Goal: Task Accomplishment & Management: Use online tool/utility

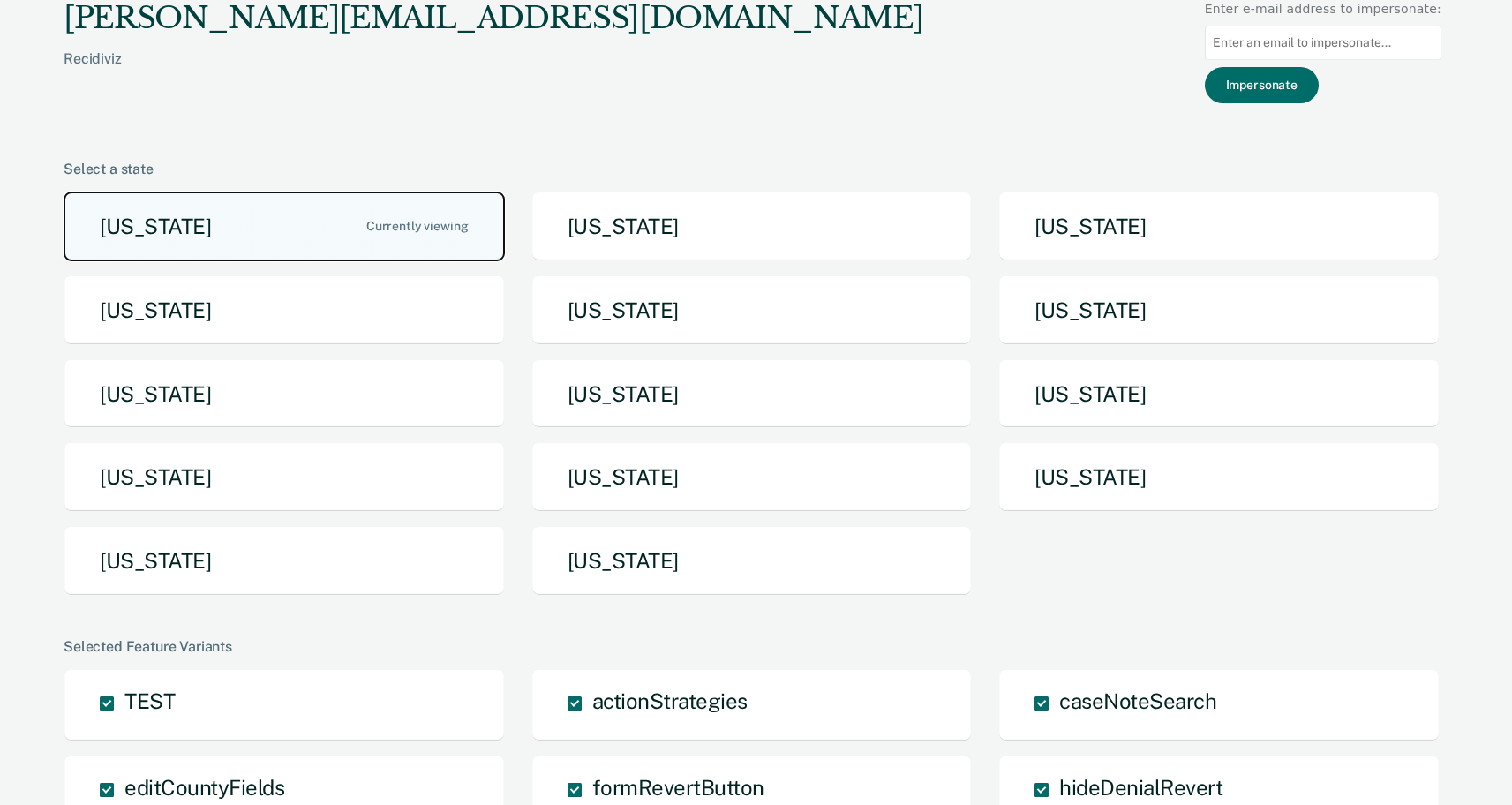
click at [257, 231] on button "Arizona" at bounding box center [283, 226] width 441 height 70
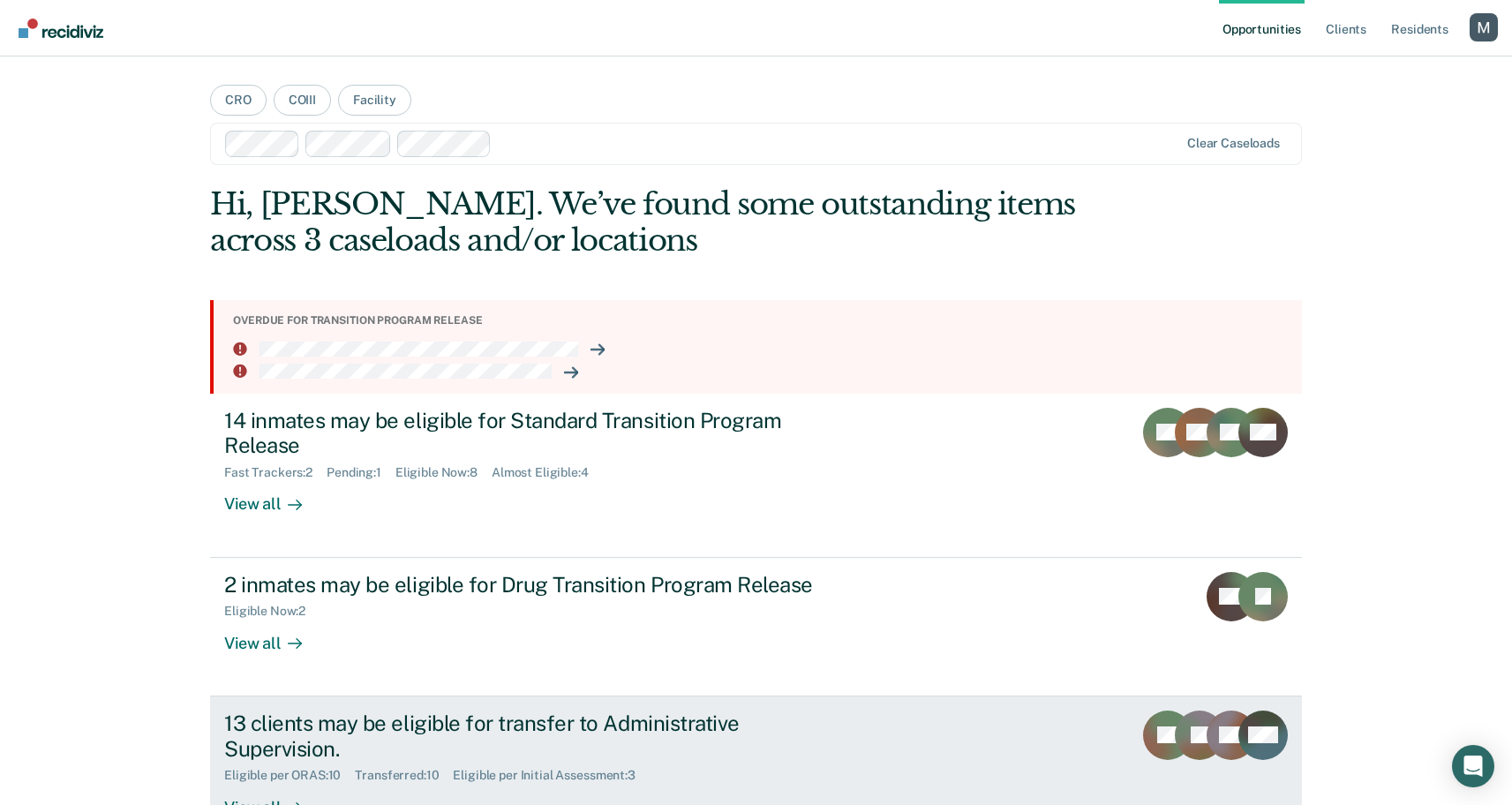
click at [396, 731] on div "13 clients may be eligible for transfer to Administrative Supervision." at bounding box center [533, 736] width 620 height 51
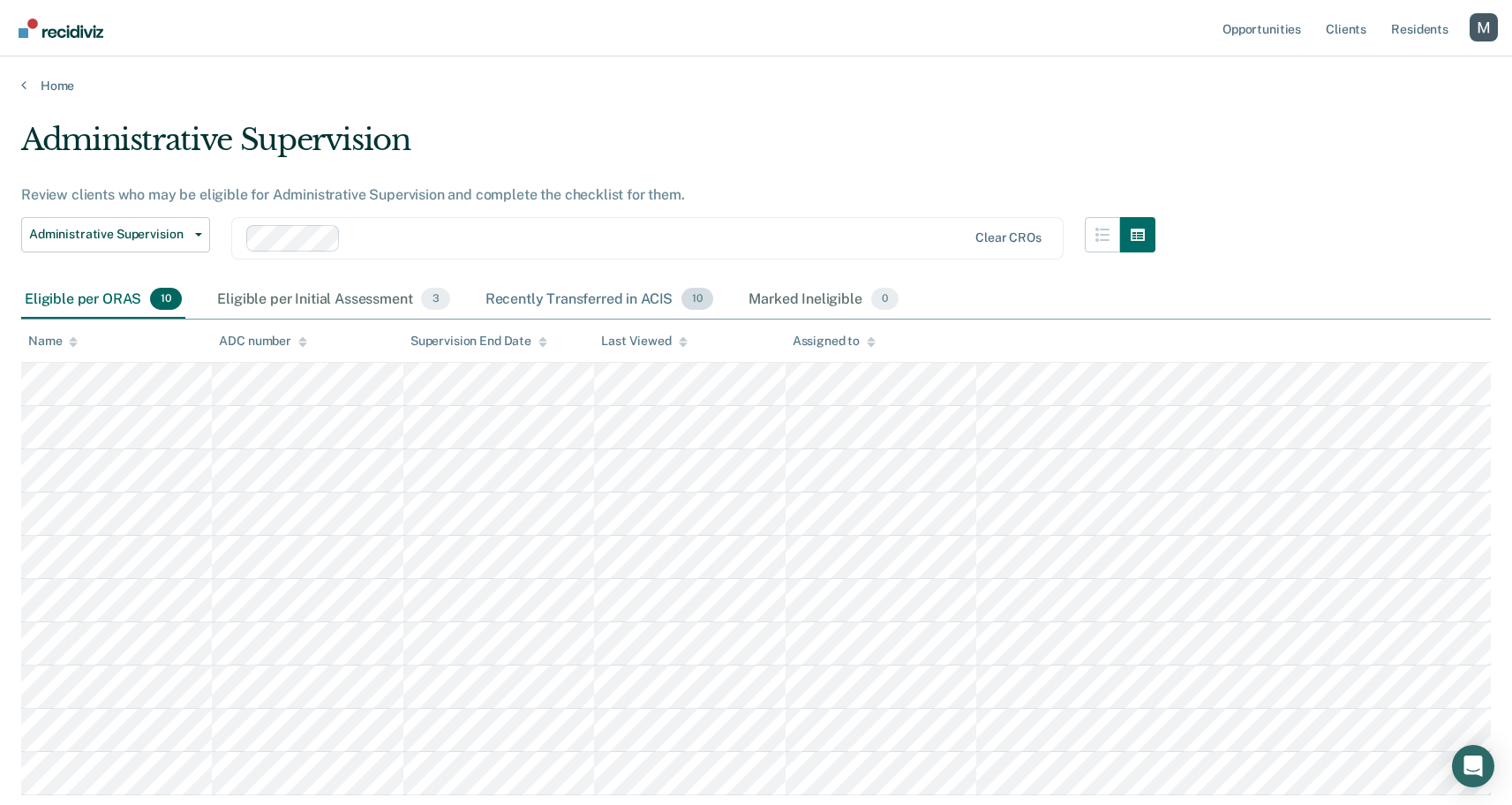
click at [642, 291] on div "Recently Transferred in ACIS 10" at bounding box center [600, 300] width 236 height 39
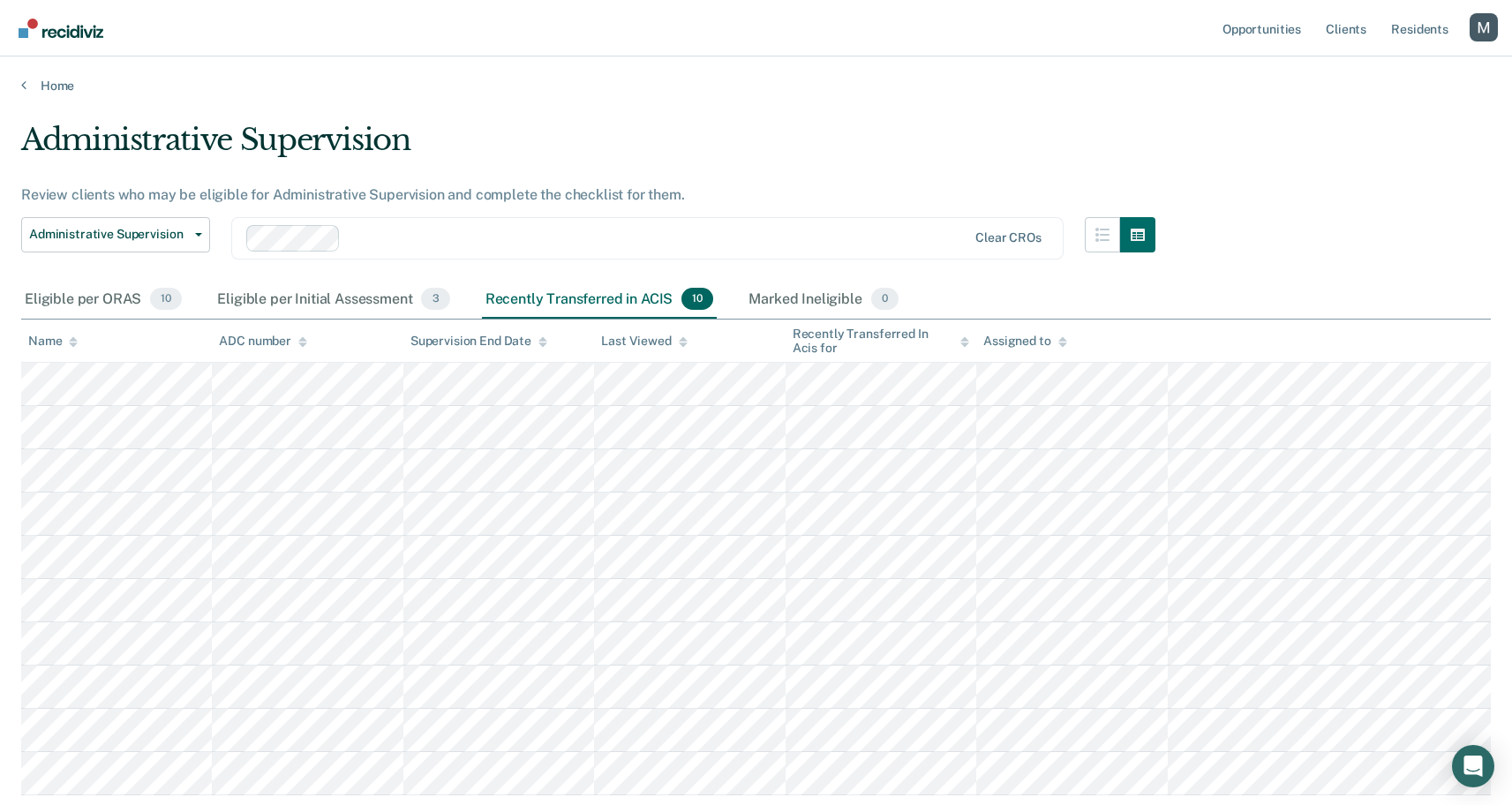
click at [903, 112] on main "Administrative Supervision Review clients who may be eligible for Administrativ…" at bounding box center [756, 506] width 1512 height 824
click at [118, 294] on div "Eligible per ORAS 10" at bounding box center [103, 300] width 164 height 39
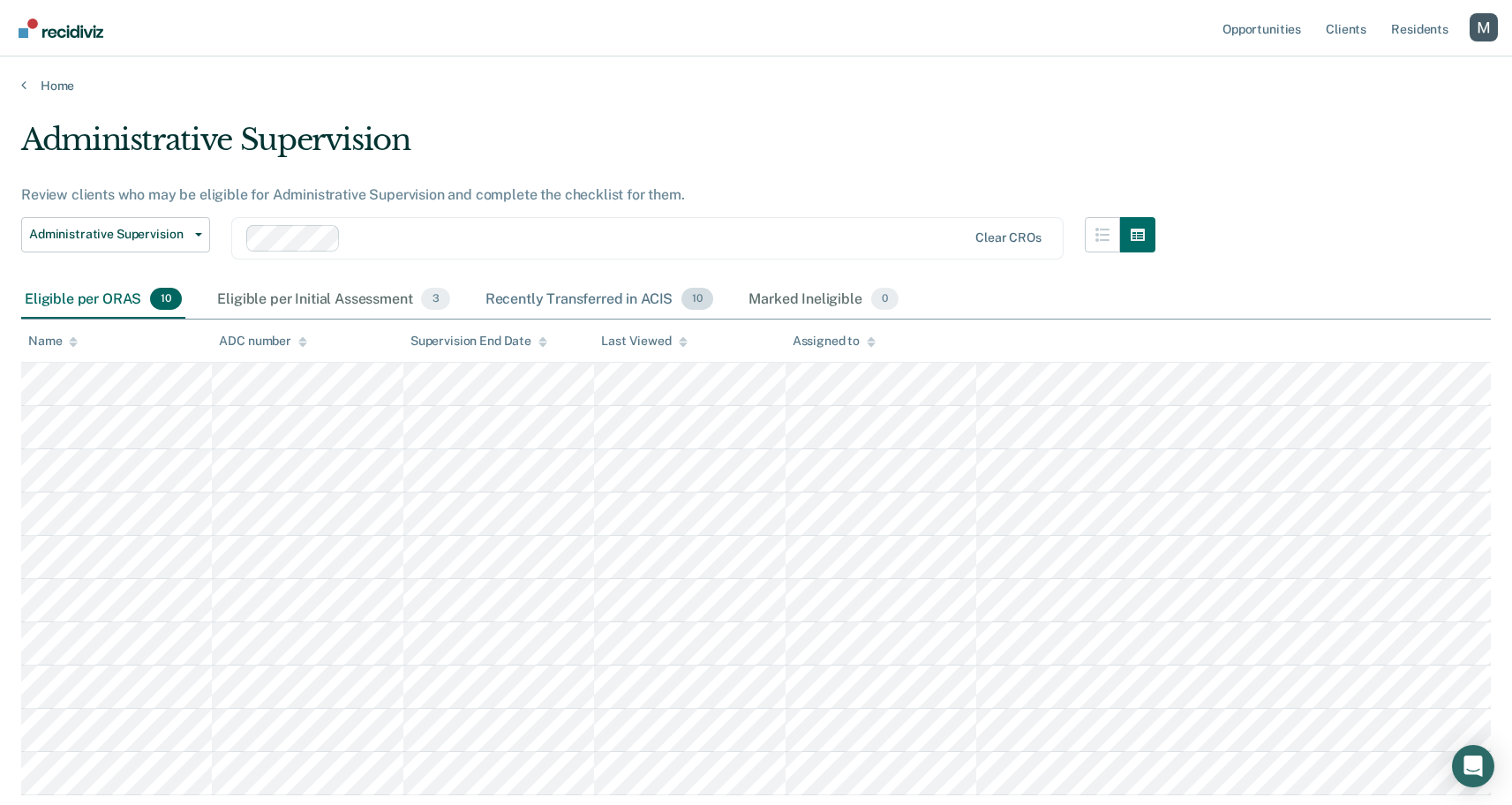
click at [572, 300] on div "Recently Transferred in ACIS 10" at bounding box center [600, 300] width 236 height 39
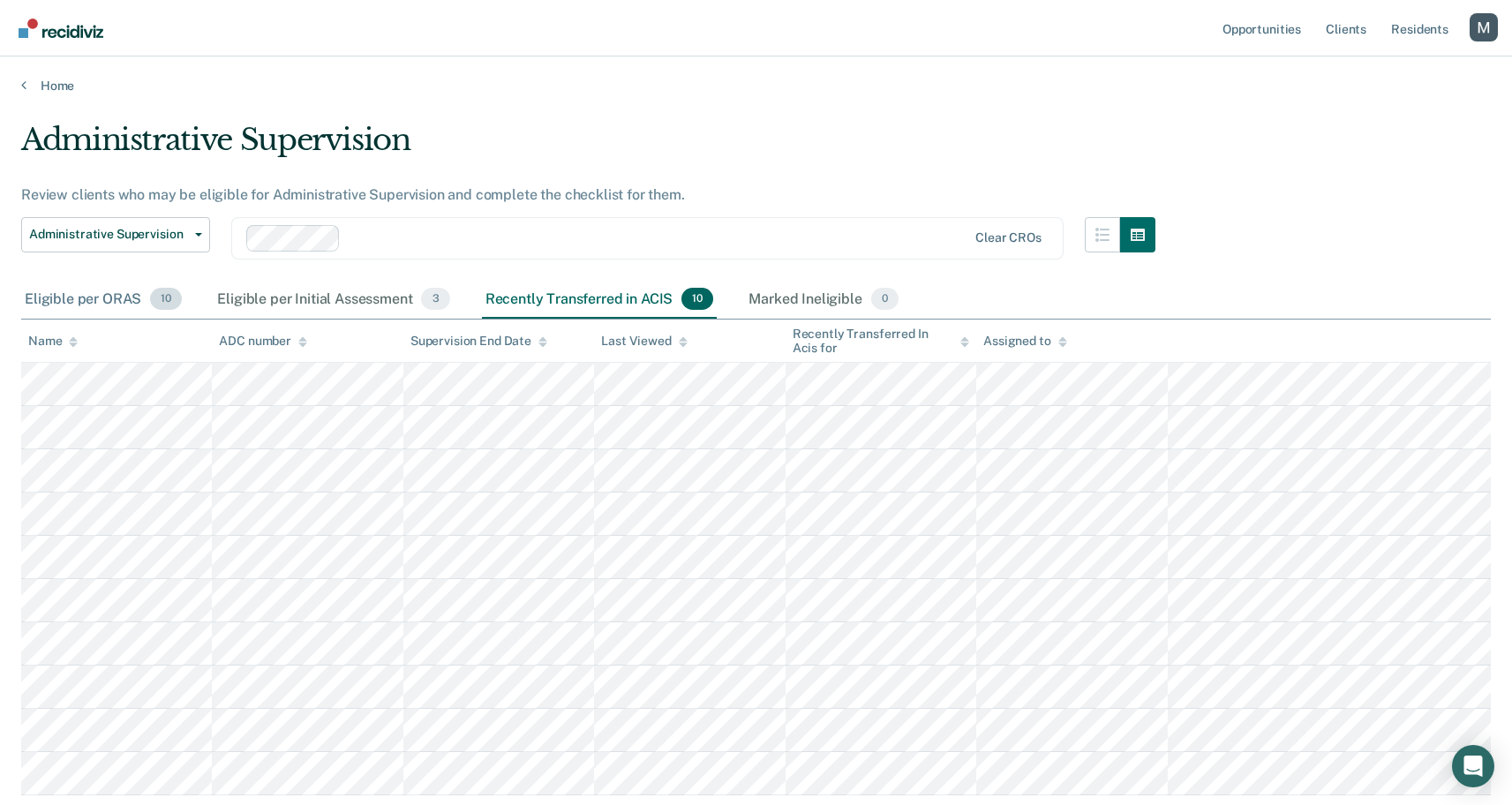
click at [151, 305] on span "10" at bounding box center [165, 299] width 32 height 23
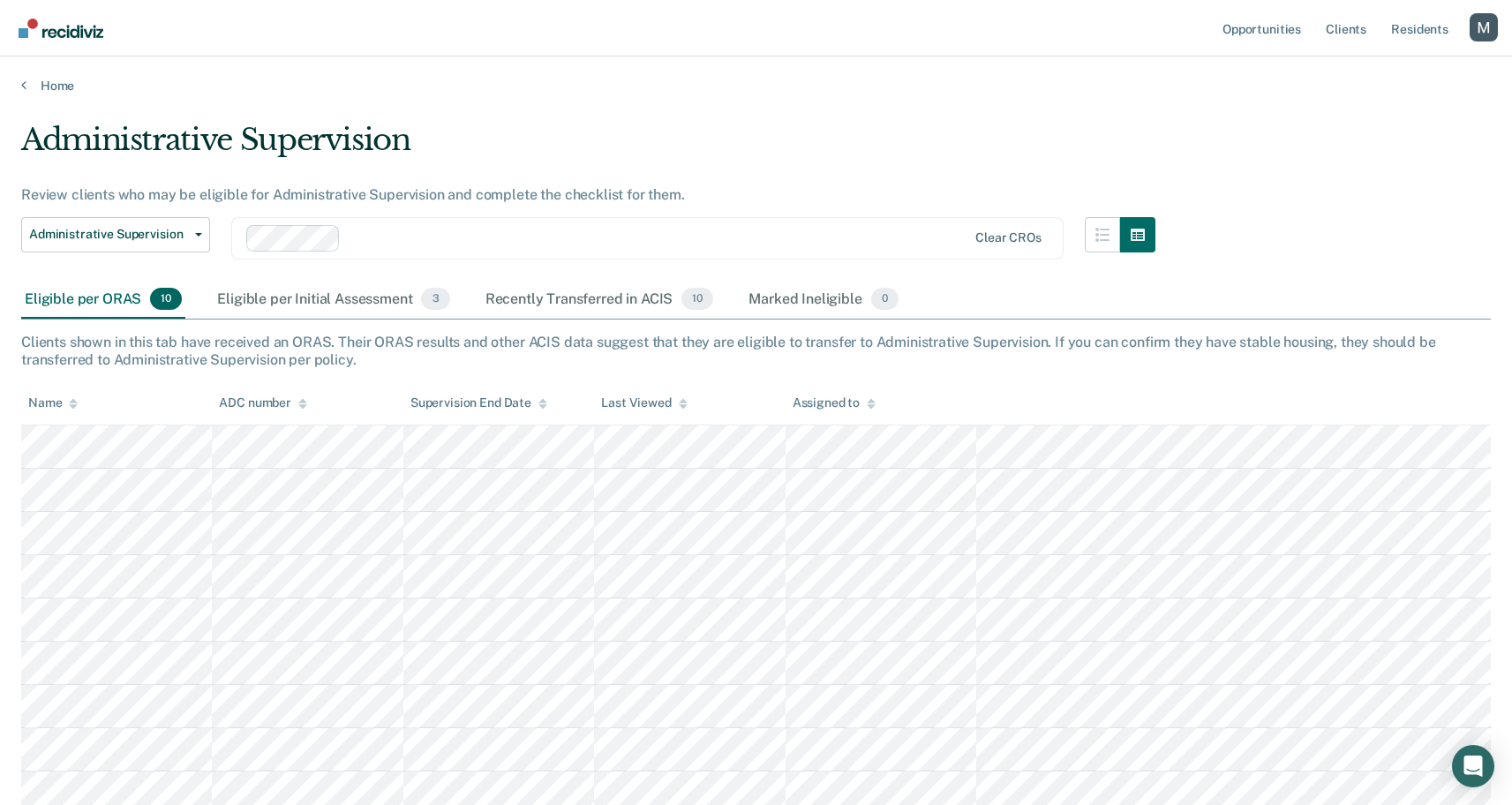
click at [245, 357] on div "Clients shown in this tab have received an ORAS. Their ORAS results and other A…" at bounding box center [756, 350] width 1470 height 33
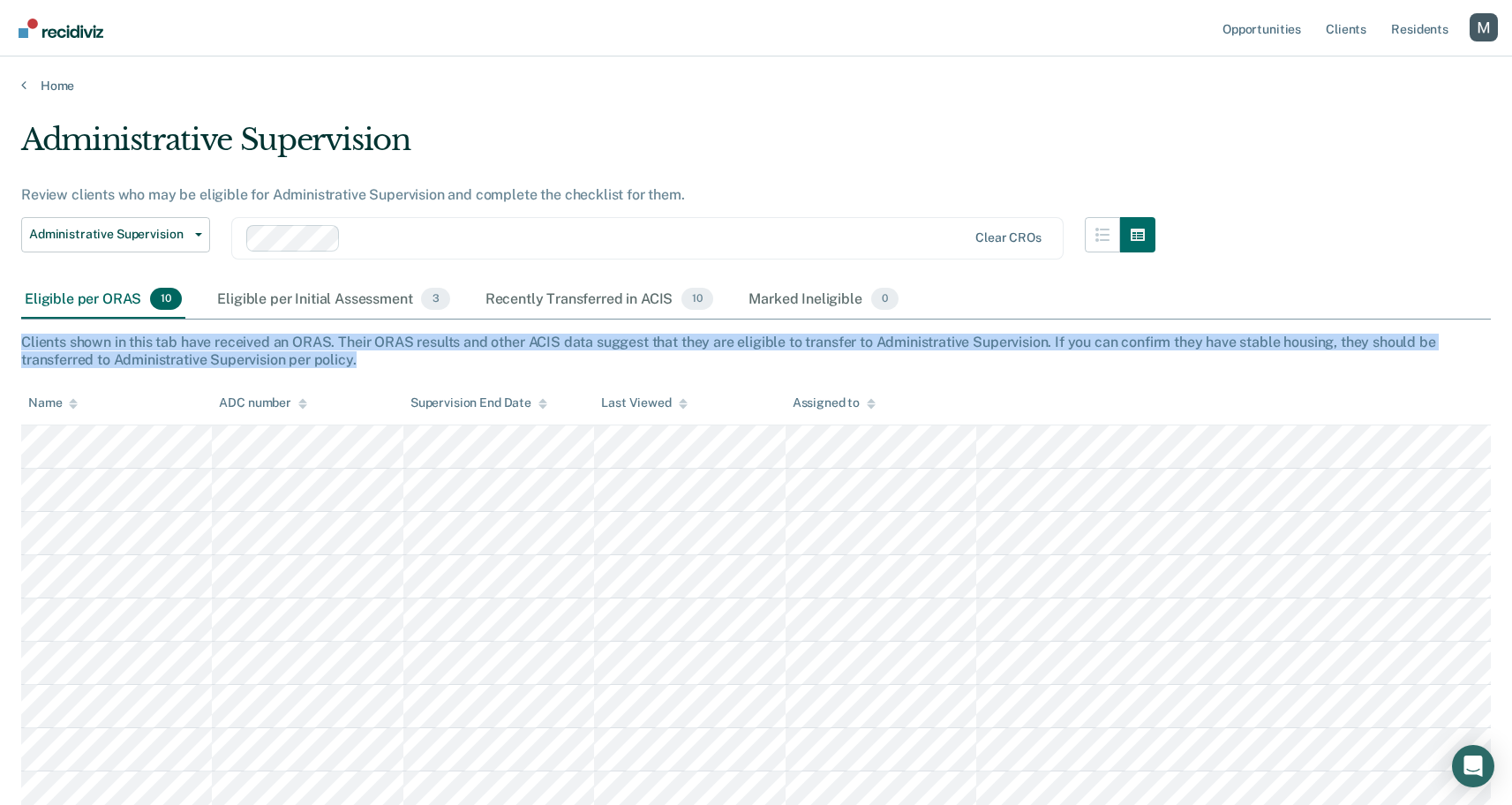
click at [245, 357] on div "Clients shown in this tab have received an ORAS. Their ORAS results and other A…" at bounding box center [756, 350] width 1470 height 33
copy div "Clients shown in this tab have received an ORAS. Their ORAS results and other A…"
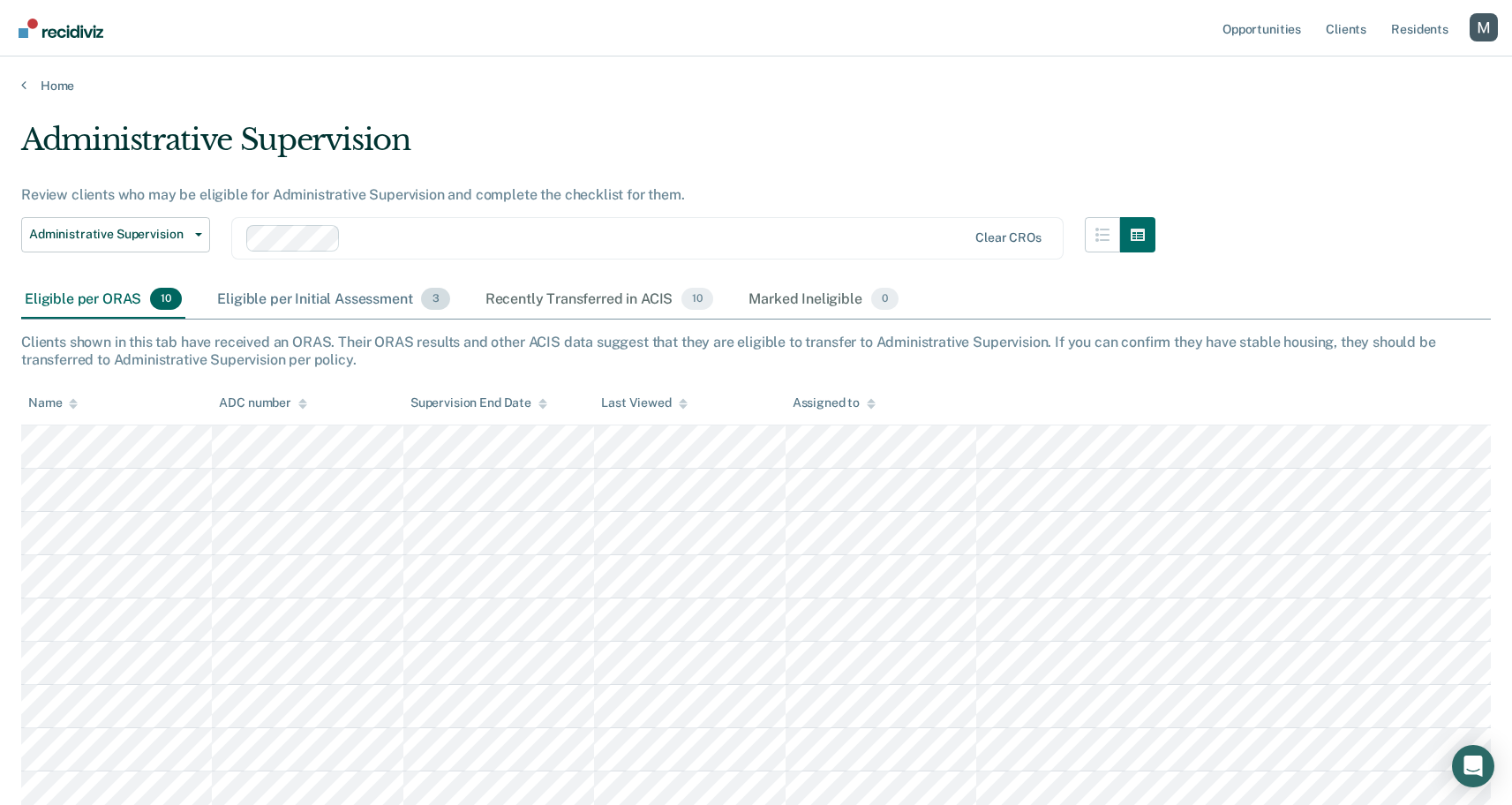
click at [326, 295] on div "Eligible per Initial Assessment 3" at bounding box center [333, 300] width 239 height 39
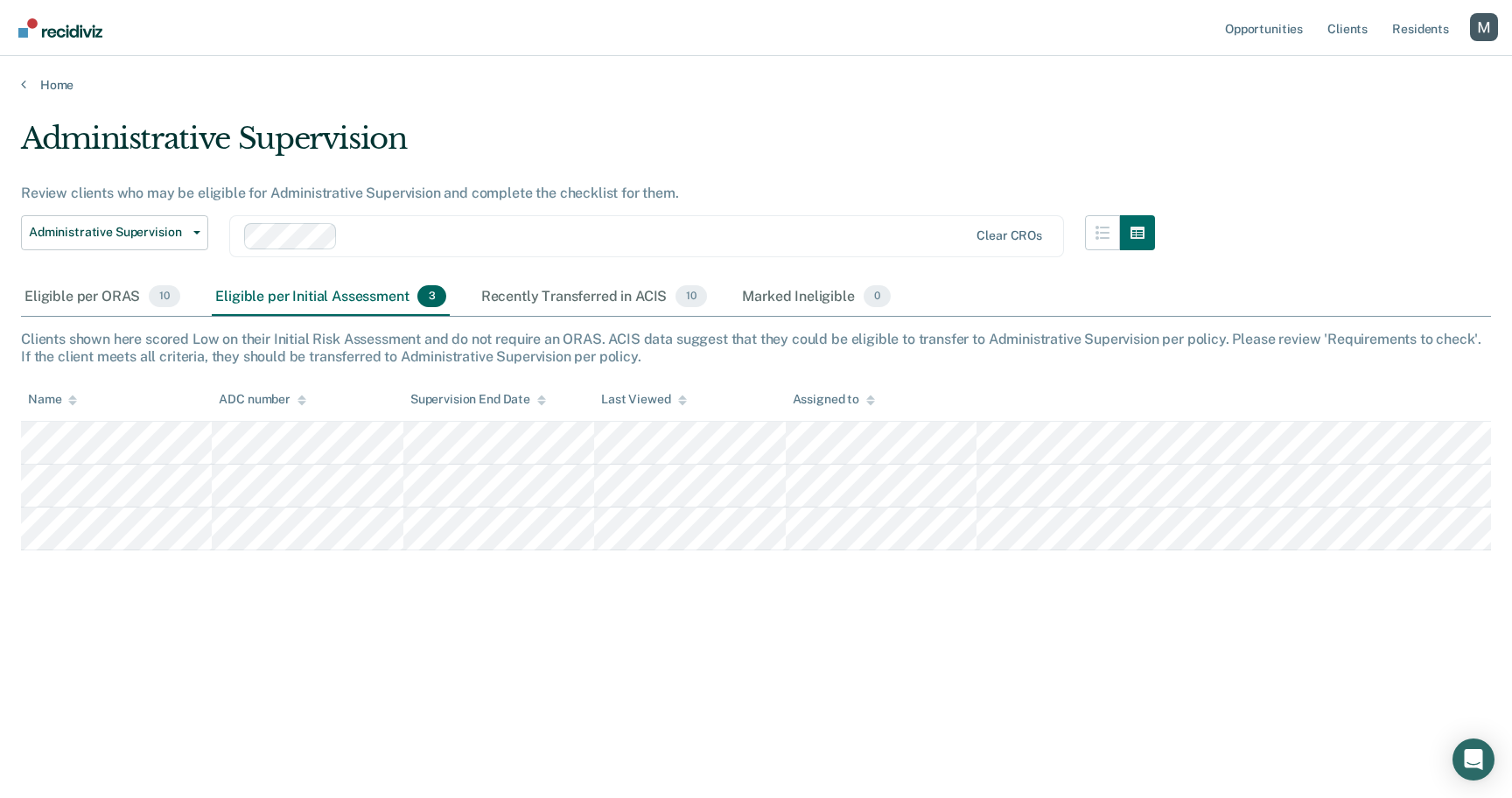
click at [271, 328] on div "Administrative Supervision Review clients who may be eligible for Administrativ…" at bounding box center [756, 393] width 1471 height 546
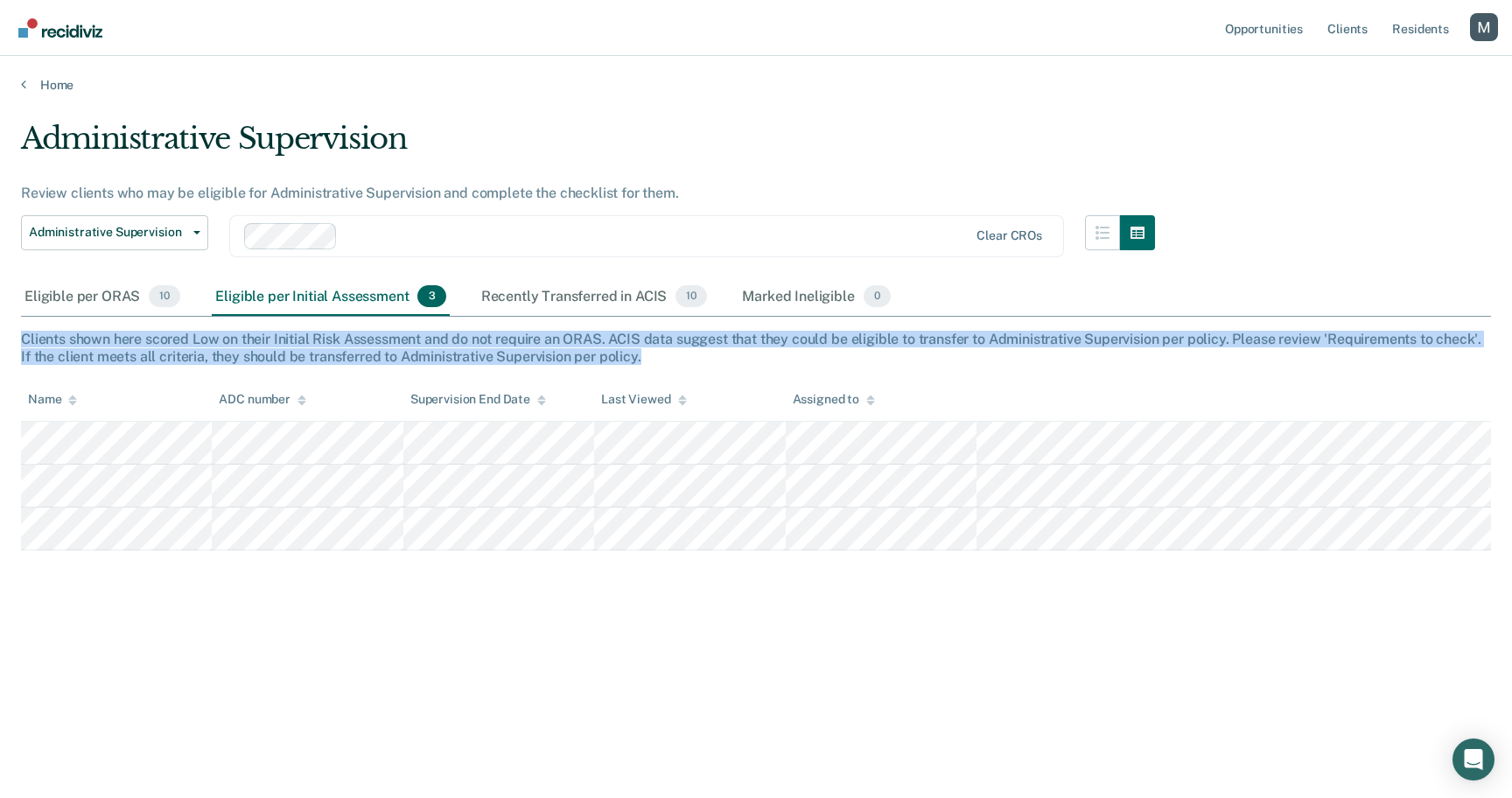
click at [271, 328] on div "Administrative Supervision Review clients who may be eligible for Administrativ…" at bounding box center [756, 393] width 1471 height 546
copy div "Clients shown here scored Low on their Initial Risk Assessment and do not requi…"
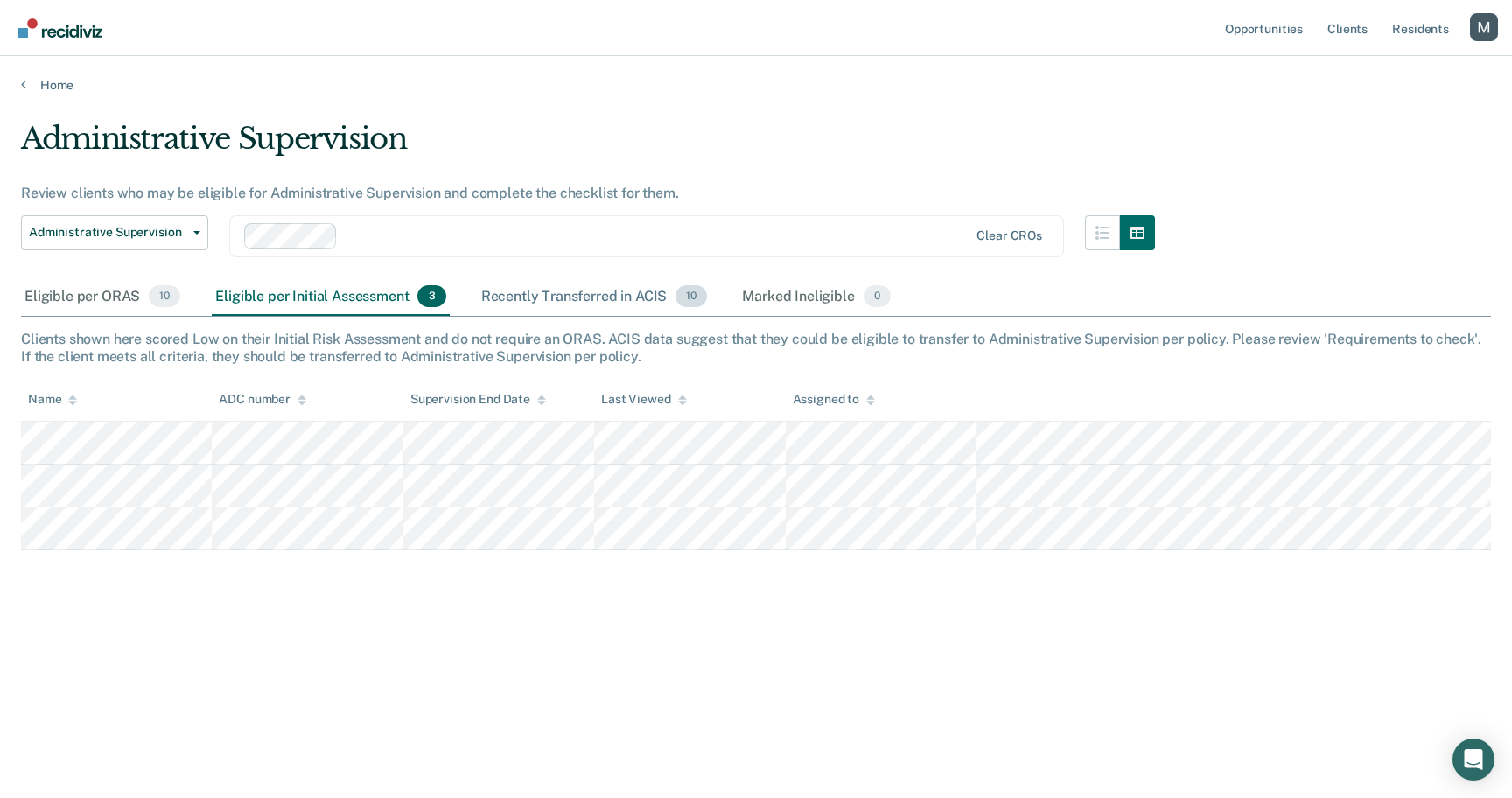
click at [561, 294] on div "Recently Transferred in ACIS 10" at bounding box center [595, 298] width 234 height 39
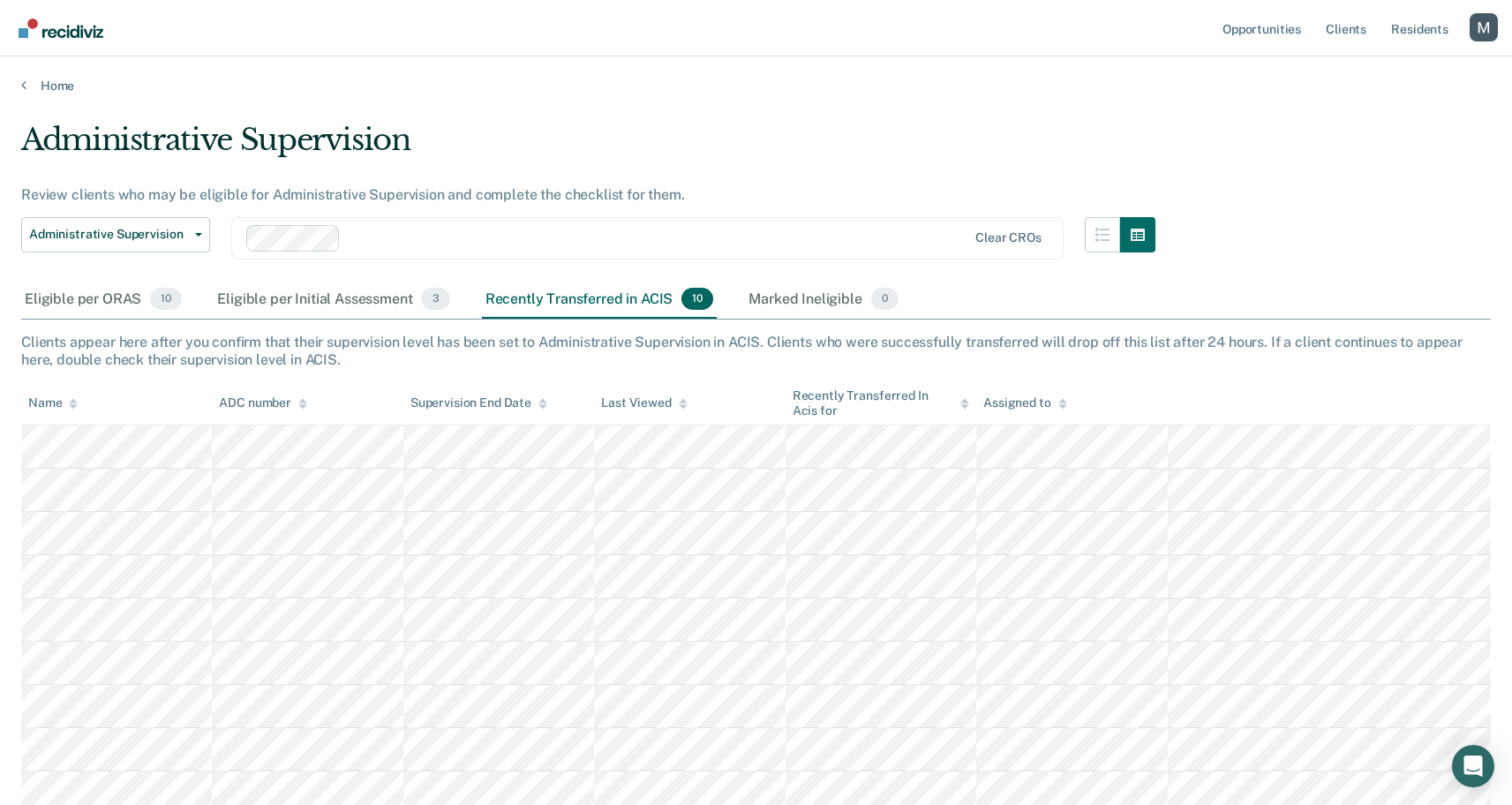
click at [485, 343] on div "Clients appear here after you confirm that their supervision level has been set…" at bounding box center [756, 350] width 1470 height 33
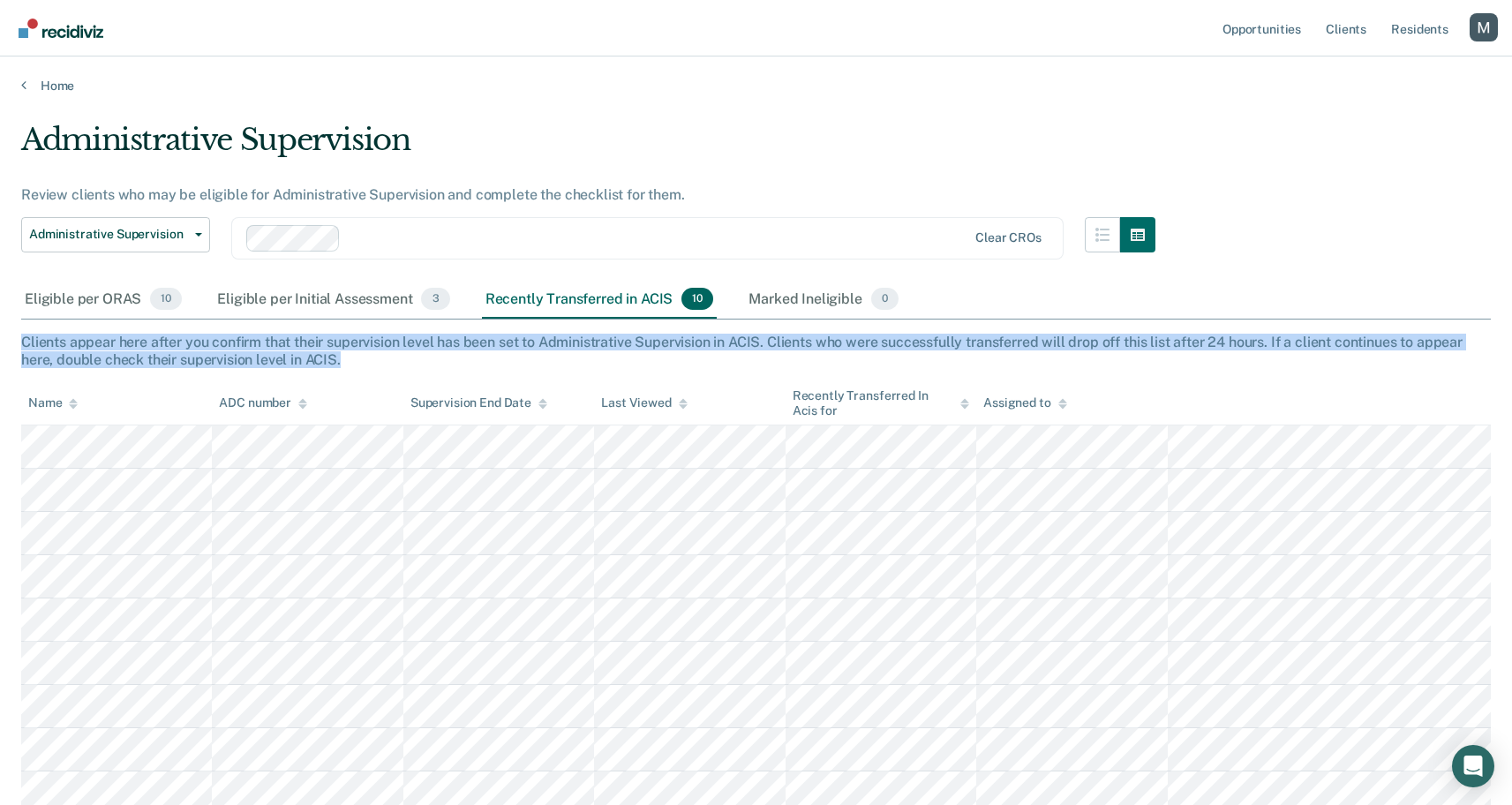
click at [485, 343] on div "Clients appear here after you confirm that their supervision level has been set…" at bounding box center [756, 350] width 1470 height 33
copy div "Clients appear here after you confirm that their supervision level has been set…"
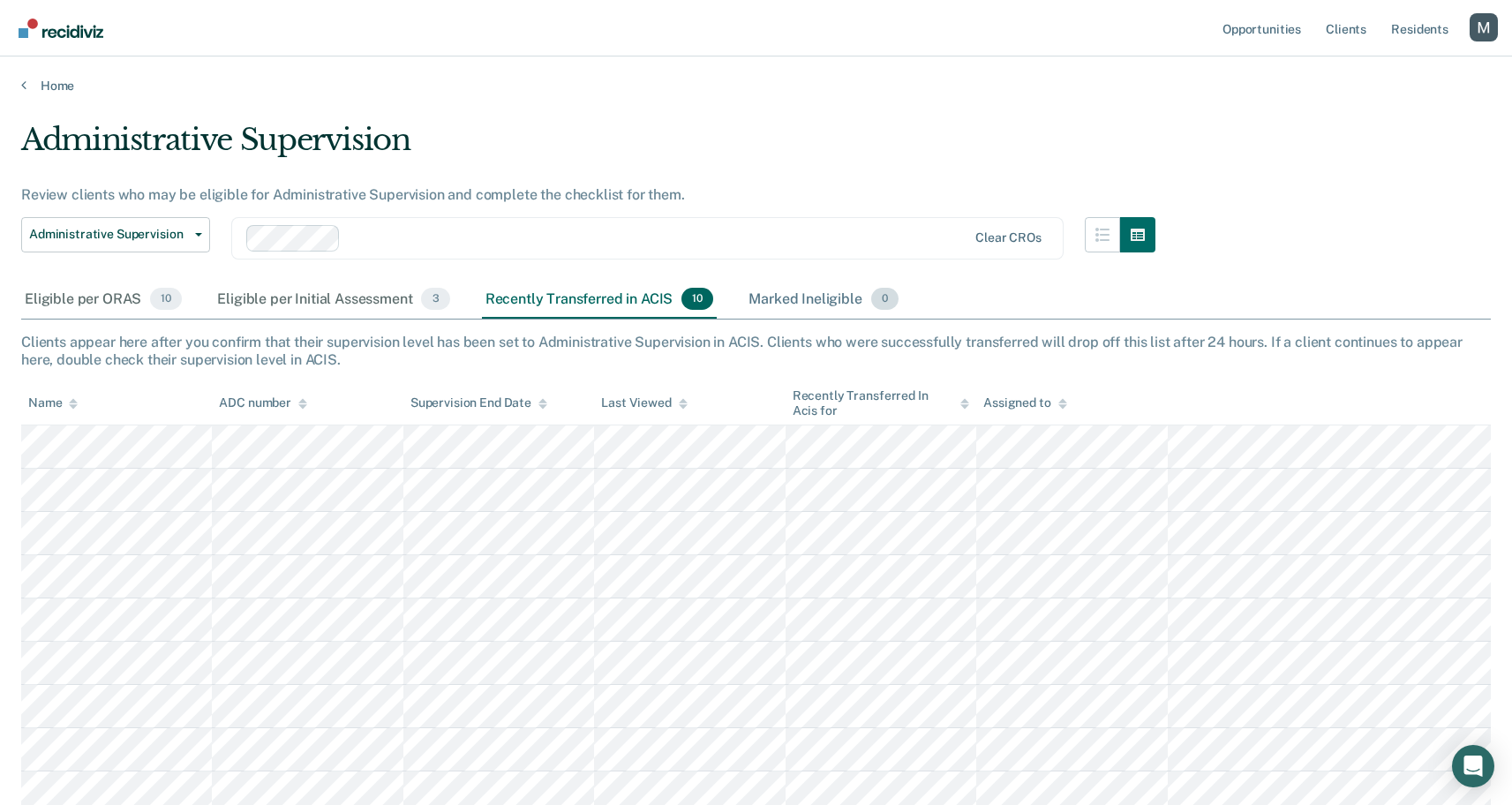
click at [780, 297] on div "Marked Ineligible 0" at bounding box center [823, 300] width 157 height 39
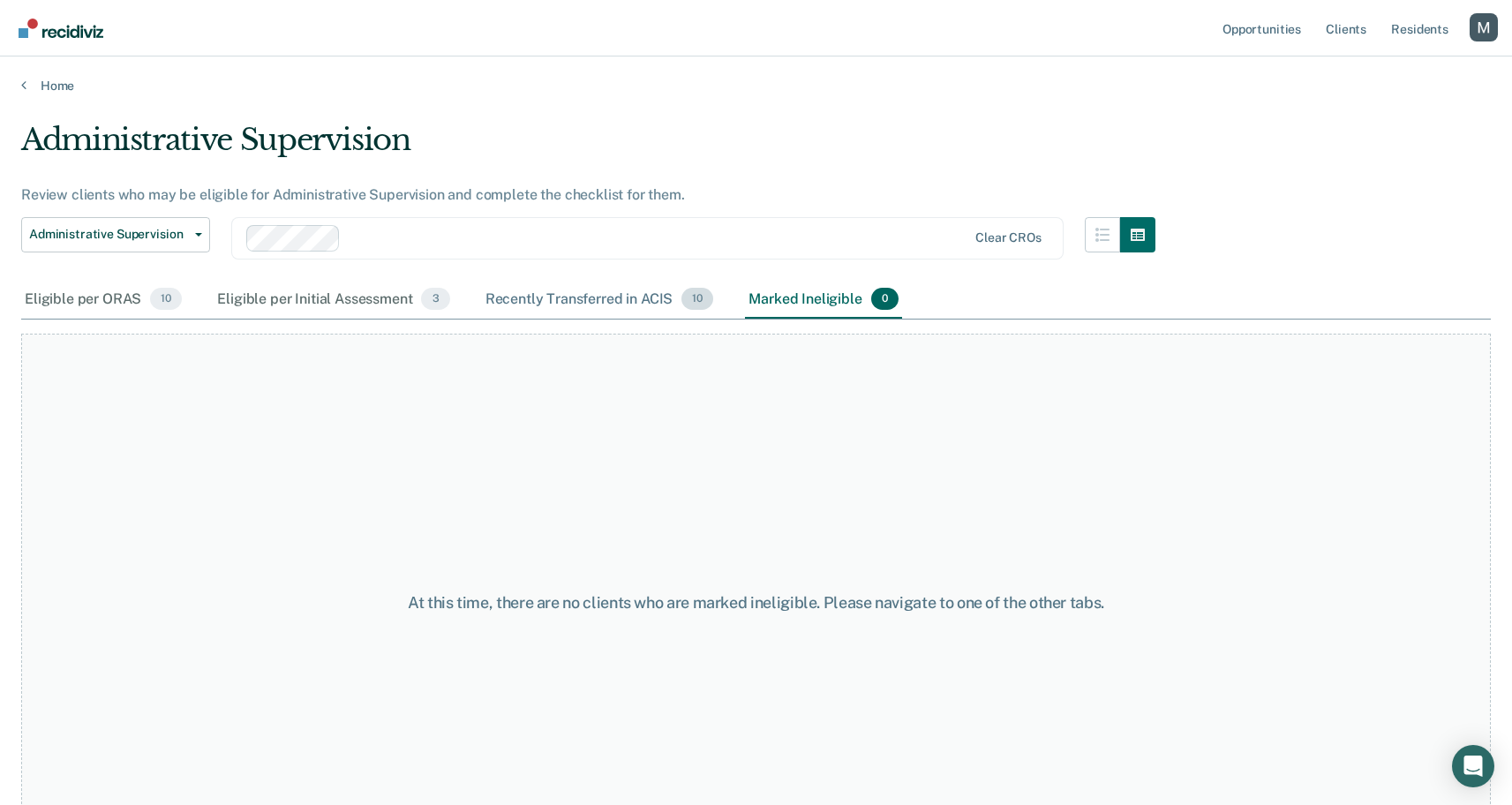
click at [611, 297] on div "Recently Transferred in ACIS 10" at bounding box center [600, 300] width 236 height 39
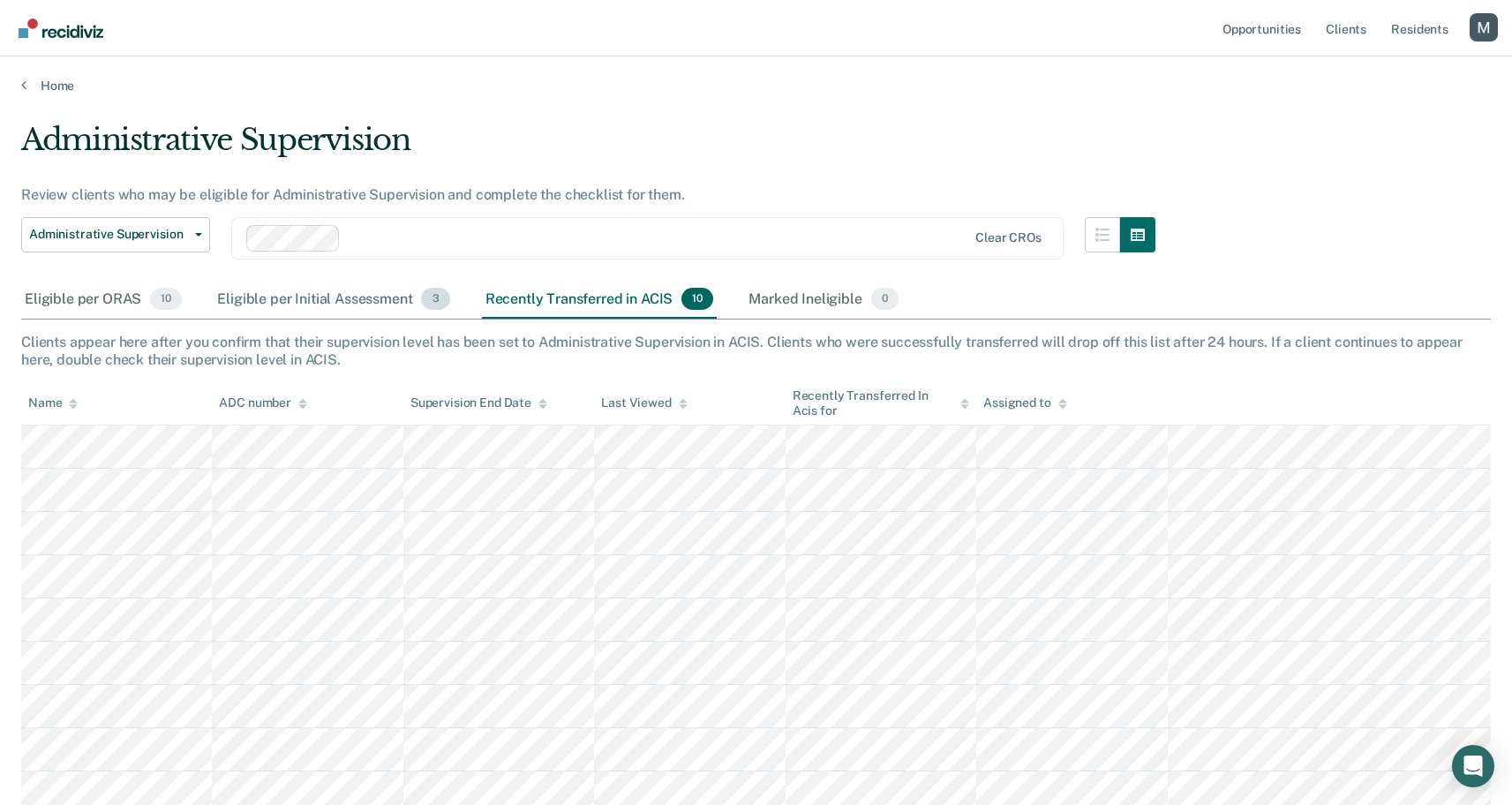
click at [351, 295] on div "Eligible per Initial Assessment 3" at bounding box center [333, 300] width 239 height 39
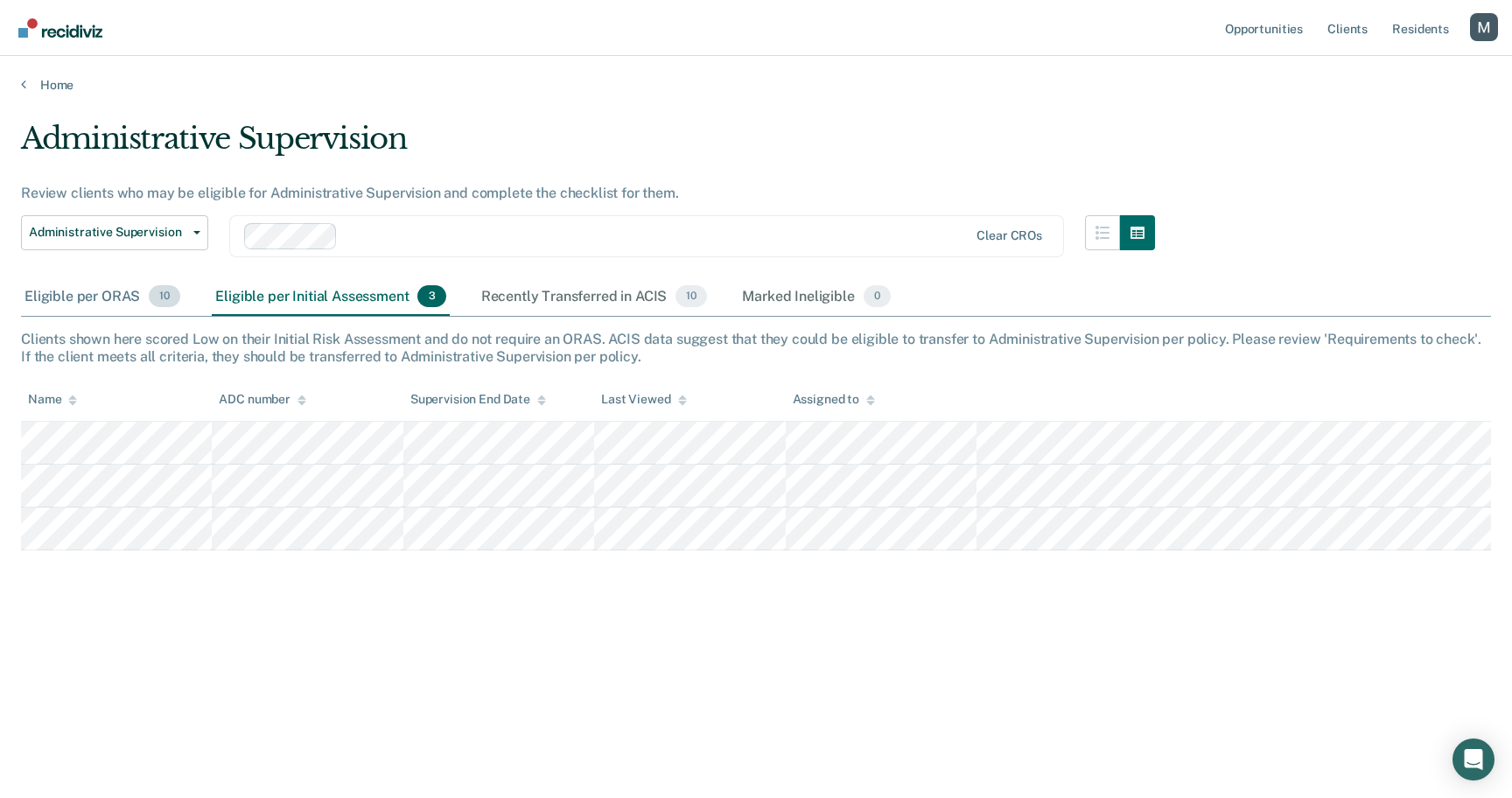
click at [131, 290] on div "Eligible per ORAS 10" at bounding box center [102, 298] width 163 height 39
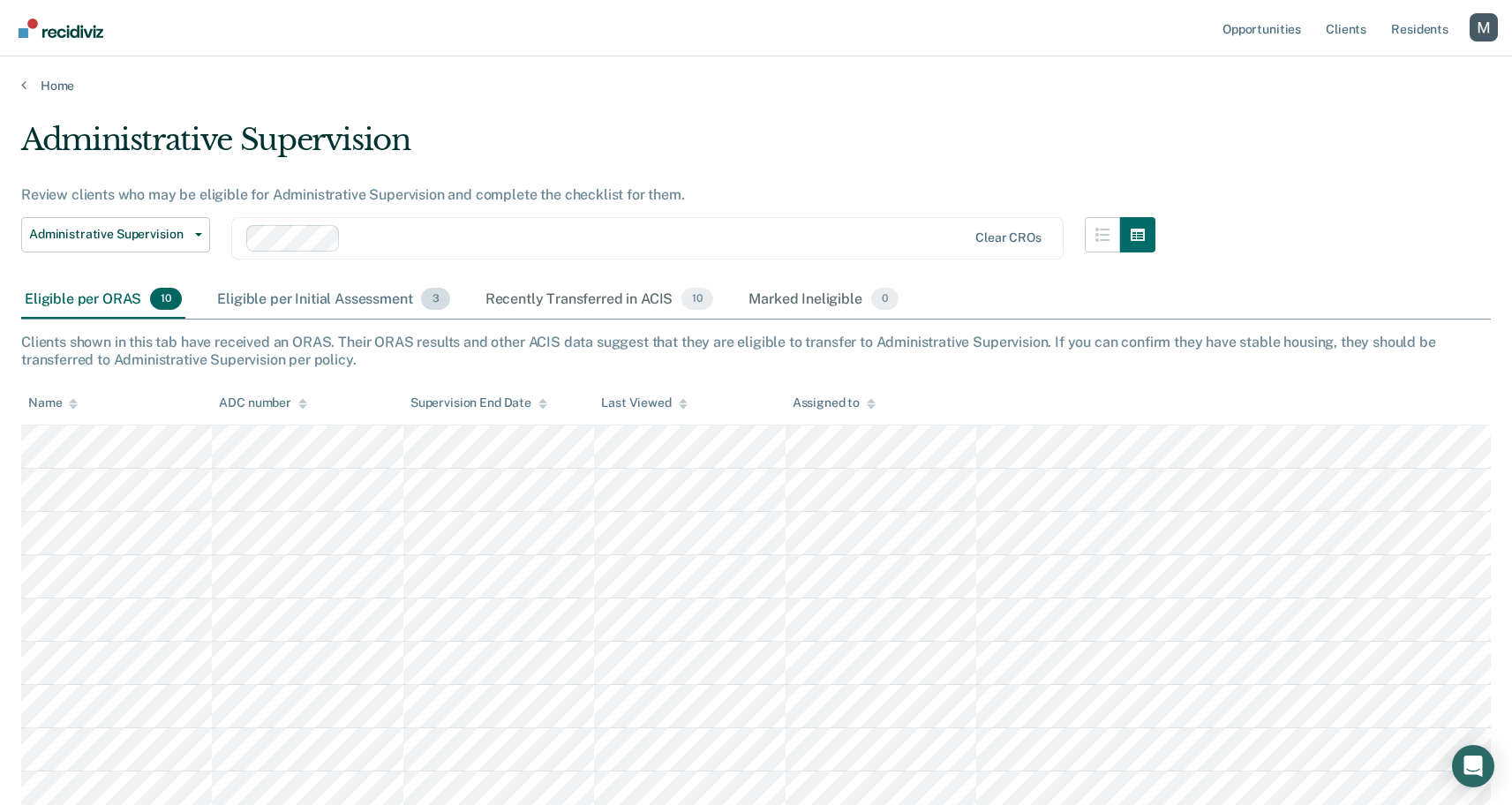
click at [348, 292] on div "Eligible per Initial Assessment 3" at bounding box center [333, 300] width 239 height 39
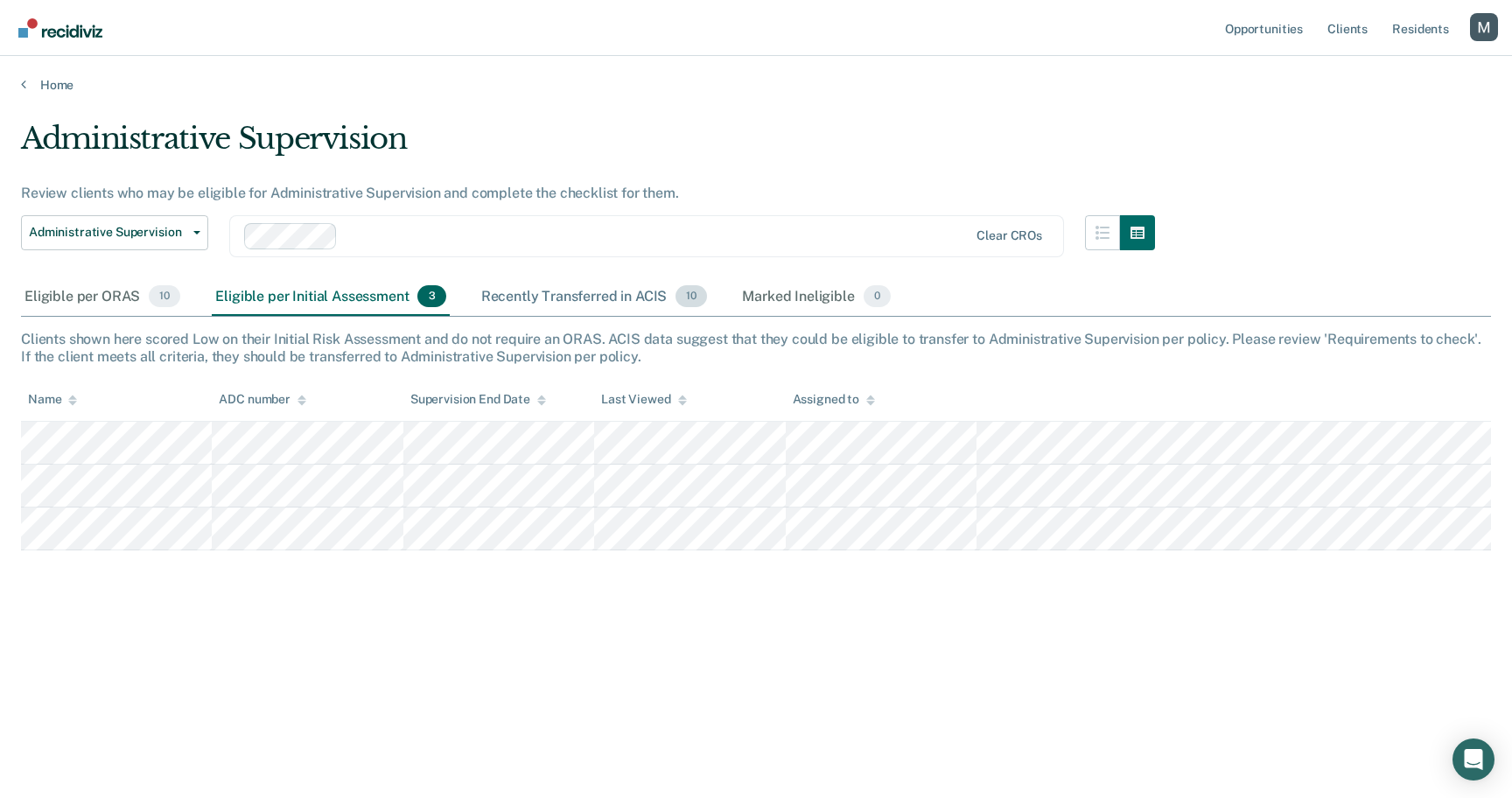
click at [541, 290] on div "Recently Transferred in ACIS 10" at bounding box center [595, 298] width 234 height 39
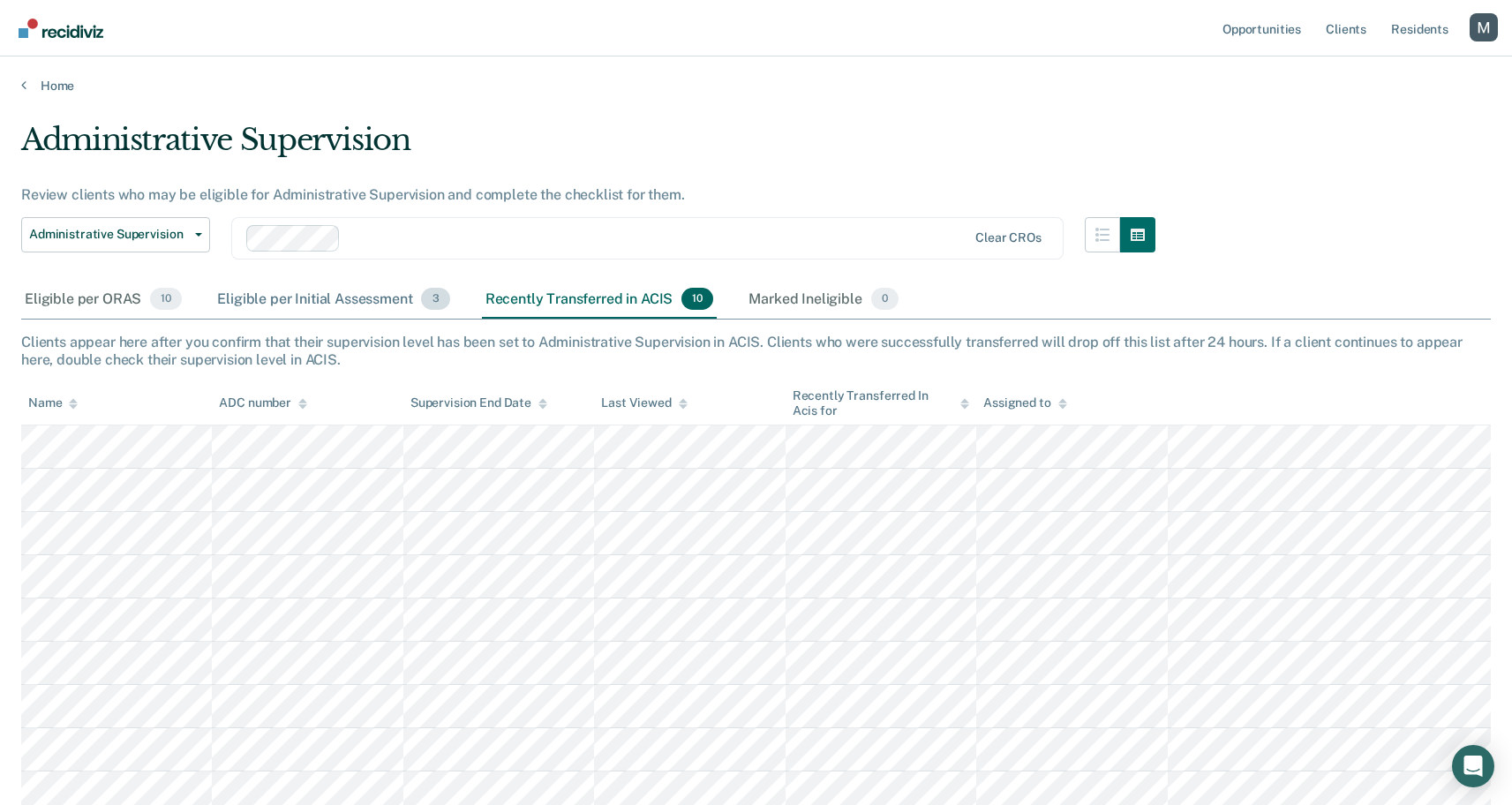
click at [297, 295] on div "Eligible per Initial Assessment 3" at bounding box center [333, 300] width 239 height 39
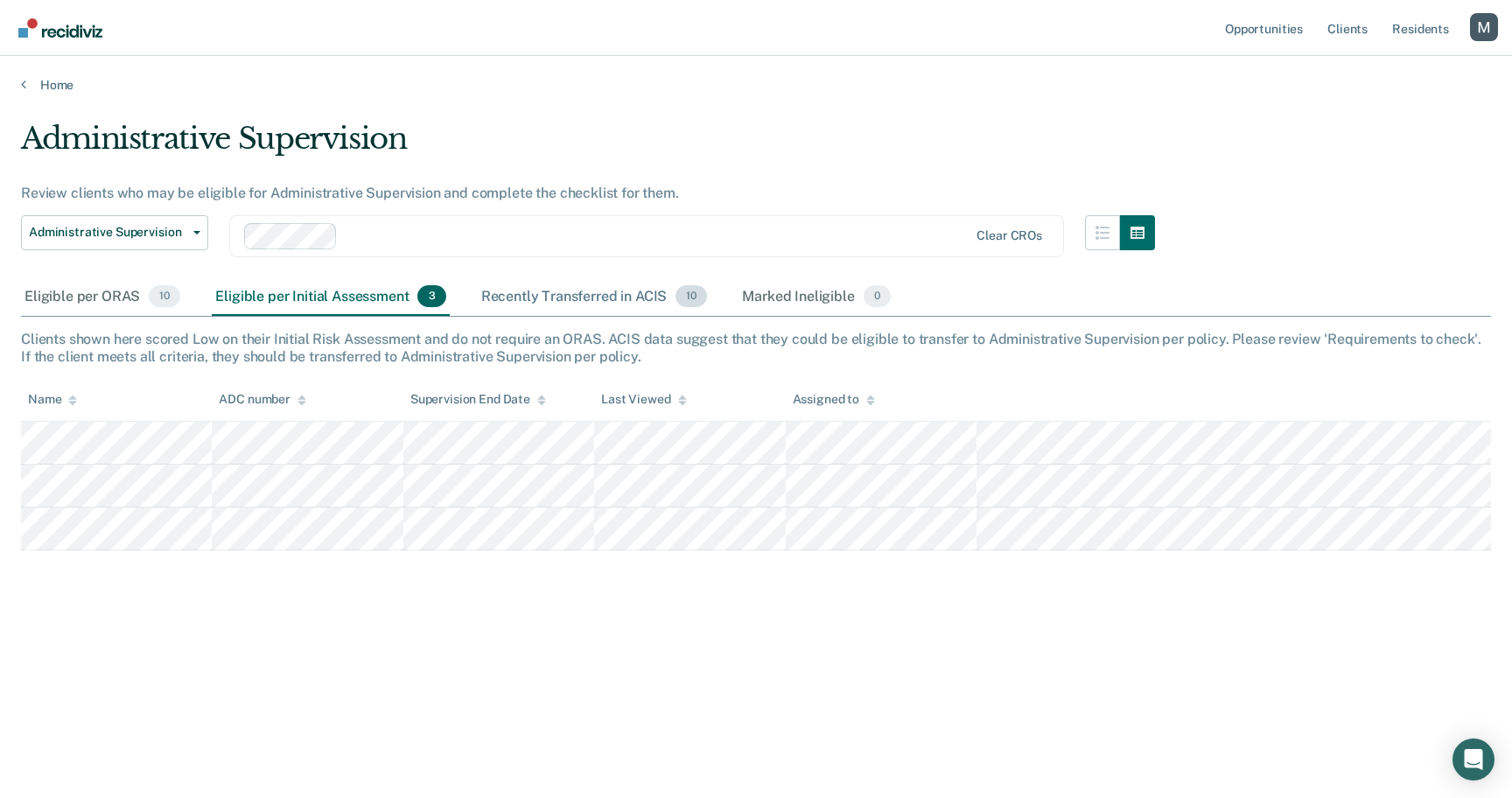
drag, startPoint x: 114, startPoint y: 298, endPoint x: 557, endPoint y: 285, distance: 443.2
click at [115, 298] on div "Eligible per ORAS 10" at bounding box center [102, 298] width 163 height 39
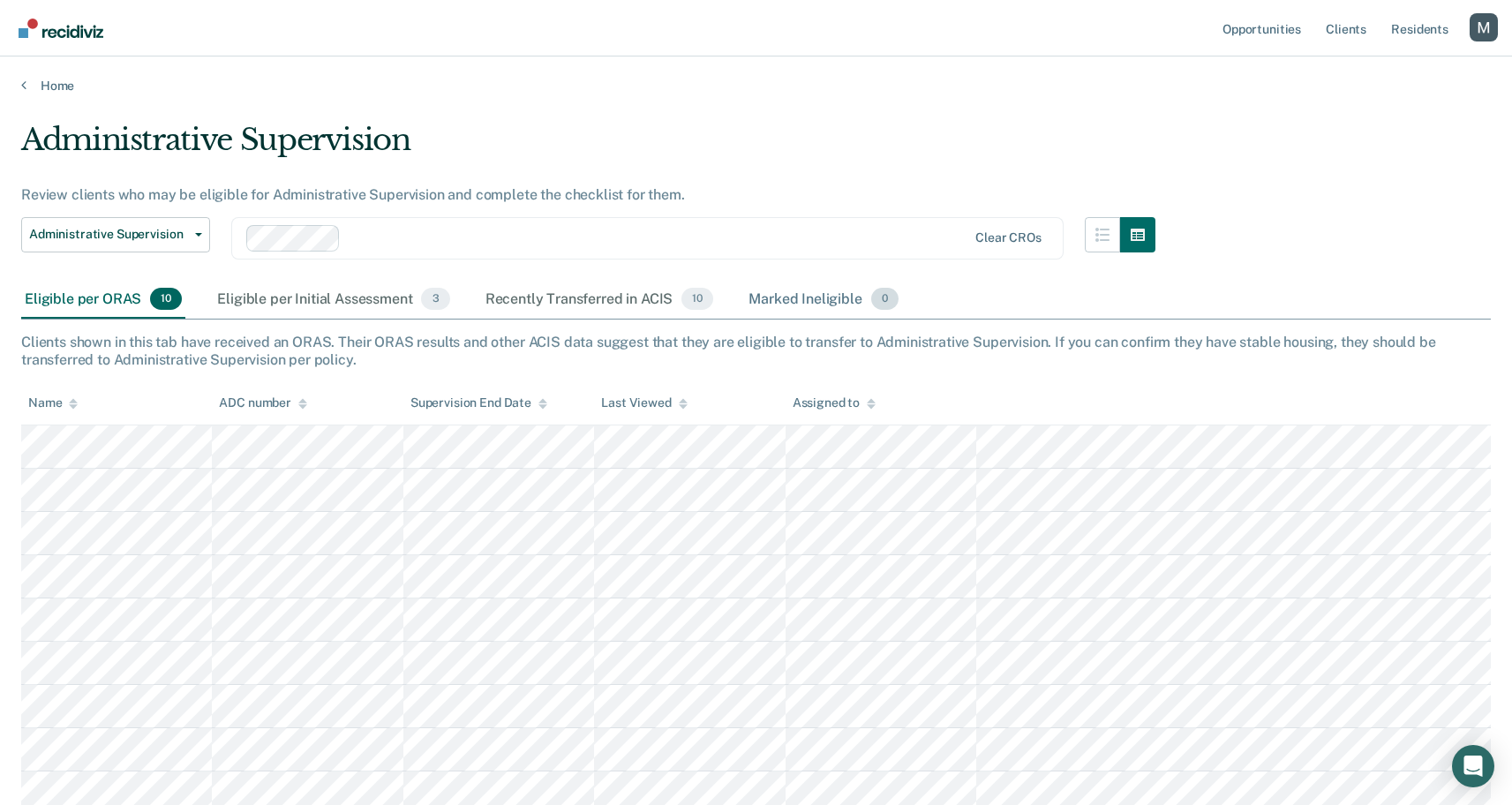
click at [818, 284] on div "Marked Ineligible 0" at bounding box center [823, 300] width 157 height 39
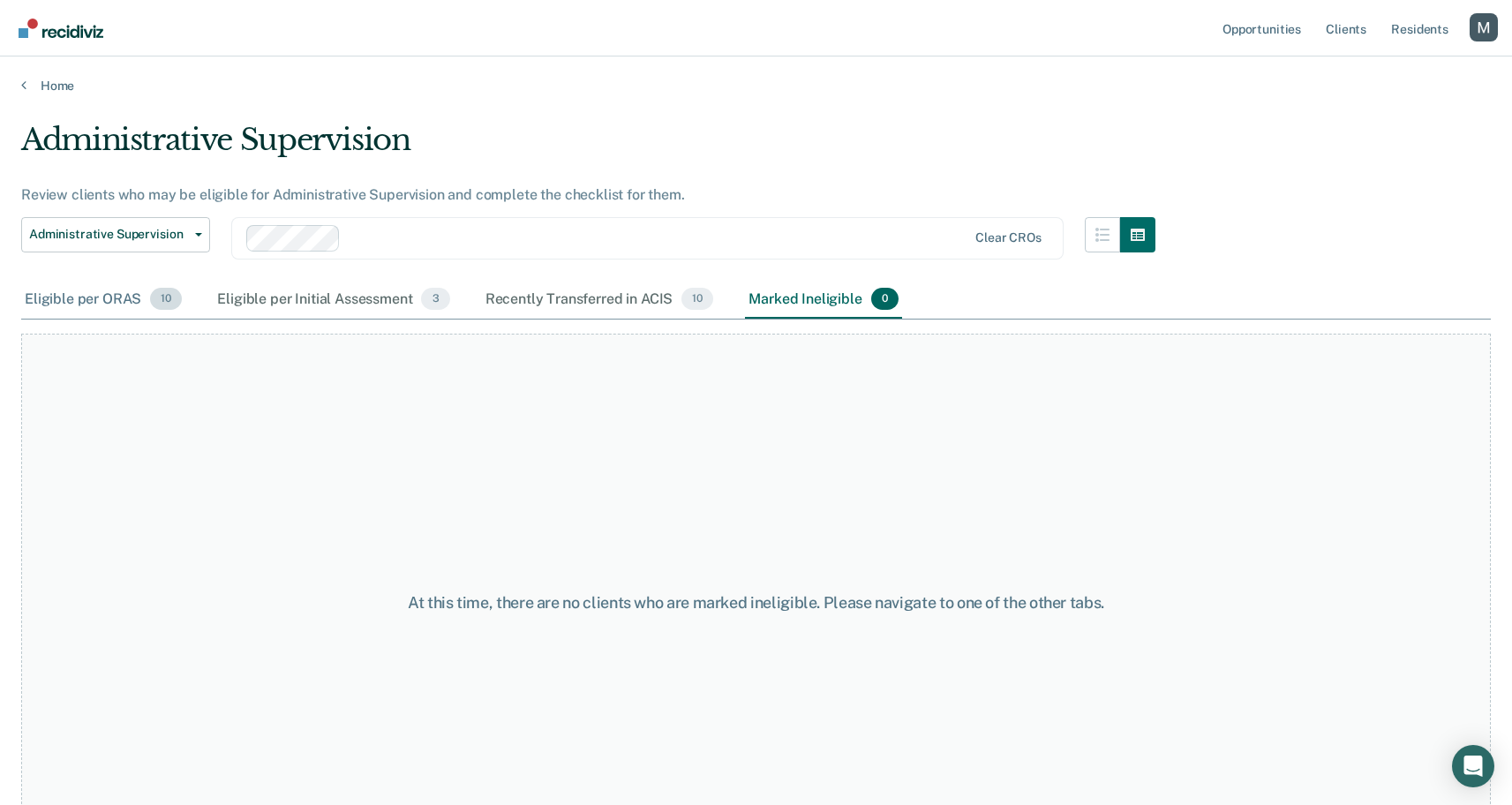
click at [103, 284] on div "Eligible per ORAS 10" at bounding box center [103, 300] width 164 height 39
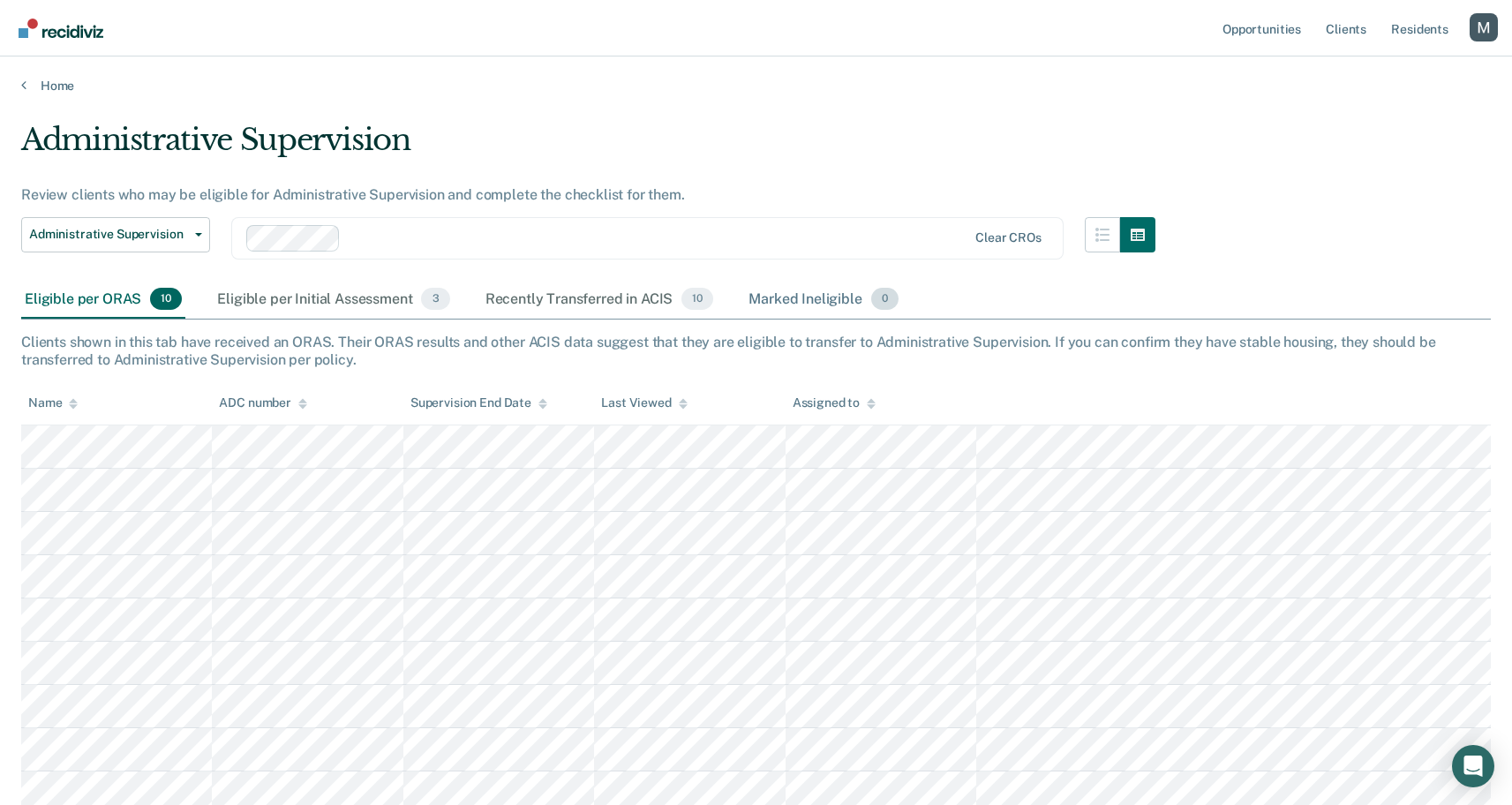
click at [769, 300] on div "Marked Ineligible 0" at bounding box center [823, 300] width 157 height 39
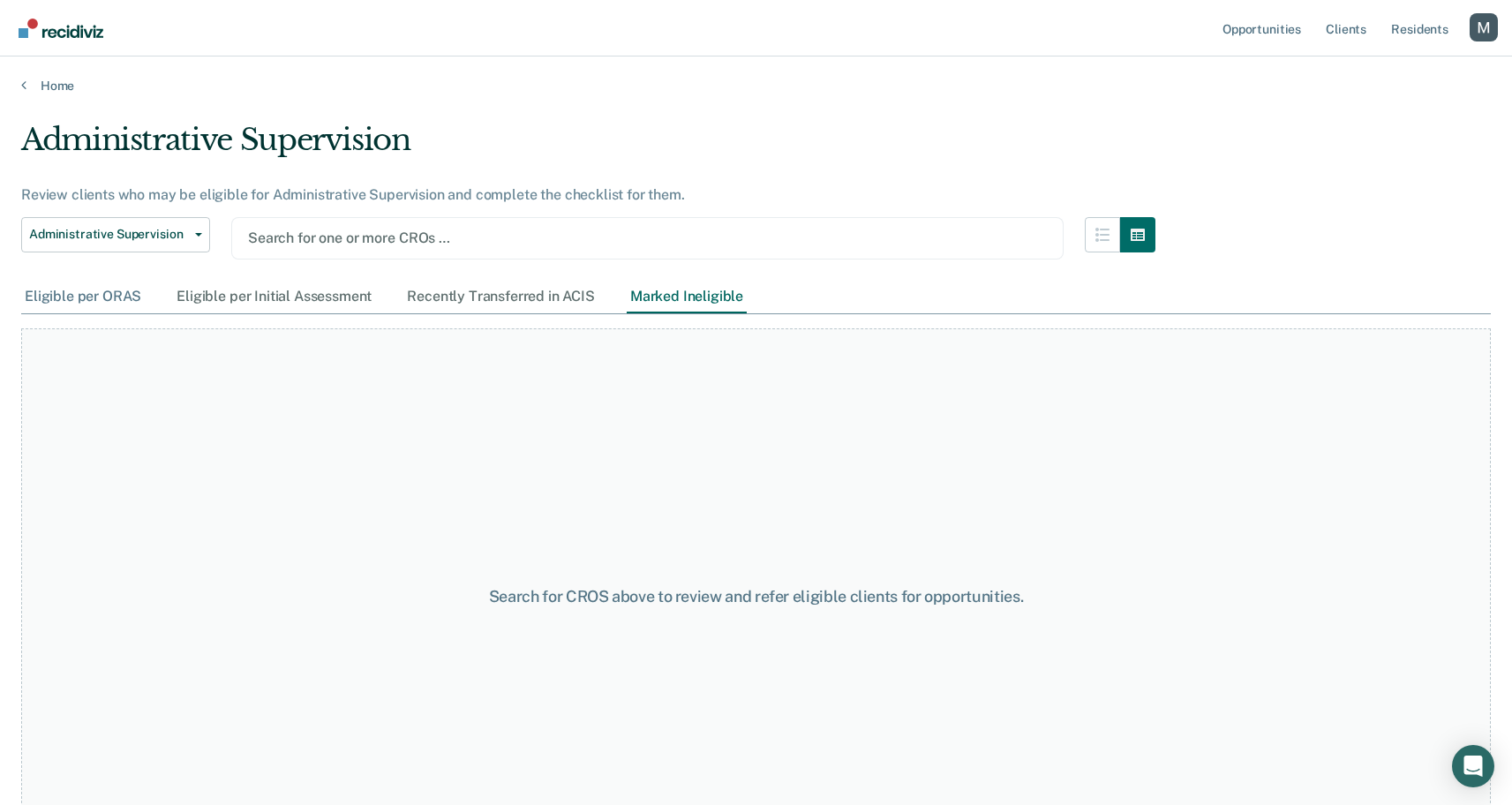
click at [121, 297] on div "Eligible per ORAS" at bounding box center [83, 297] width 124 height 33
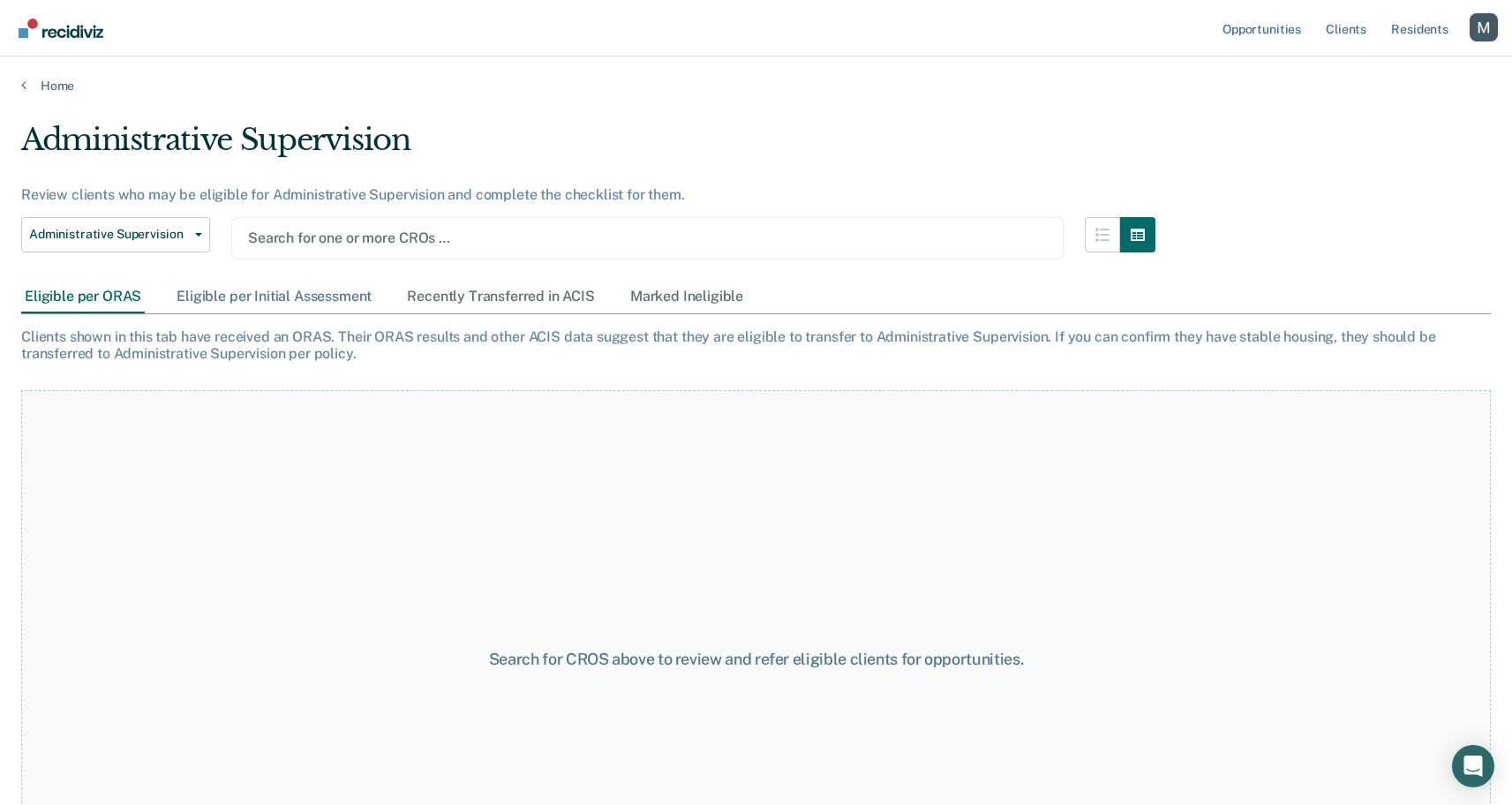
click at [270, 285] on div "Eligible per Initial Assessment" at bounding box center [274, 297] width 203 height 33
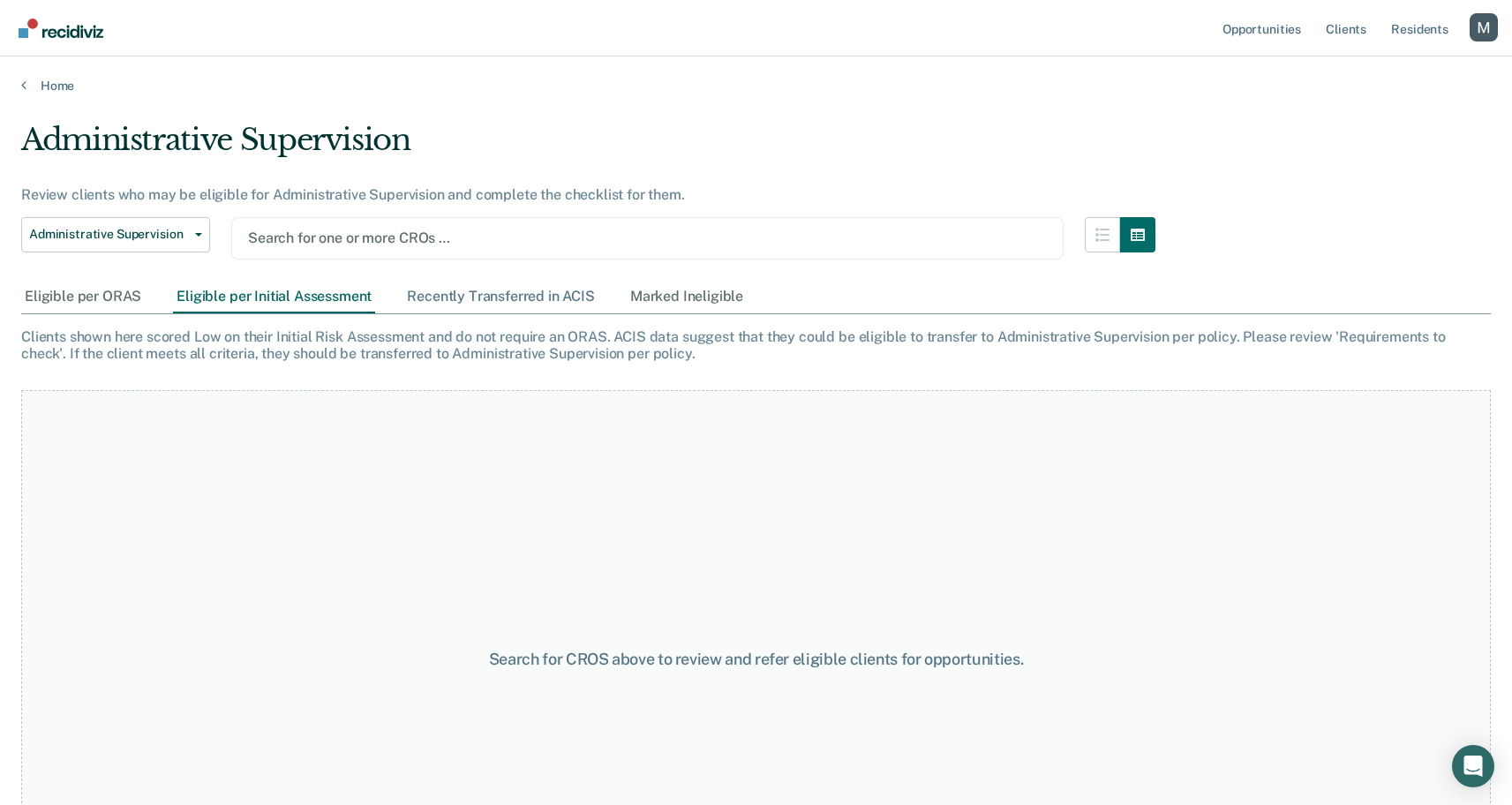
click at [444, 294] on div "Recently Transferred in ACIS" at bounding box center [501, 297] width 195 height 33
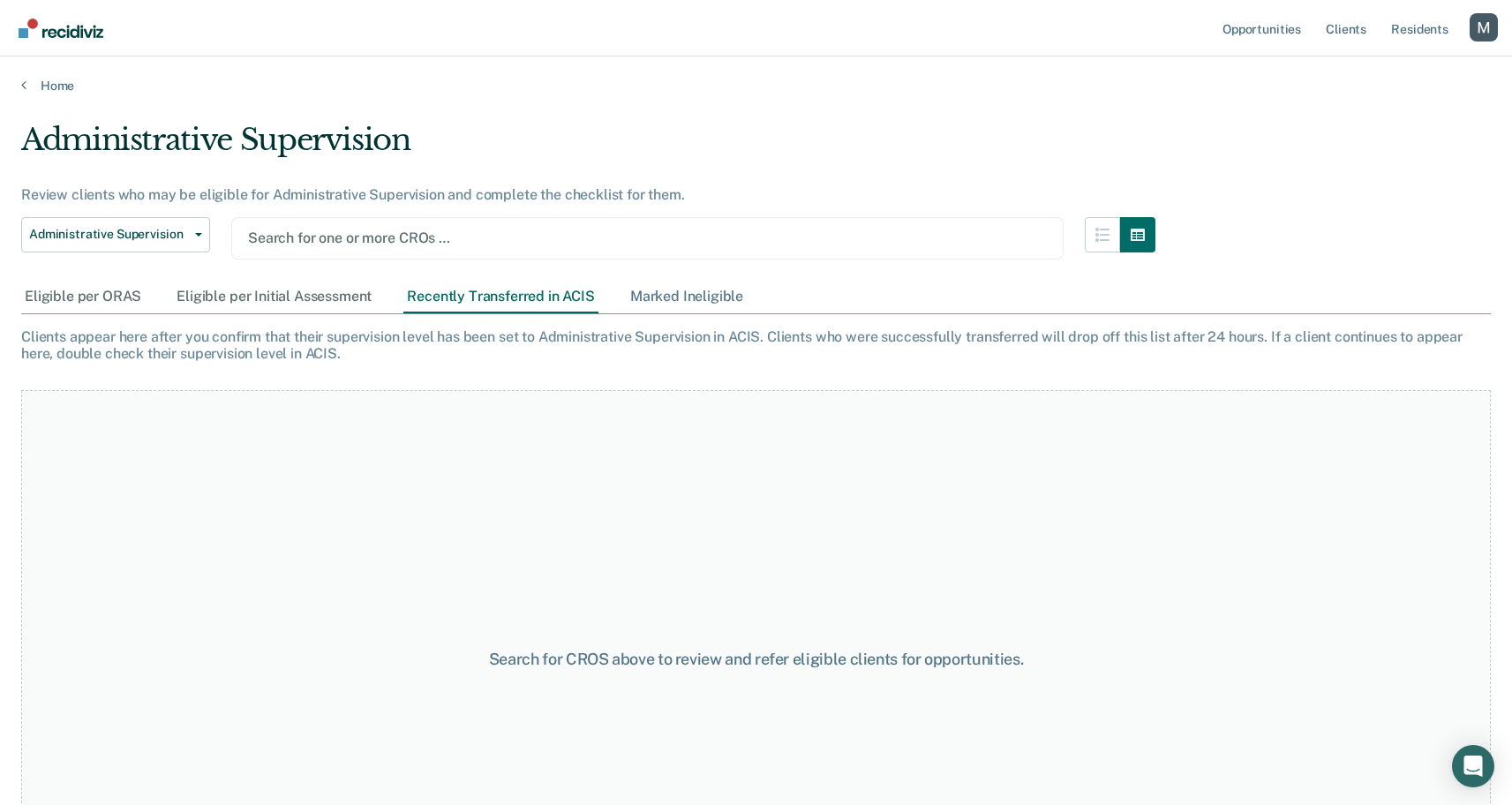
click at [664, 291] on div "Marked Ineligible" at bounding box center [686, 297] width 120 height 33
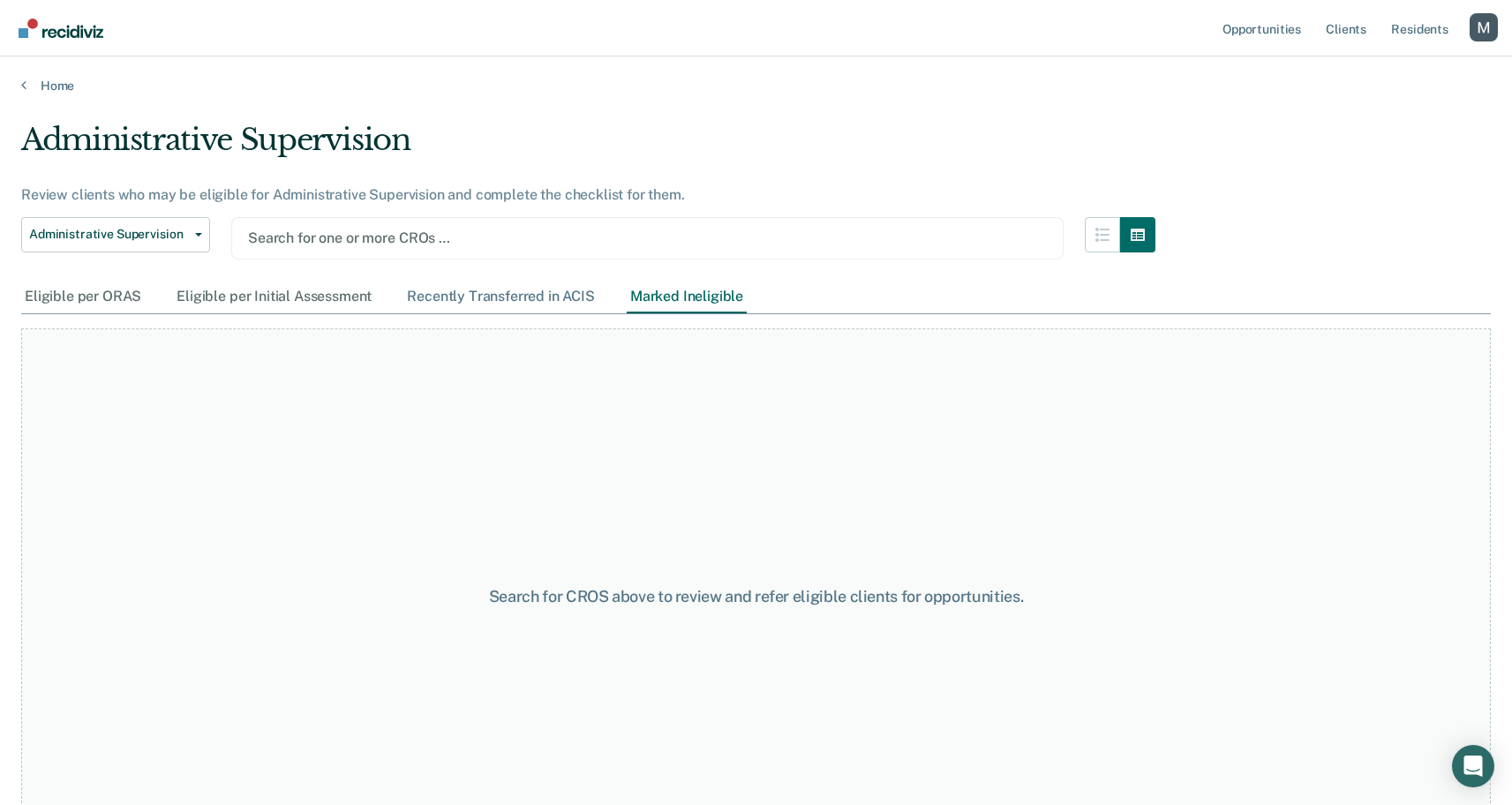
click at [520, 298] on div "Recently Transferred in ACIS" at bounding box center [501, 297] width 195 height 33
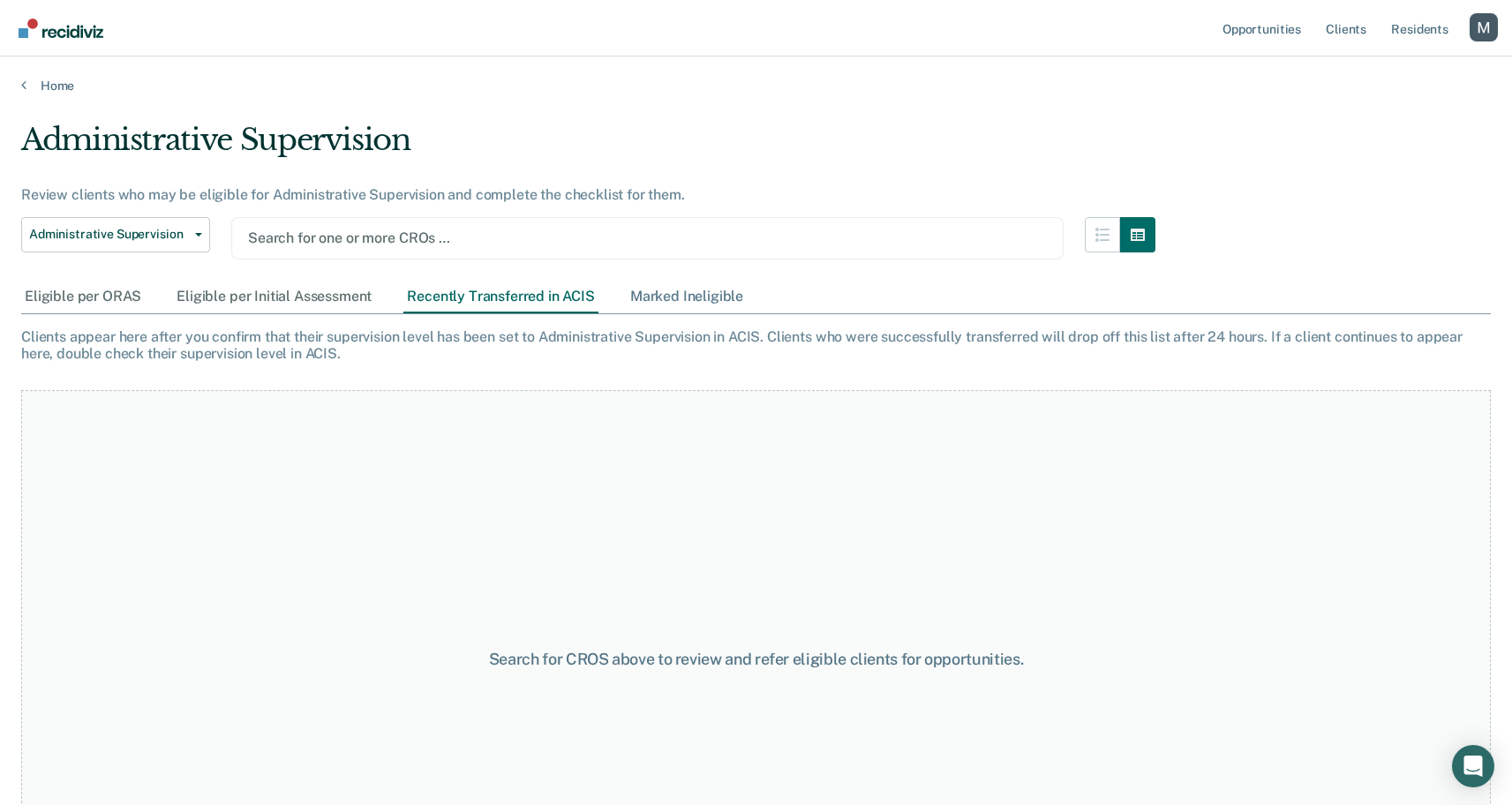
click at [653, 293] on div "Marked Ineligible" at bounding box center [686, 297] width 120 height 33
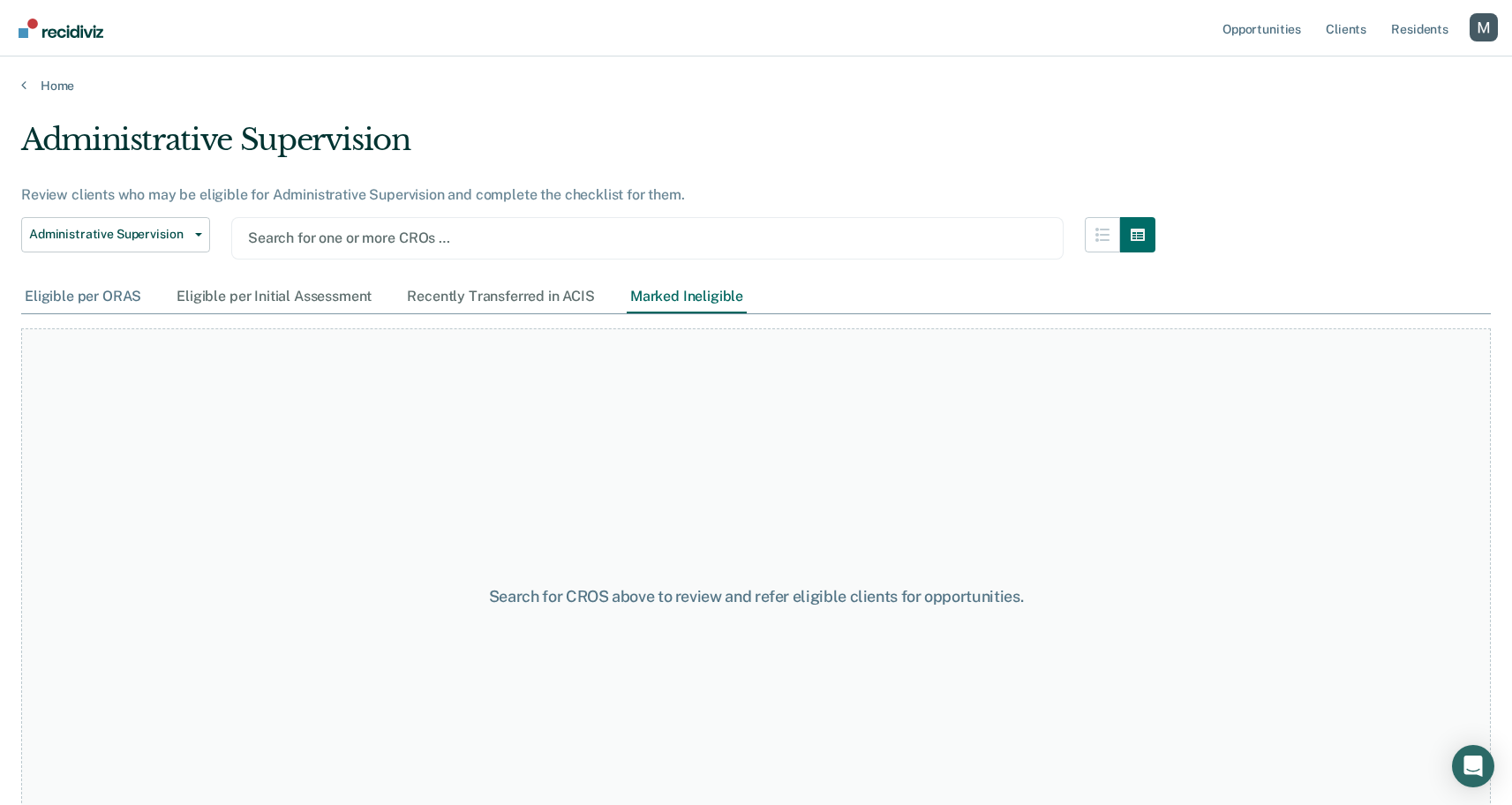
click at [61, 298] on div "Eligible per ORAS" at bounding box center [83, 297] width 124 height 33
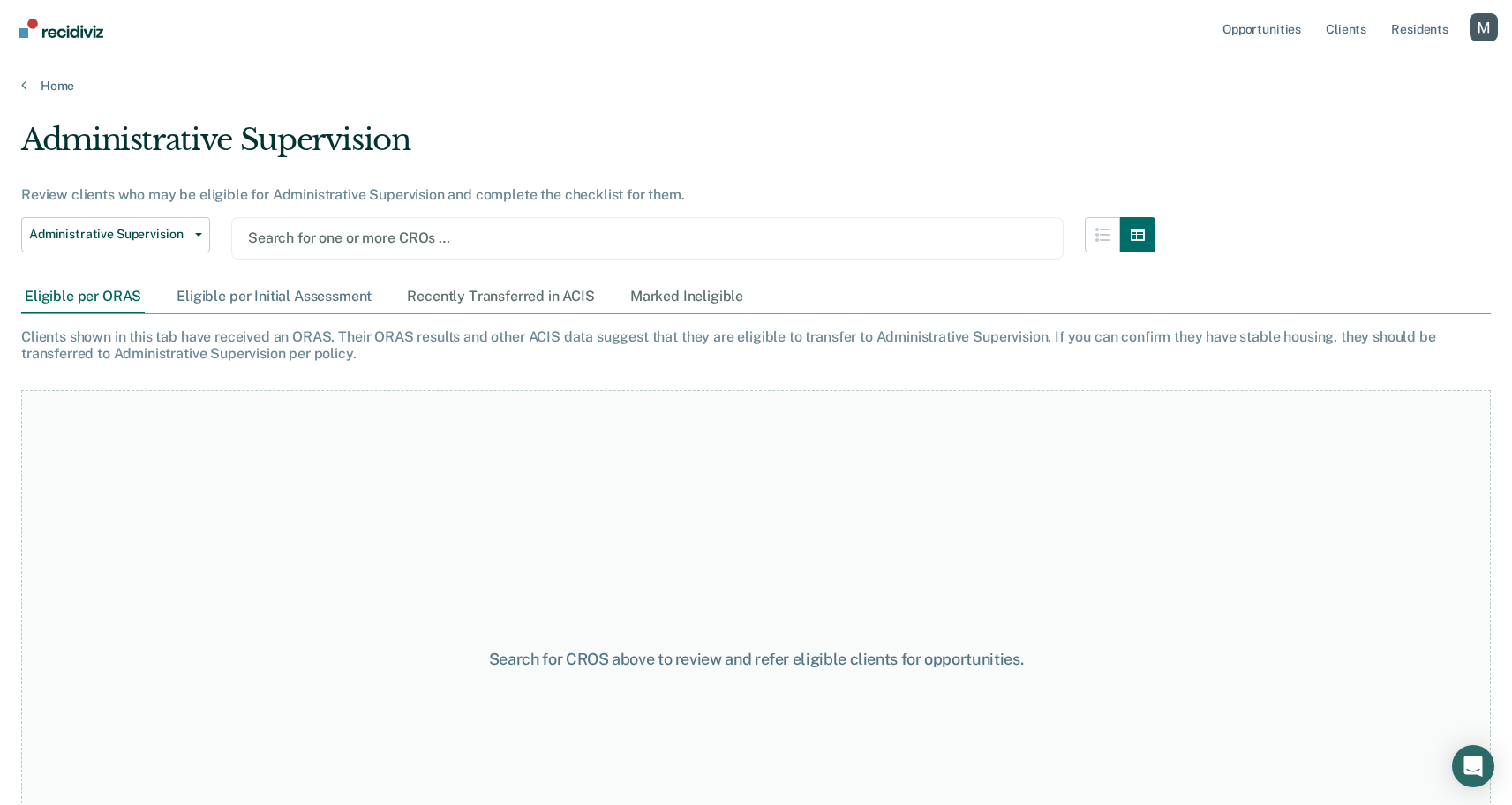
click at [335, 299] on div "Eligible per Initial Assessment" at bounding box center [274, 297] width 203 height 33
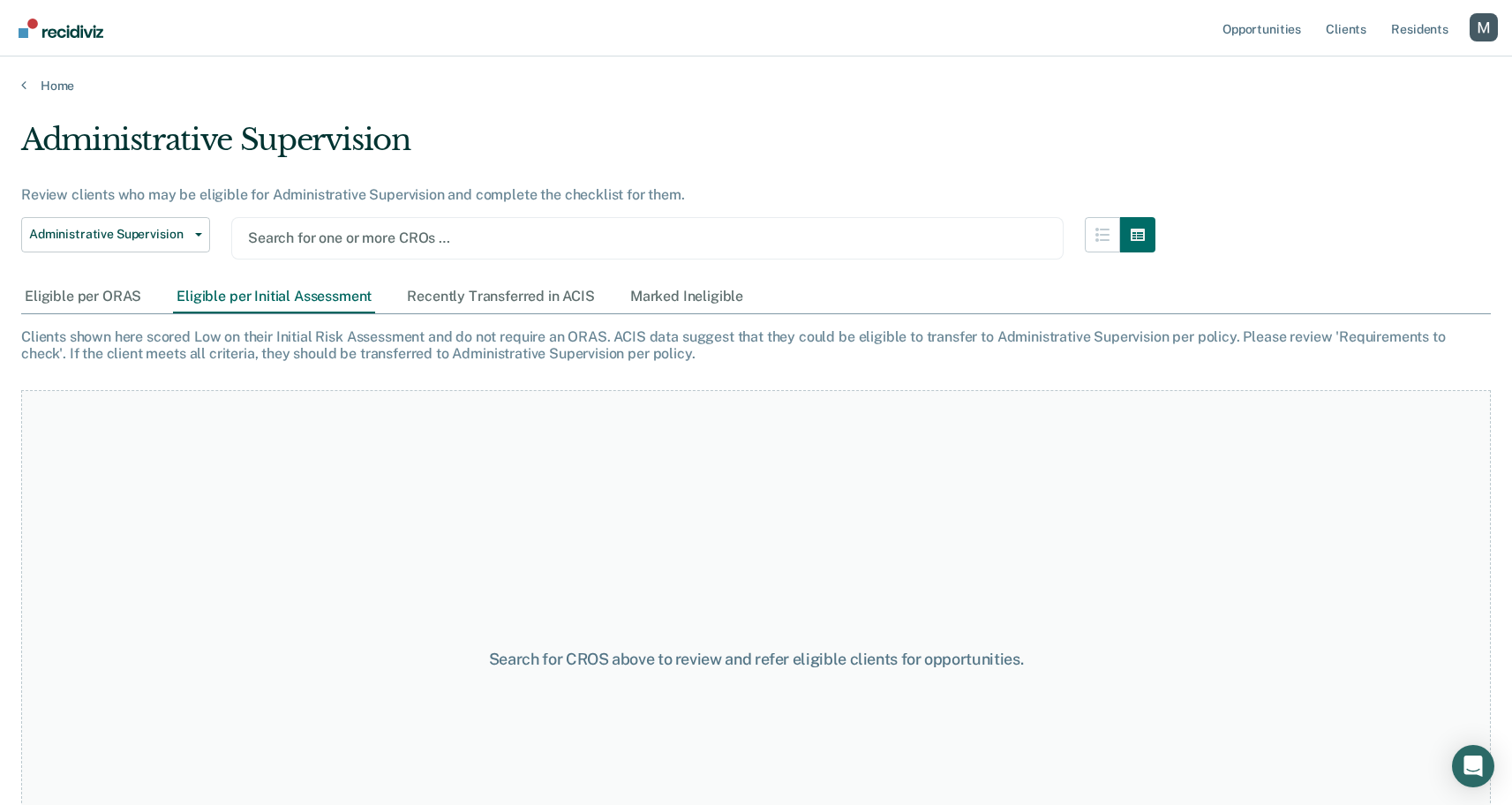
click at [376, 233] on div at bounding box center [648, 238] width 799 height 20
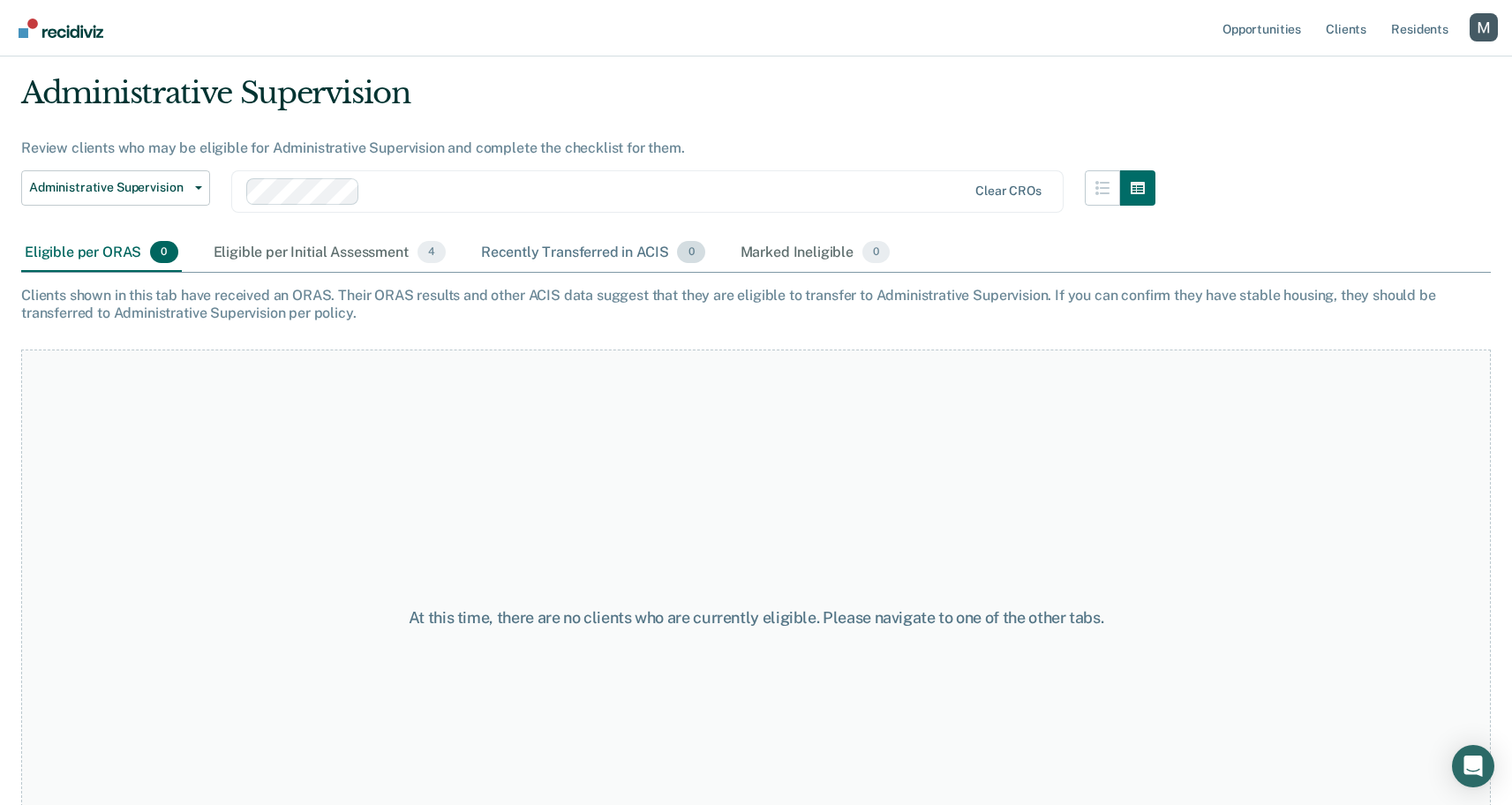
scroll to position [48, 0]
click at [573, 242] on div "Recently Transferred in ACIS 0" at bounding box center [593, 252] width 231 height 39
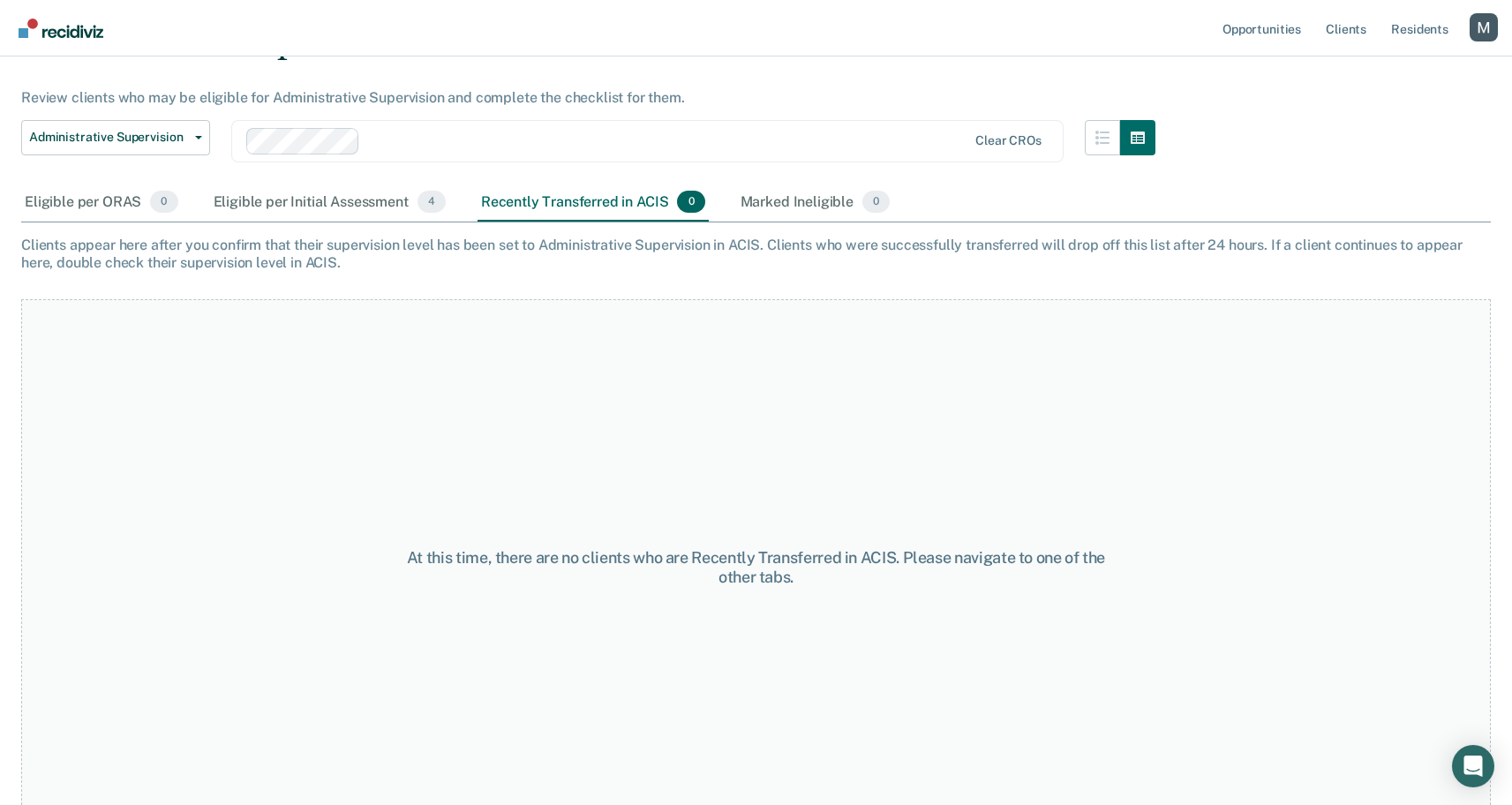
scroll to position [99, 0]
click at [113, 195] on div "Eligible per ORAS 0" at bounding box center [101, 201] width 161 height 39
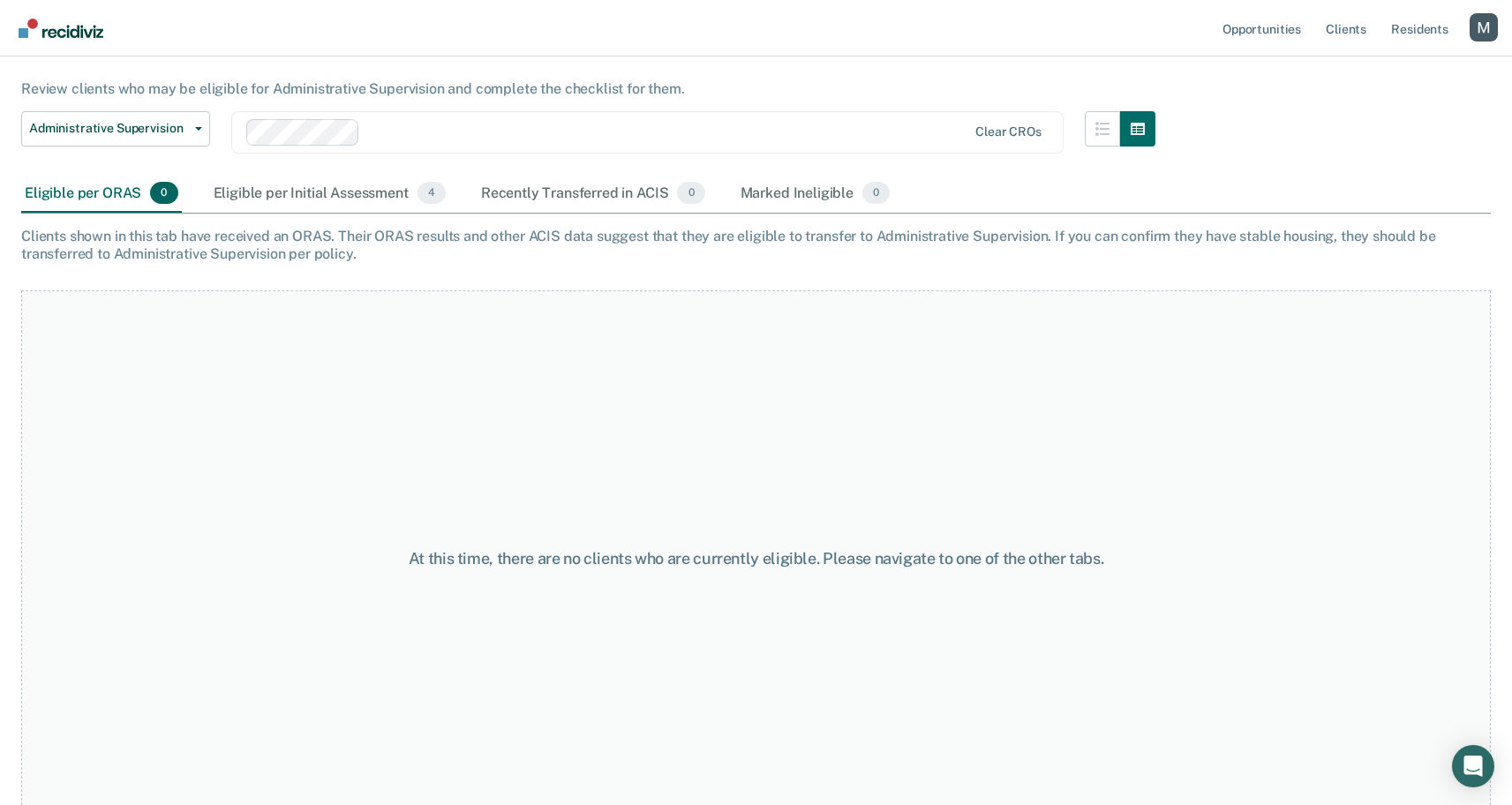
scroll to position [107, 0]
click at [602, 563] on div "At this time, there are no clients who are currently eligible. Please navigate …" at bounding box center [756, 558] width 734 height 20
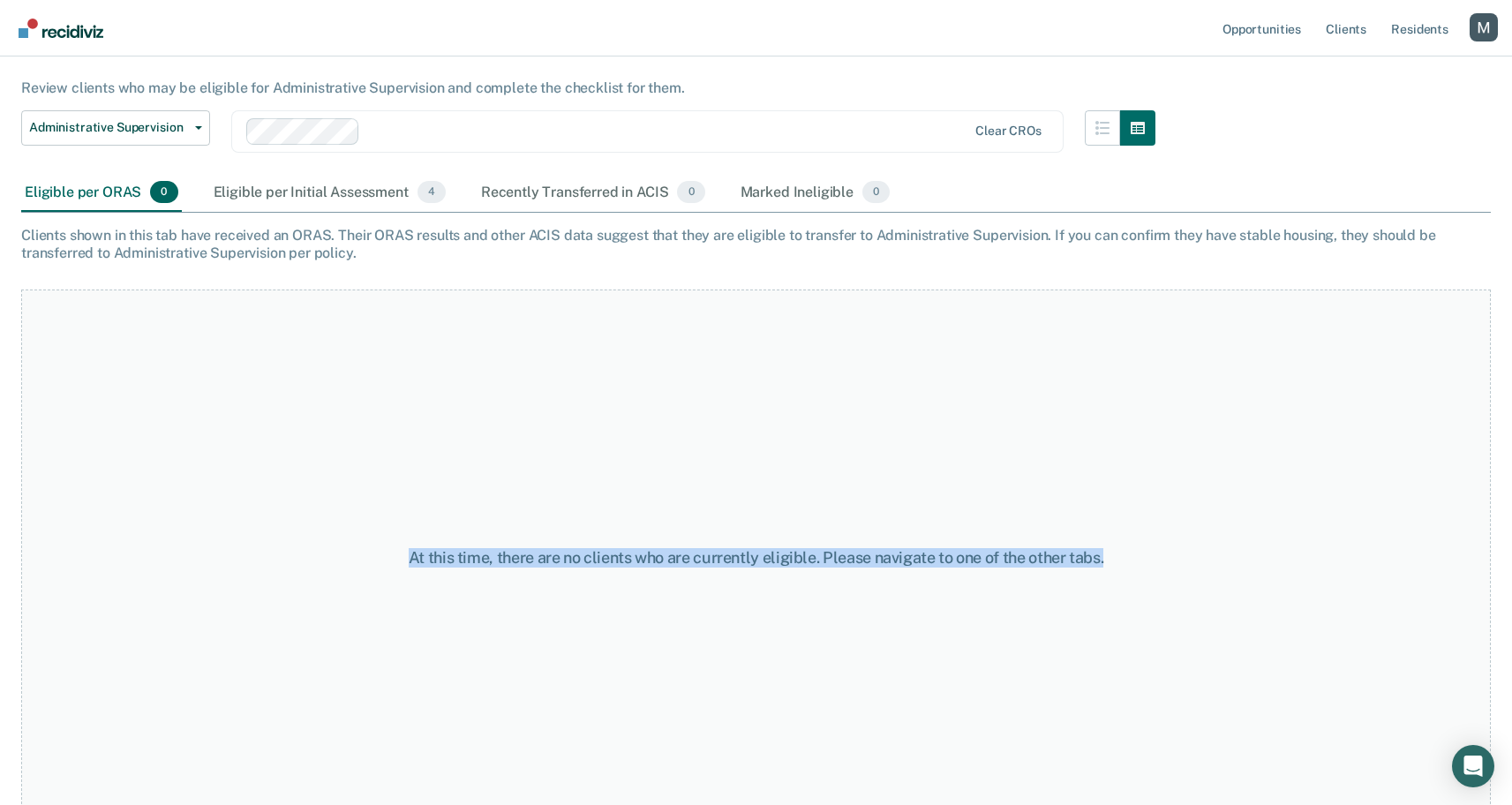
click at [602, 563] on div "At this time, there are no clients who are currently eligible. Please navigate …" at bounding box center [756, 558] width 734 height 20
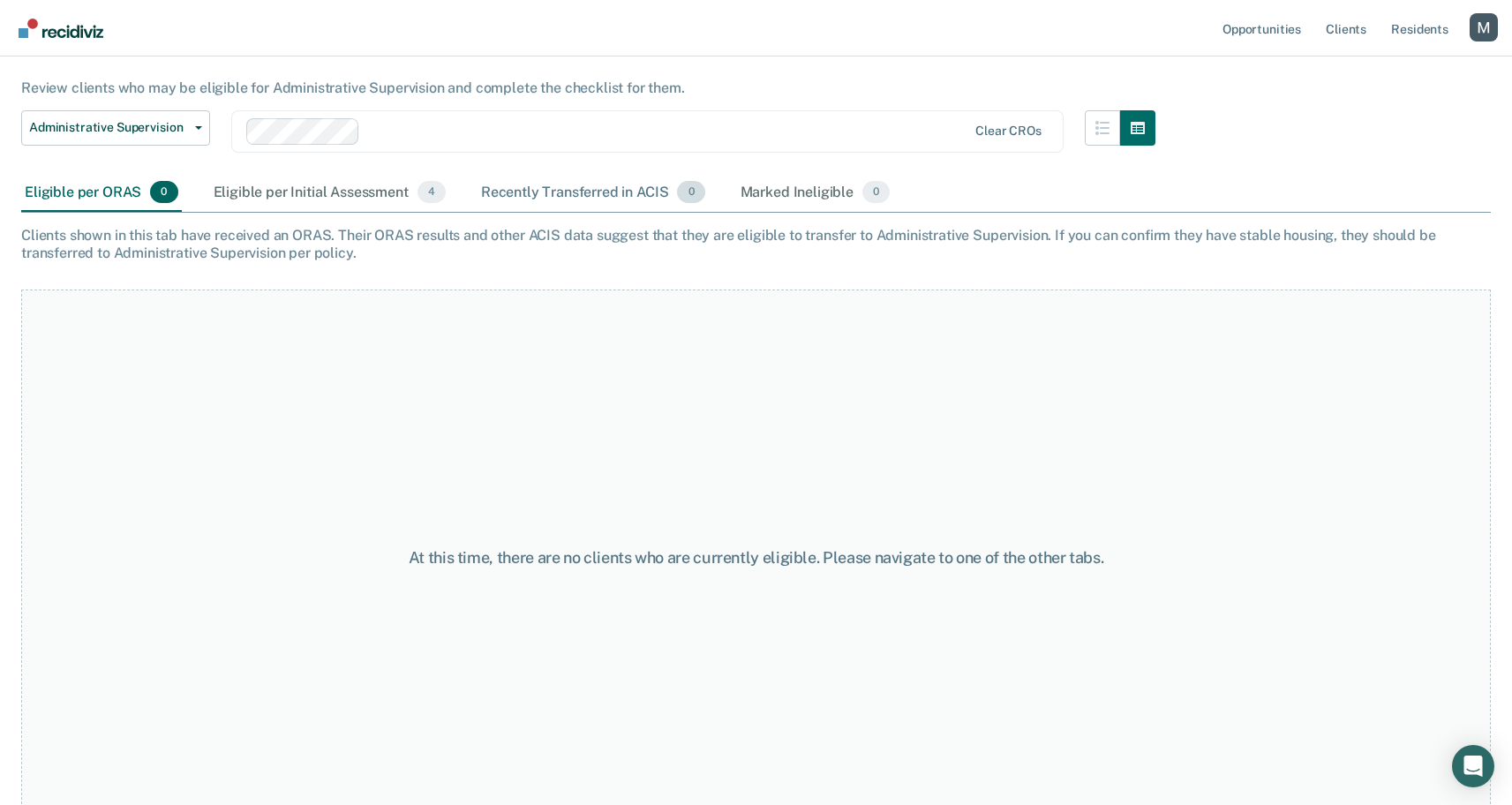
click at [600, 188] on div "Recently Transferred in ACIS 0" at bounding box center [593, 193] width 231 height 39
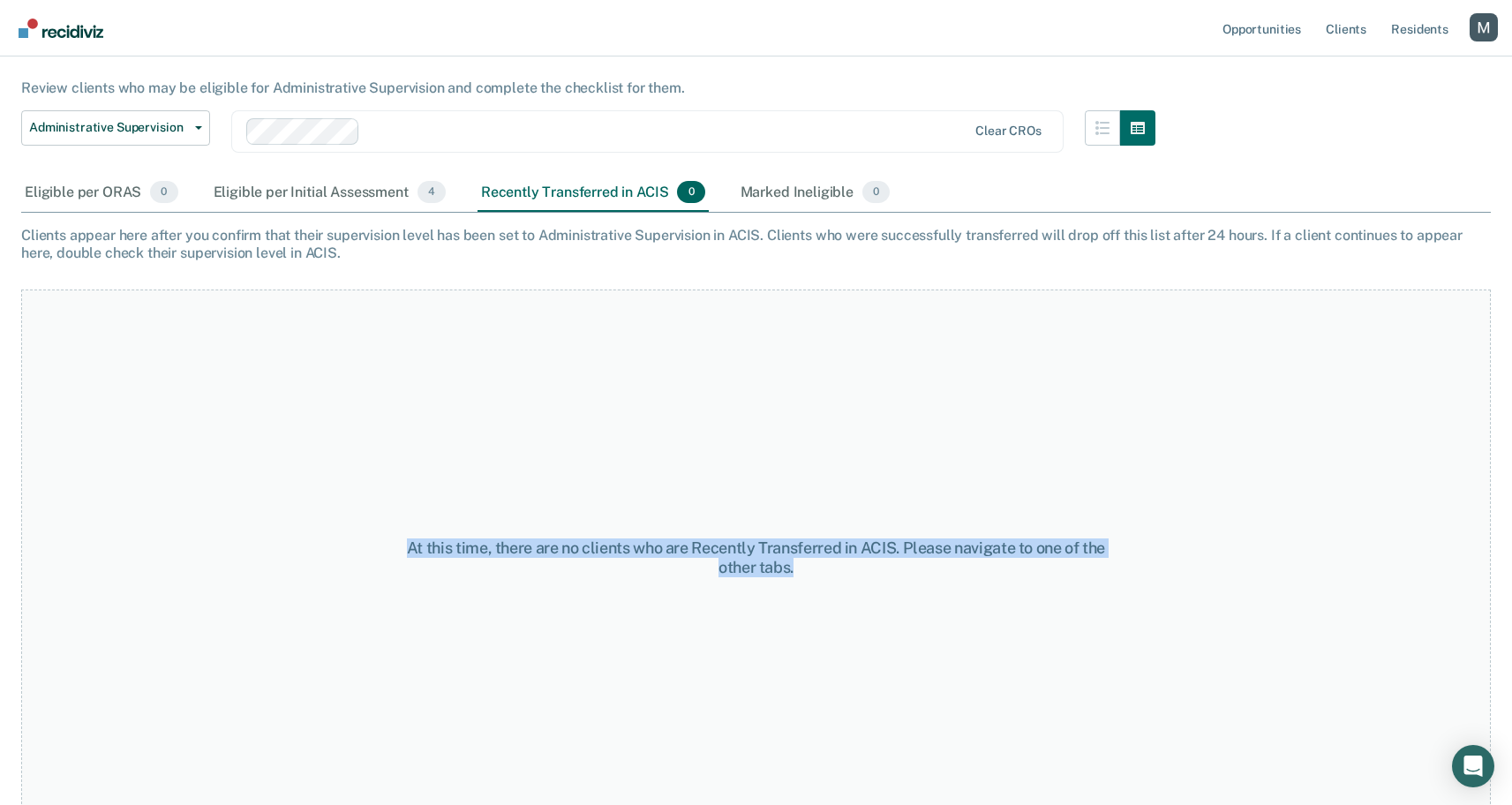
drag, startPoint x: 831, startPoint y: 563, endPoint x: 344, endPoint y: 540, distance: 487.5
click at [344, 540] on div "At this time, there are no clients who are Recently Transferred in ACIS. Please…" at bounding box center [756, 559] width 1470 height 537
copy div "At this time, there are no clients who are Recently Transferred in ACIS. Please…"
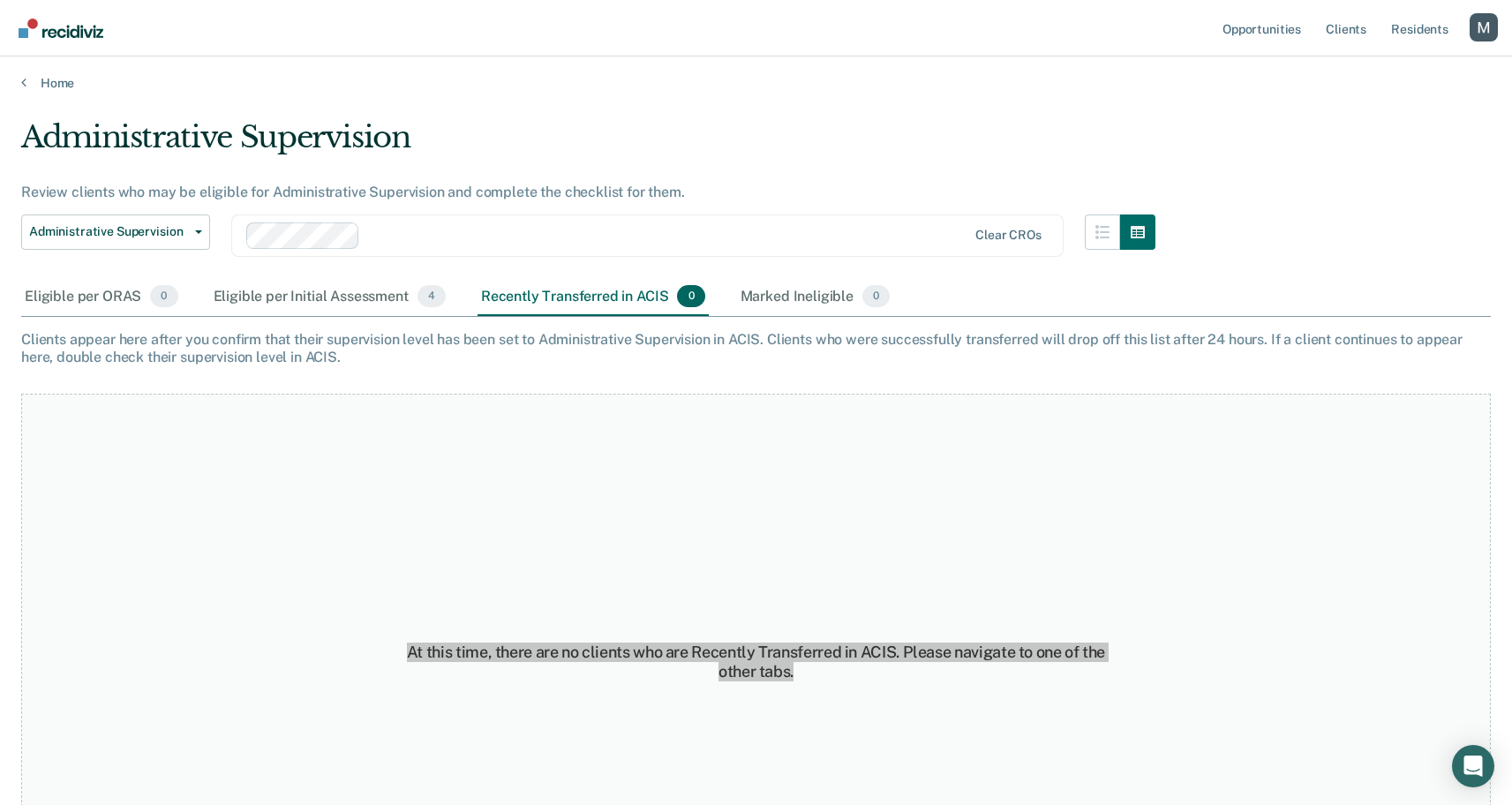
scroll to position [0, 0]
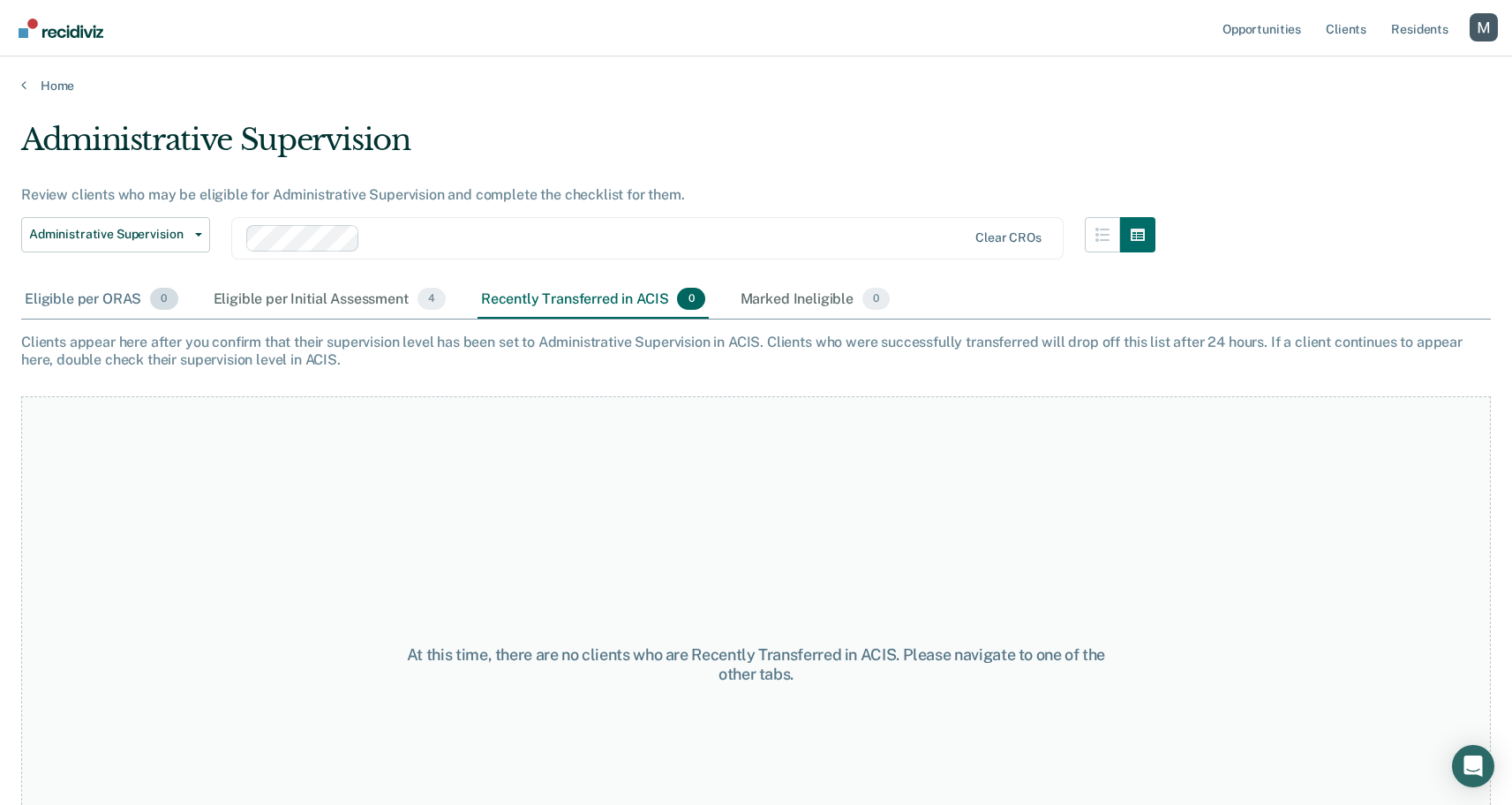
click at [124, 303] on div "Eligible per ORAS 0" at bounding box center [101, 300] width 161 height 39
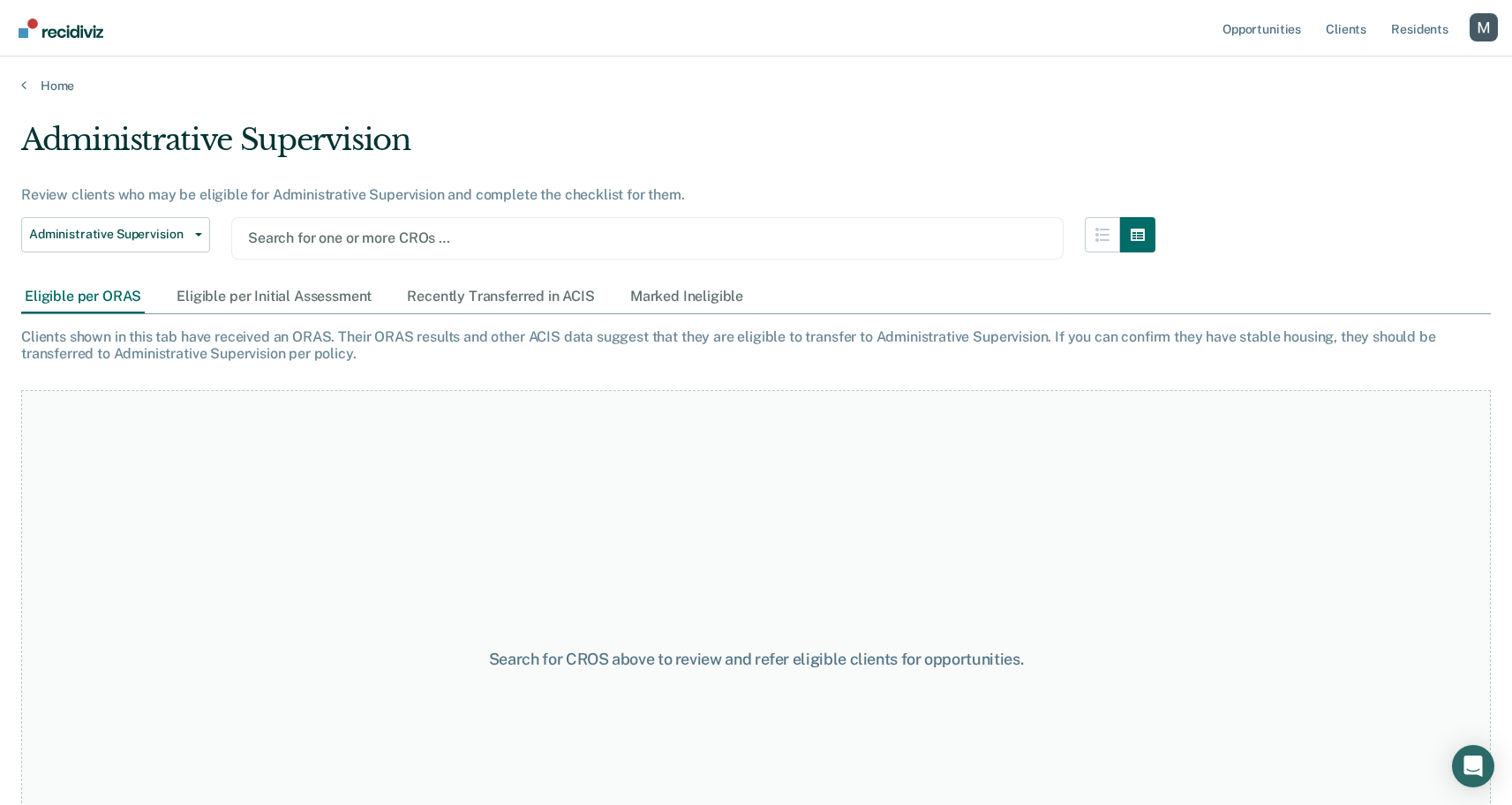
click at [333, 236] on div at bounding box center [648, 238] width 799 height 20
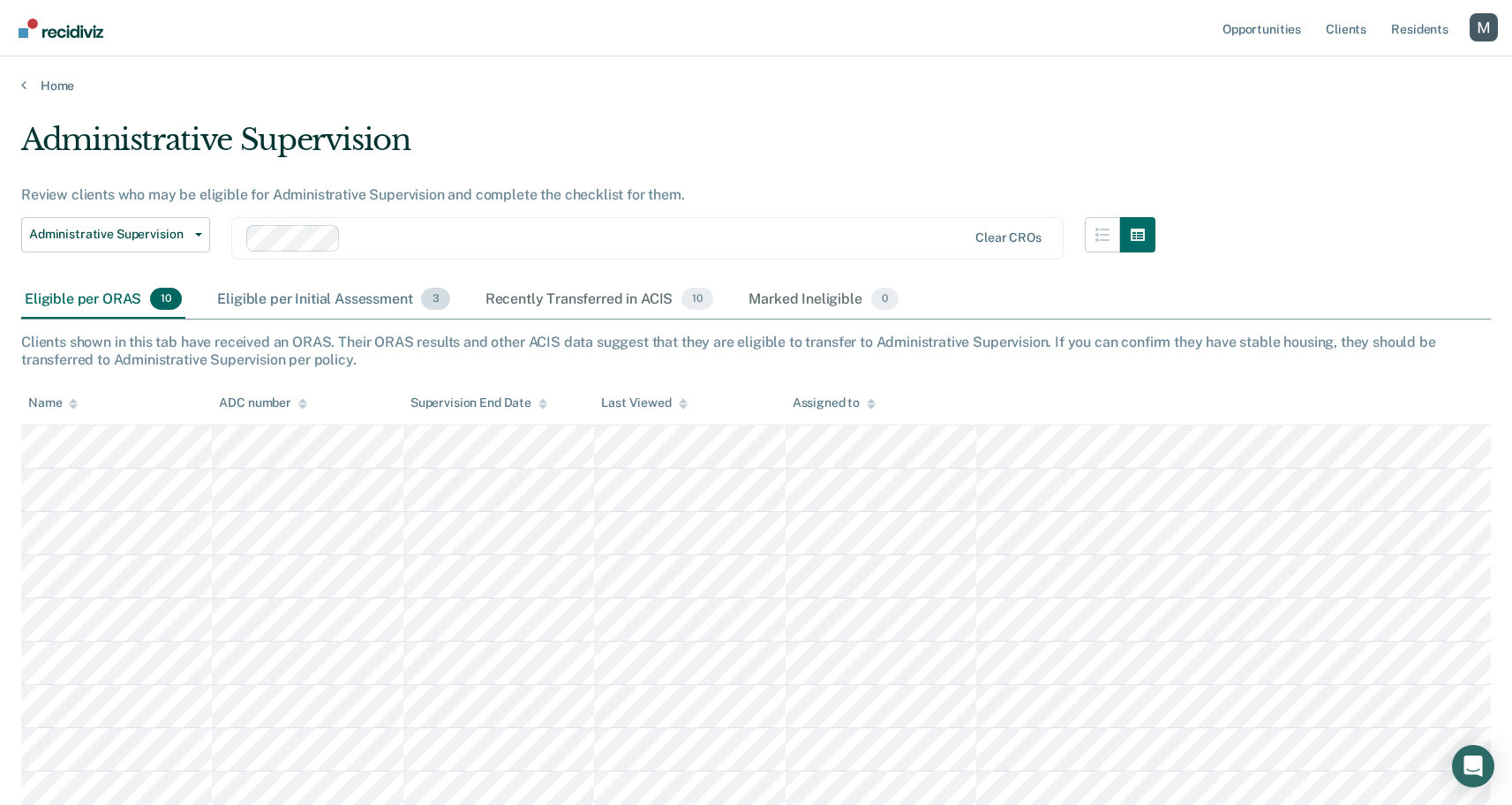
click at [333, 304] on div "Eligible per Initial Assessment 3" at bounding box center [333, 300] width 239 height 39
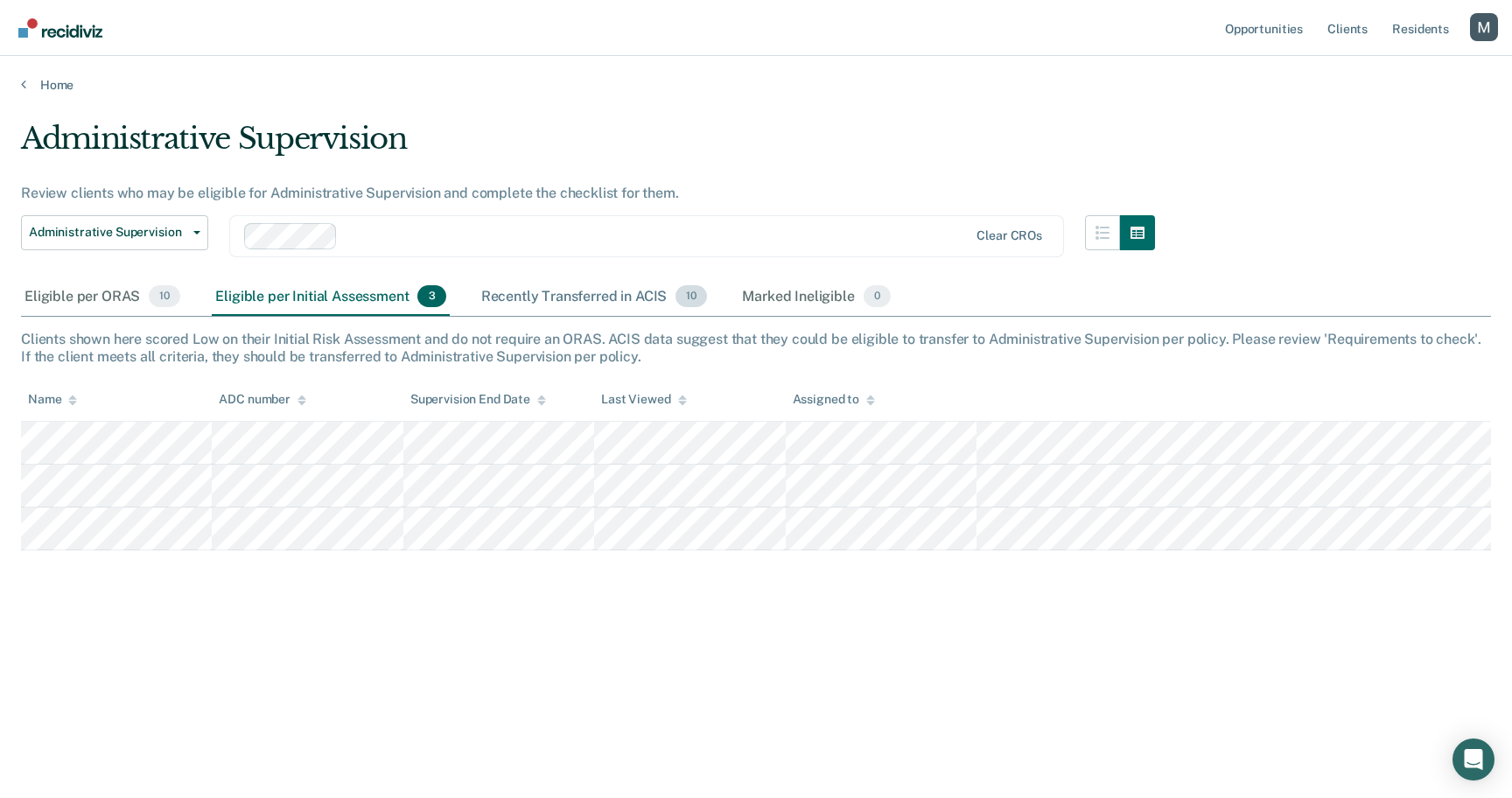
click at [533, 308] on div "Recently Transferred in ACIS 10" at bounding box center [595, 298] width 234 height 39
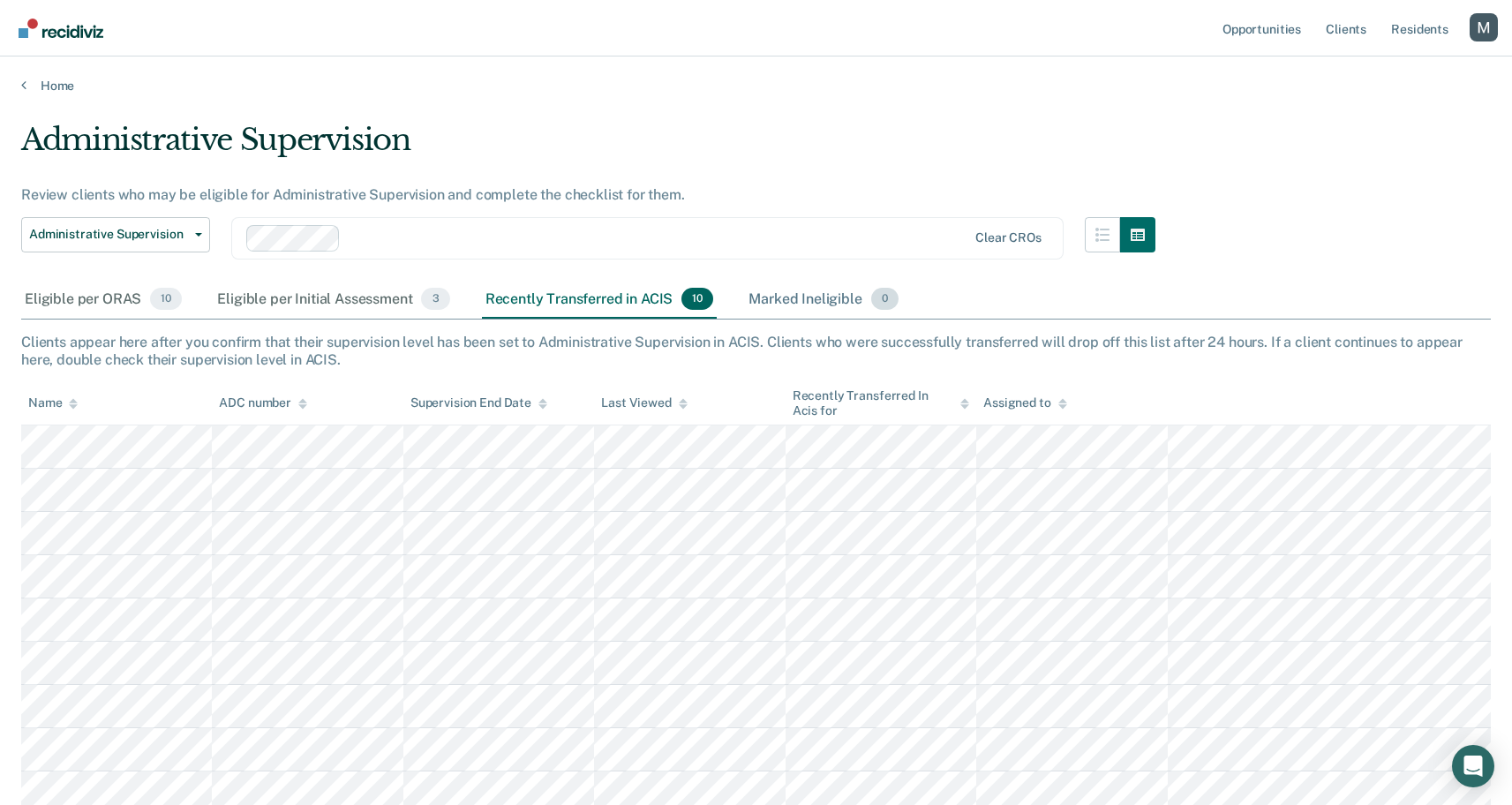
click at [788, 299] on div "Marked Ineligible 0" at bounding box center [823, 300] width 157 height 39
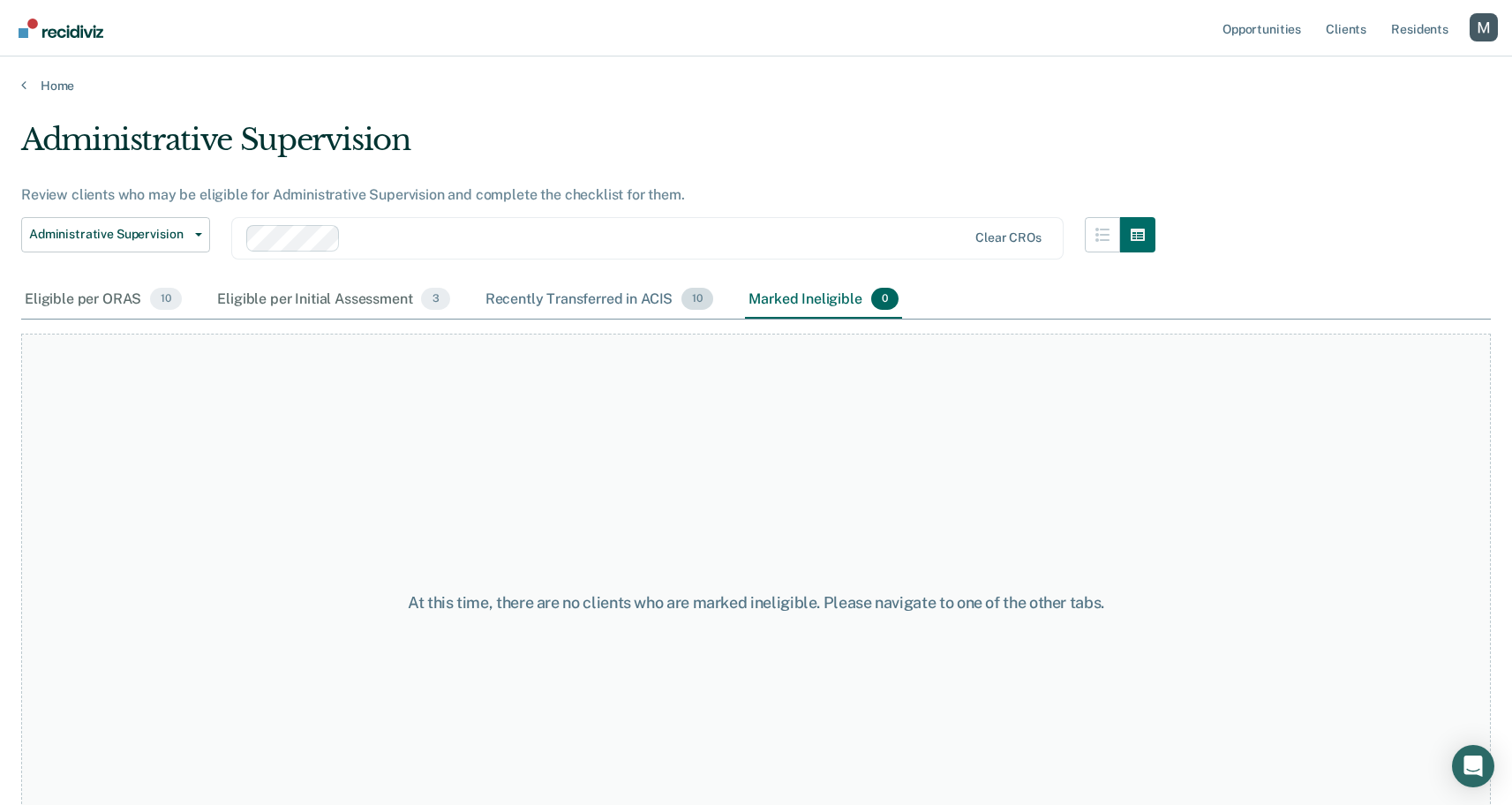
click at [616, 301] on div "Recently Transferred in ACIS 10" at bounding box center [600, 300] width 236 height 39
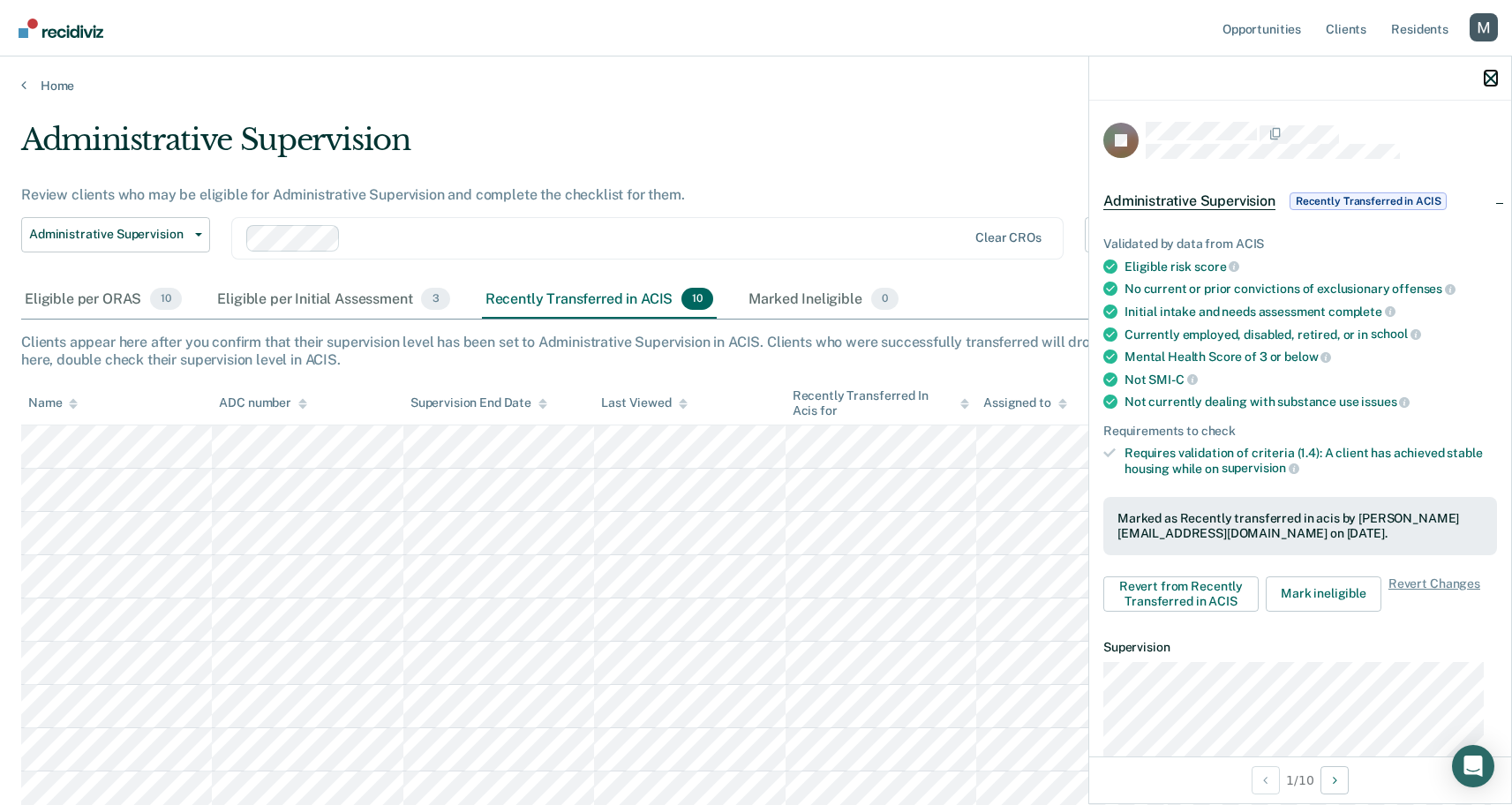
click at [1488, 79] on icon "button" at bounding box center [1491, 78] width 12 height 12
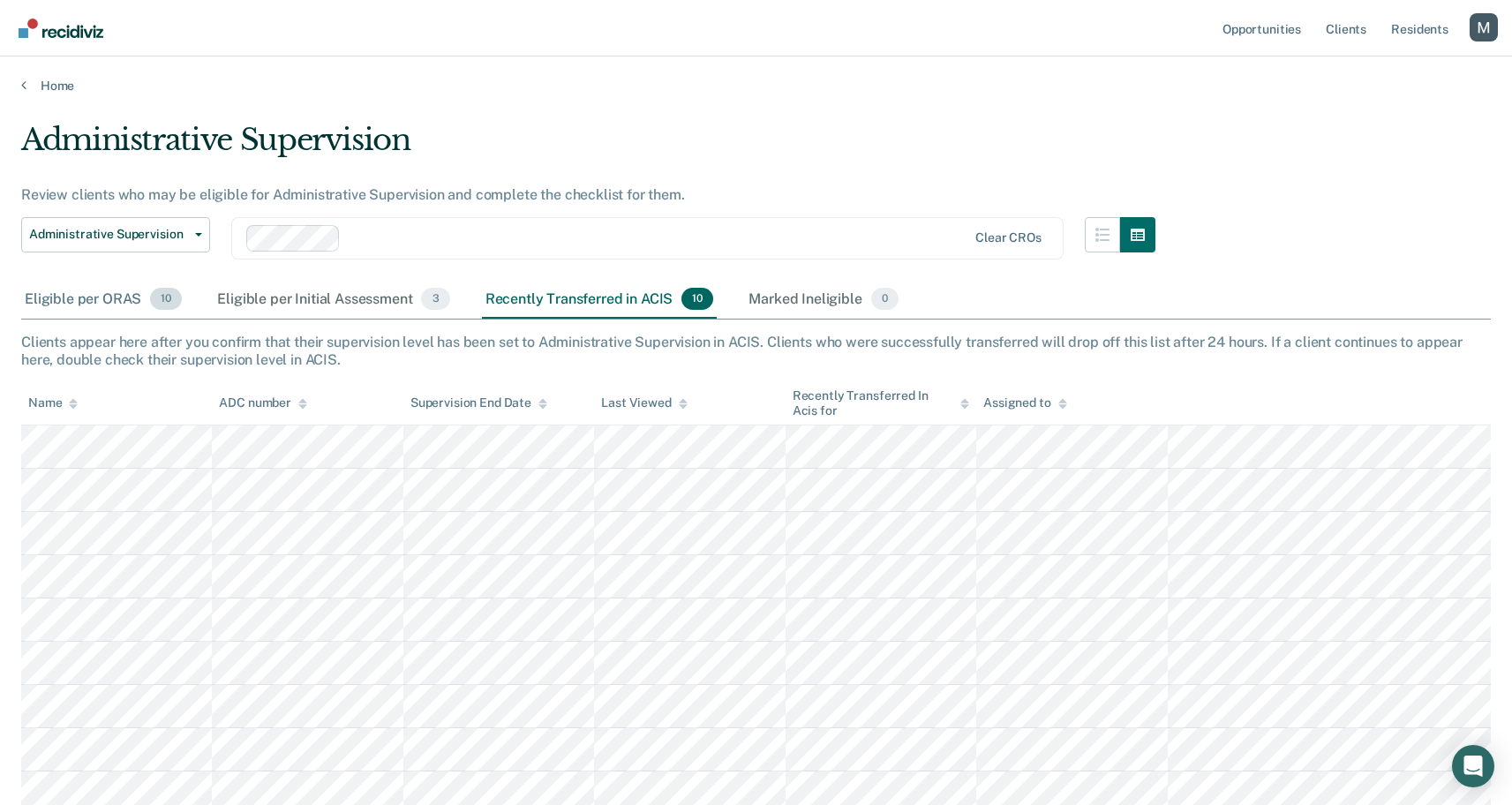
click at [48, 294] on div "Eligible per ORAS 10" at bounding box center [103, 300] width 164 height 39
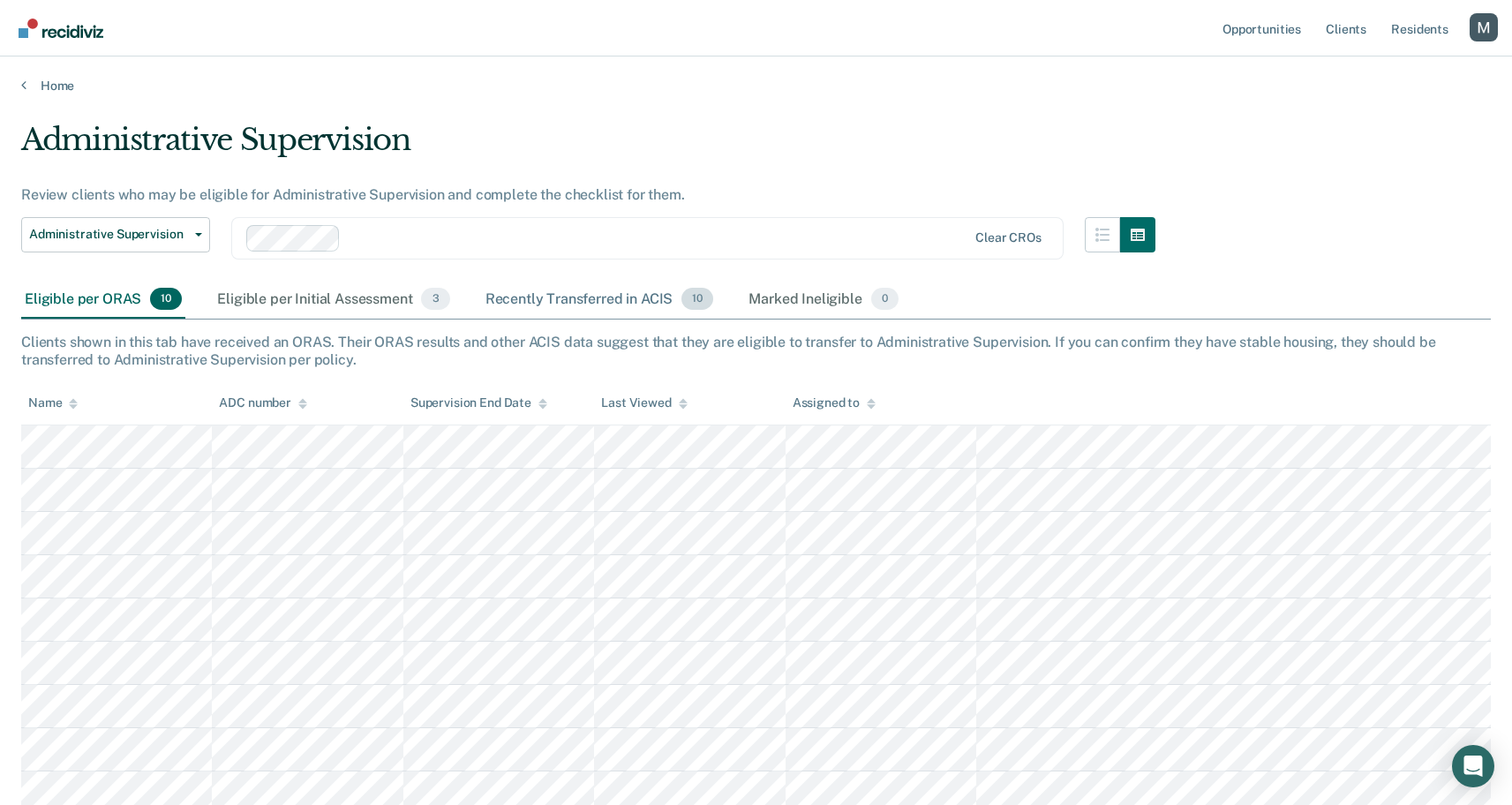
click at [520, 290] on div "Recently Transferred in ACIS 10" at bounding box center [600, 300] width 236 height 39
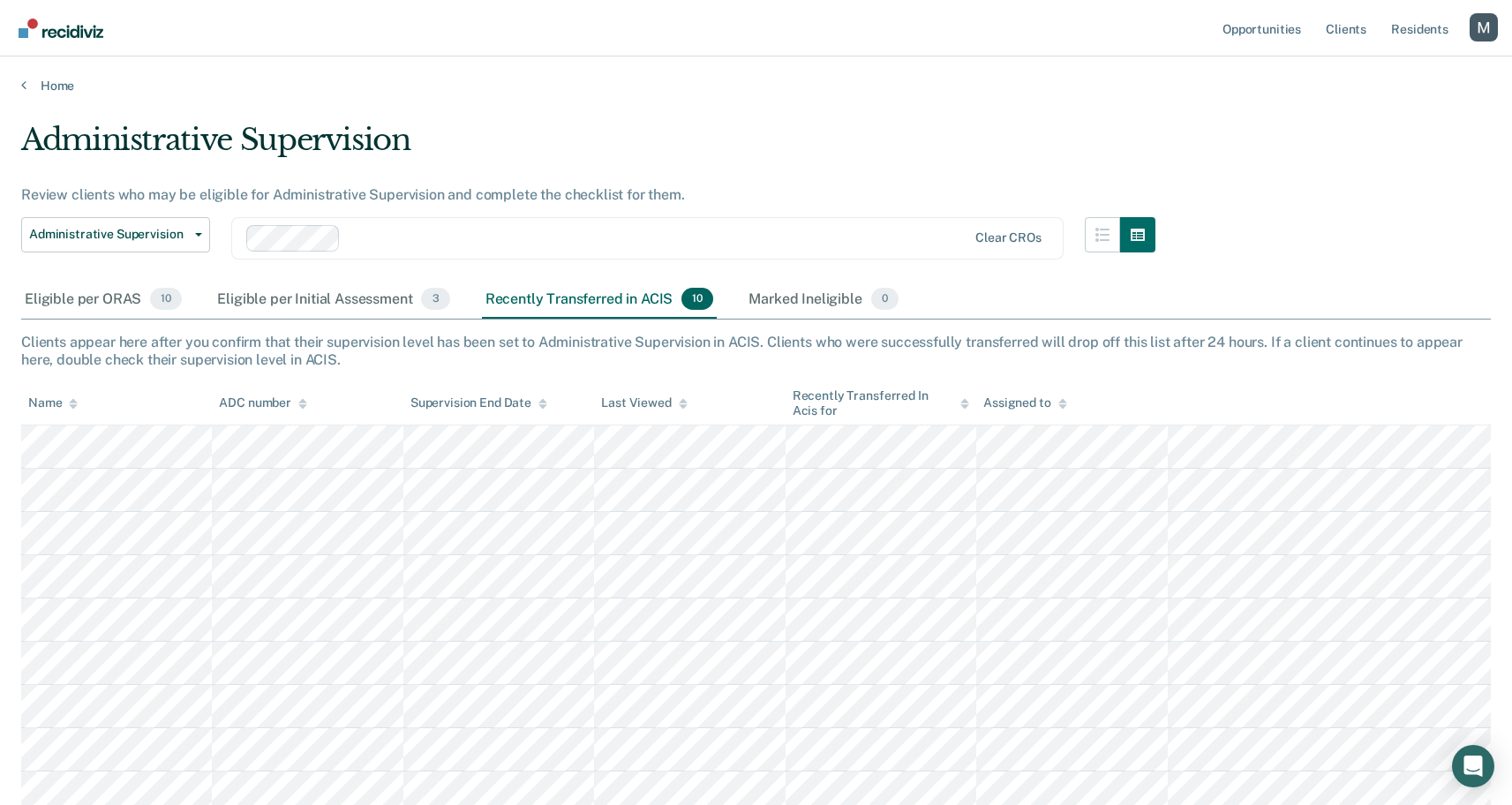
drag, startPoint x: 114, startPoint y: 300, endPoint x: 498, endPoint y: 363, distance: 389.1
click at [114, 300] on div "Eligible per ORAS 10" at bounding box center [103, 300] width 164 height 39
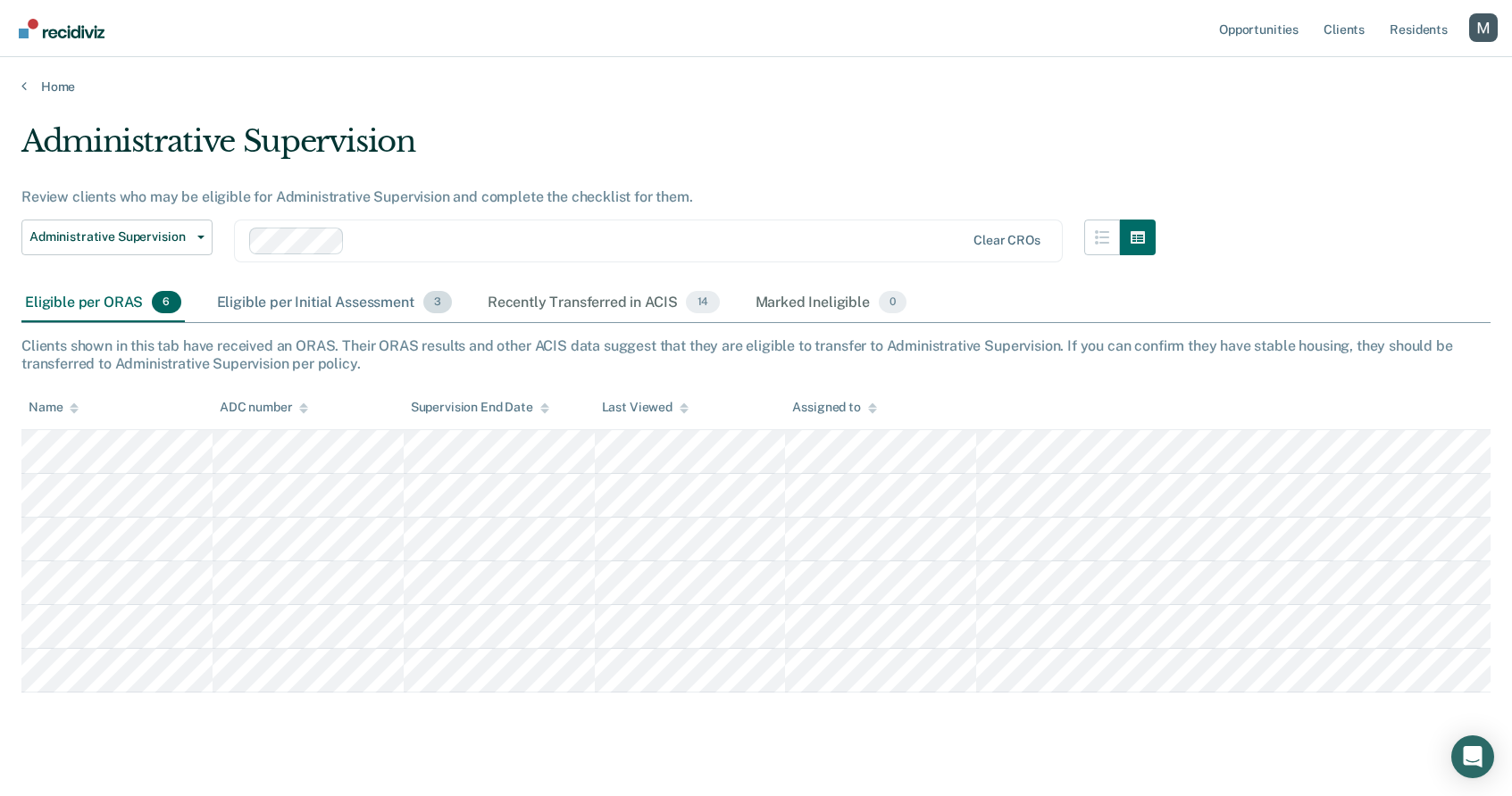
click at [396, 306] on div "Eligible per Initial Assessment 3" at bounding box center [334, 304] width 242 height 39
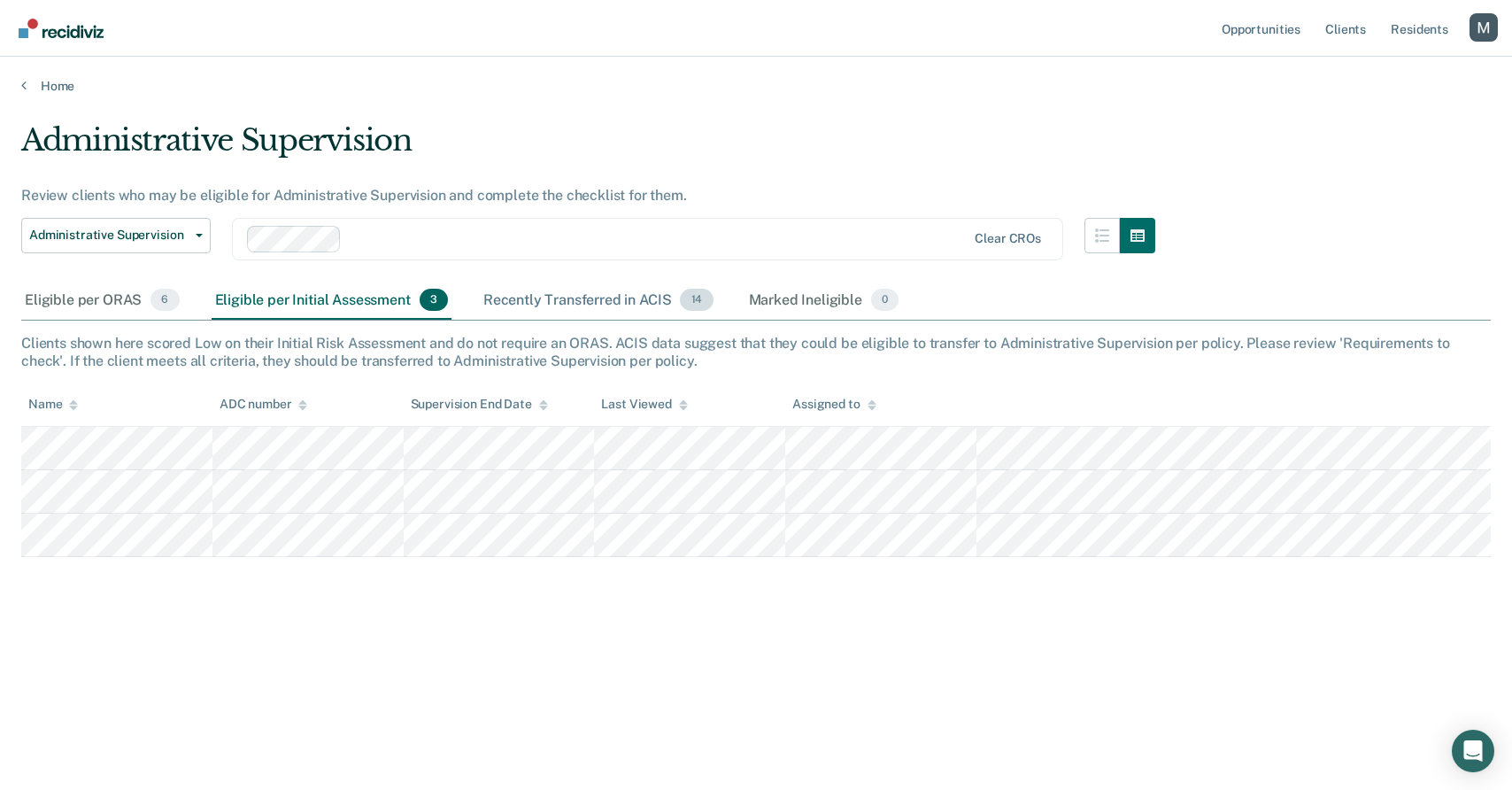
click at [557, 312] on div "Recently Transferred in ACIS 14" at bounding box center [598, 301] width 238 height 39
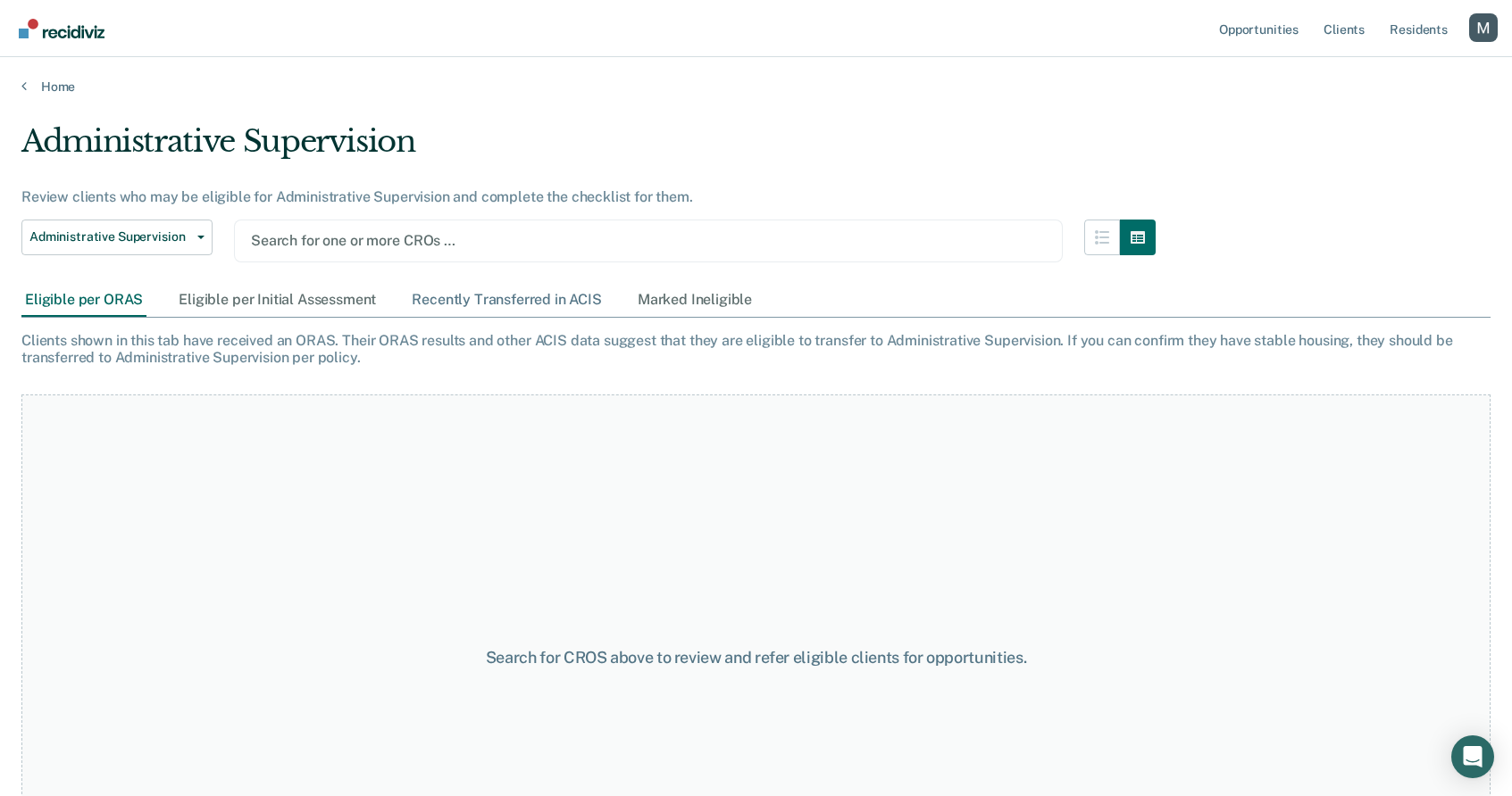
click at [486, 297] on div "Recently Transferred in ACIS" at bounding box center [507, 300] width 197 height 33
click at [299, 304] on div "Eligible per Initial Assessment" at bounding box center [277, 300] width 205 height 33
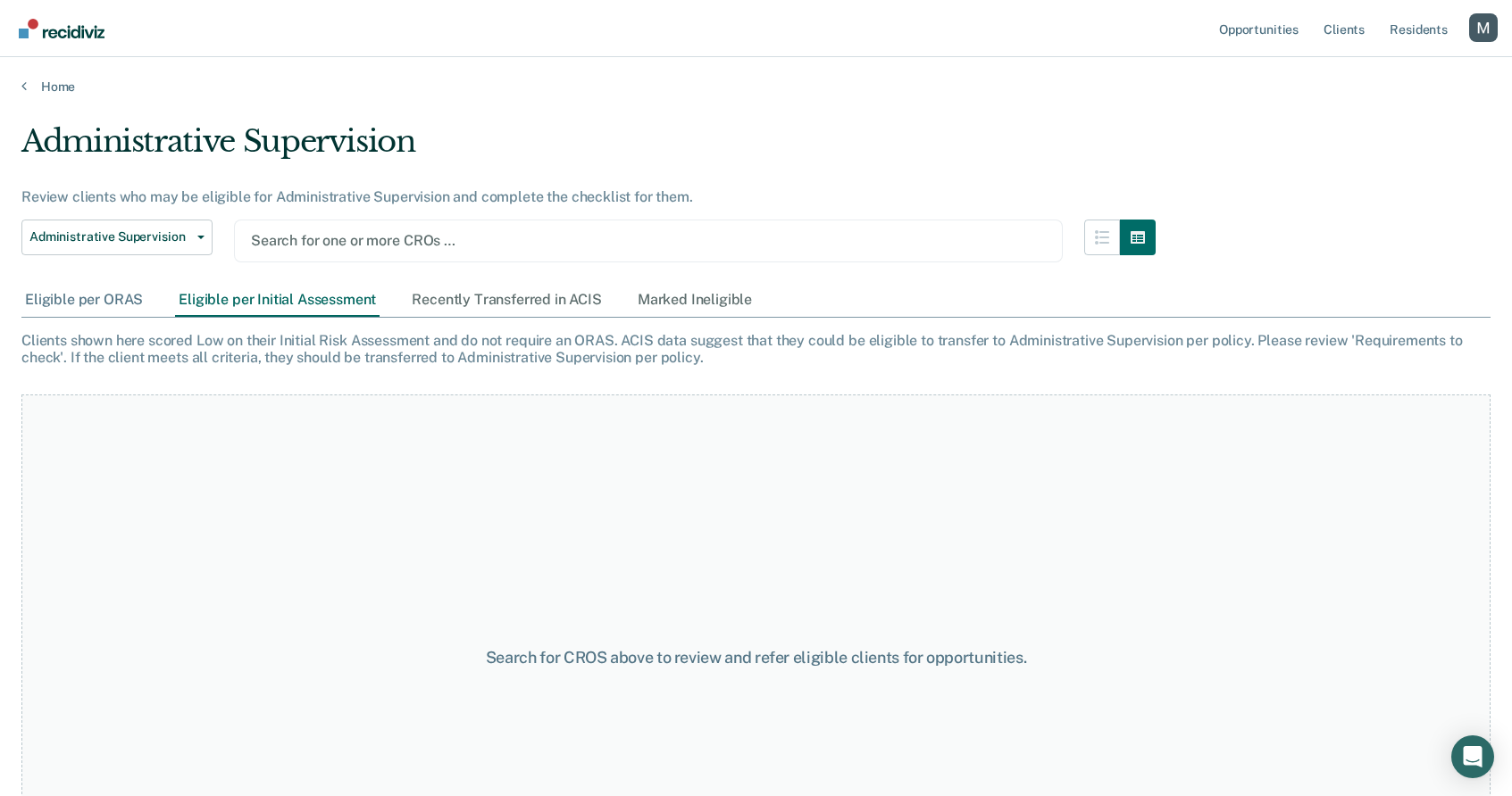
click at [134, 294] on div "Eligible per ORAS" at bounding box center [84, 300] width 125 height 33
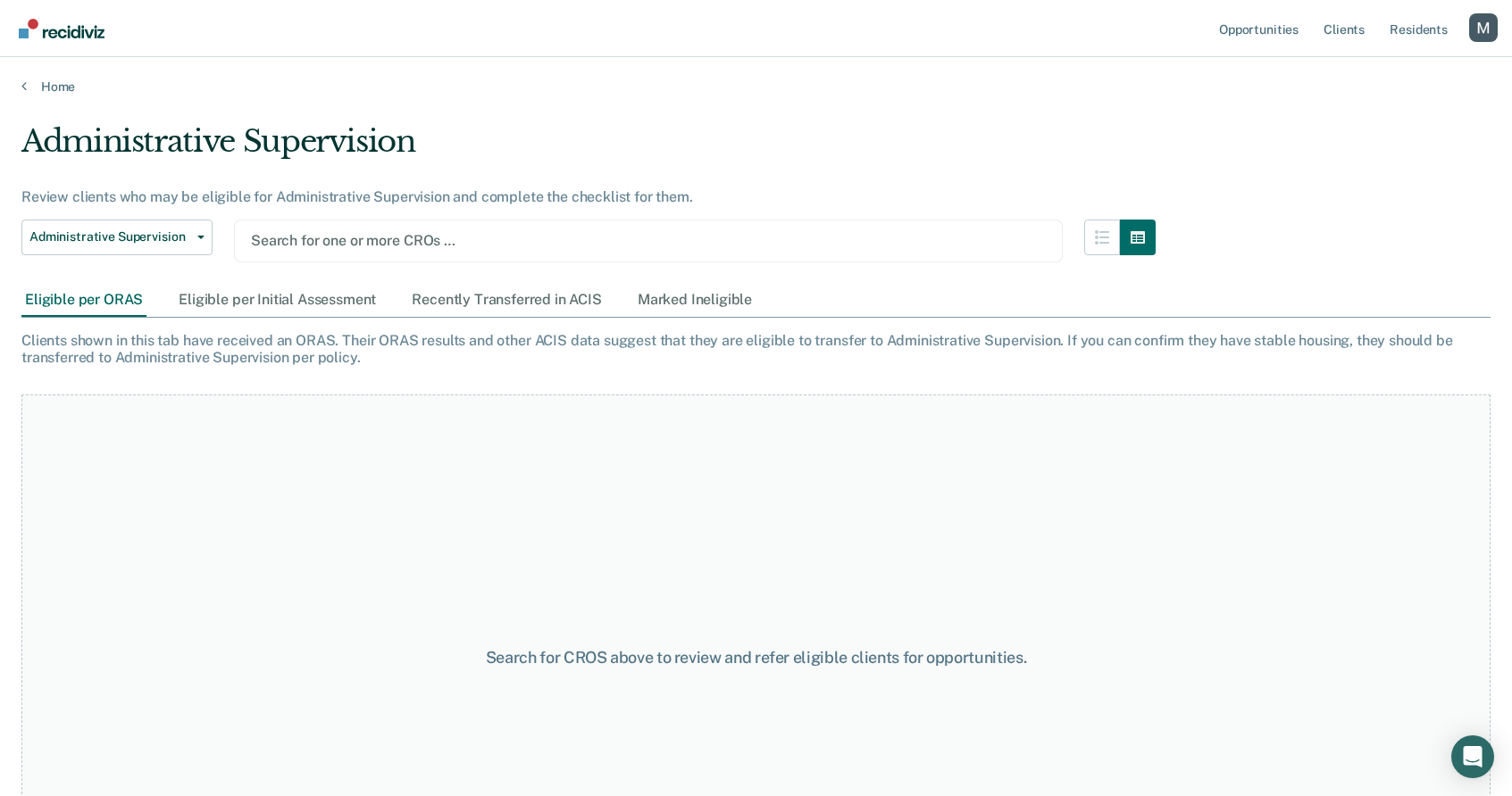
click at [299, 245] on div at bounding box center [648, 241] width 795 height 21
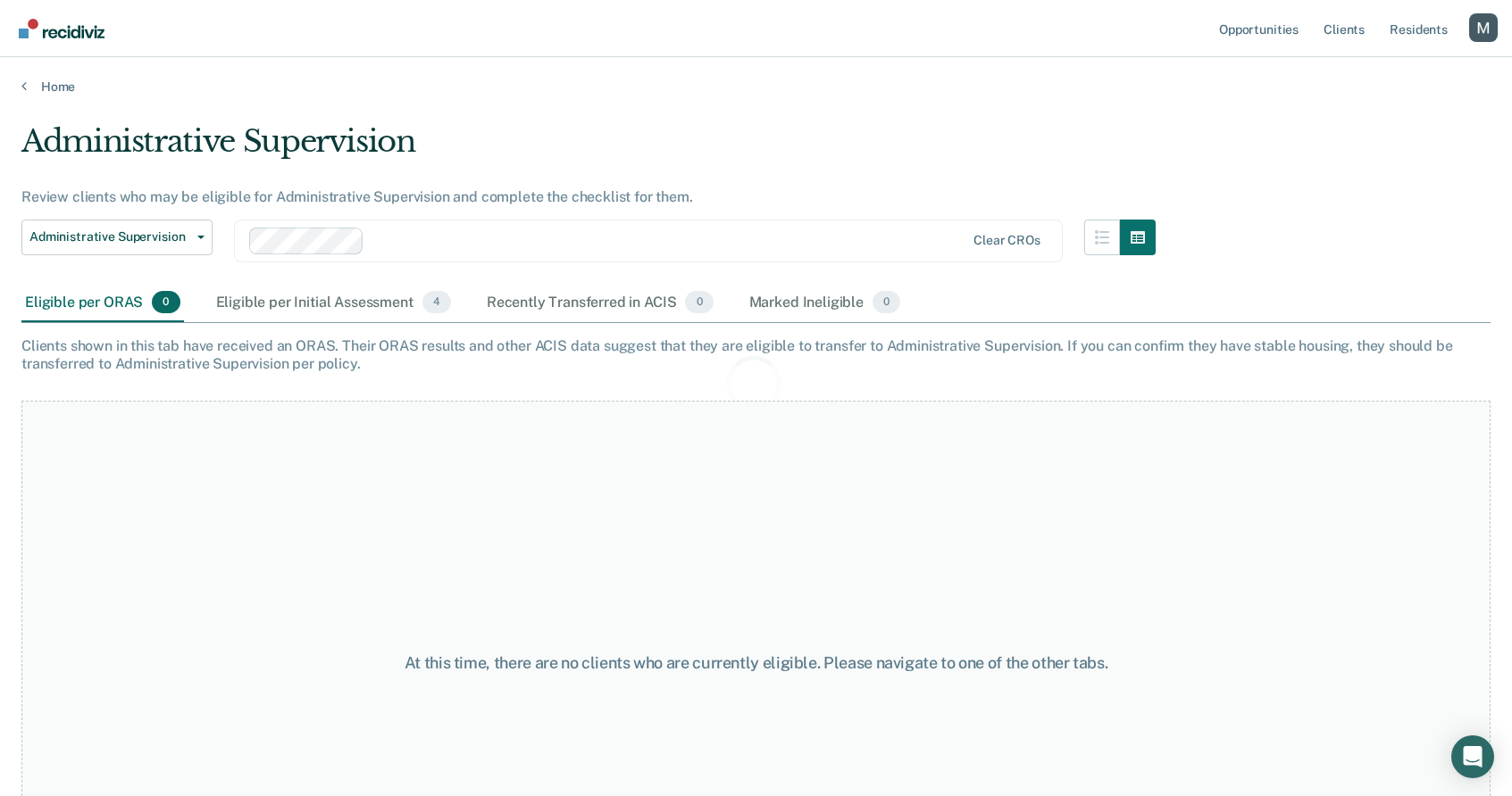
click at [519, 300] on div "Recently Transferred in ACIS 0" at bounding box center [600, 304] width 234 height 39
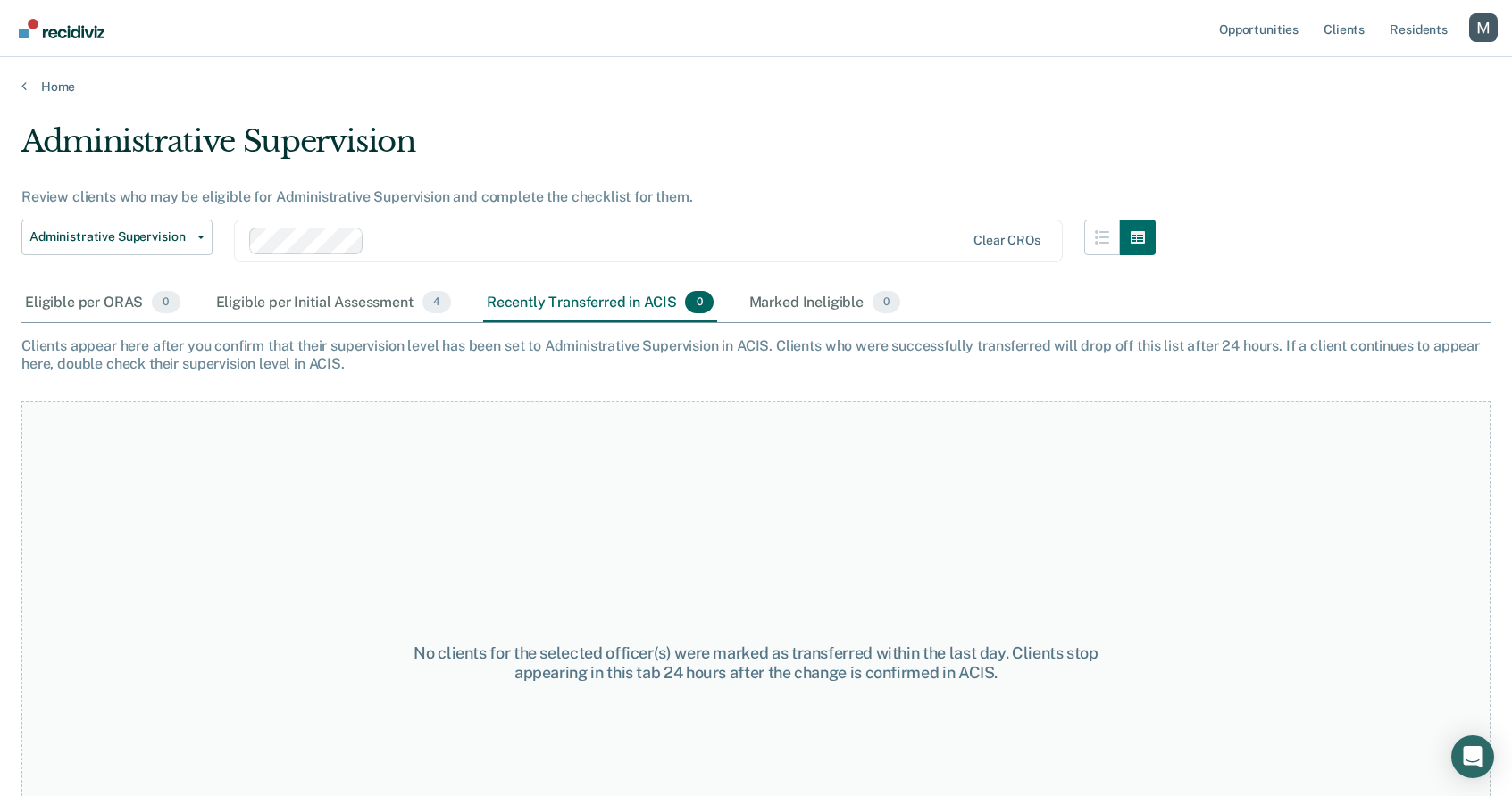
click at [531, 241] on div at bounding box center [669, 241] width 594 height 21
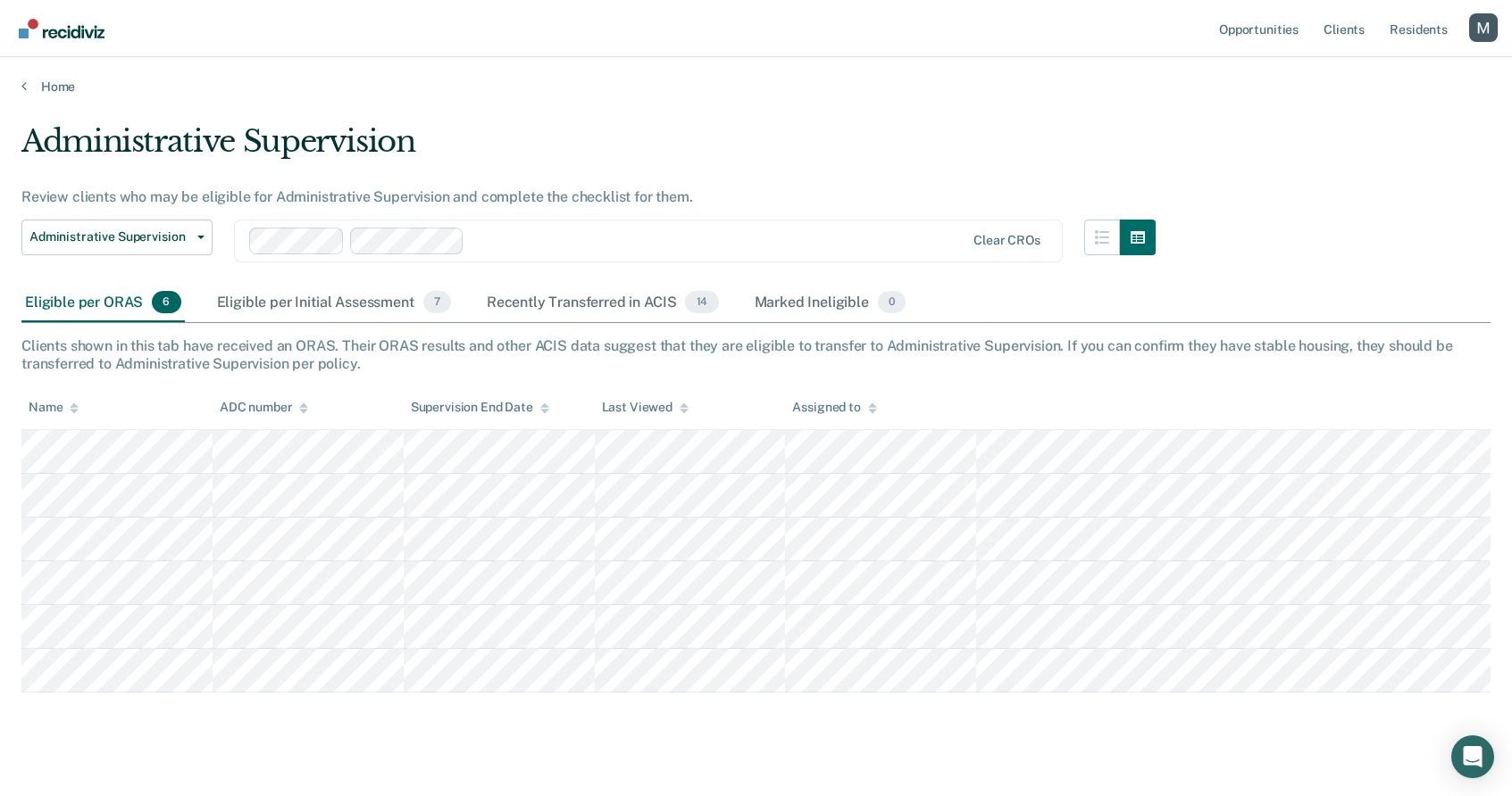
click at [650, 303] on div "Recently Transferred in ACIS 14" at bounding box center [603, 304] width 240 height 39
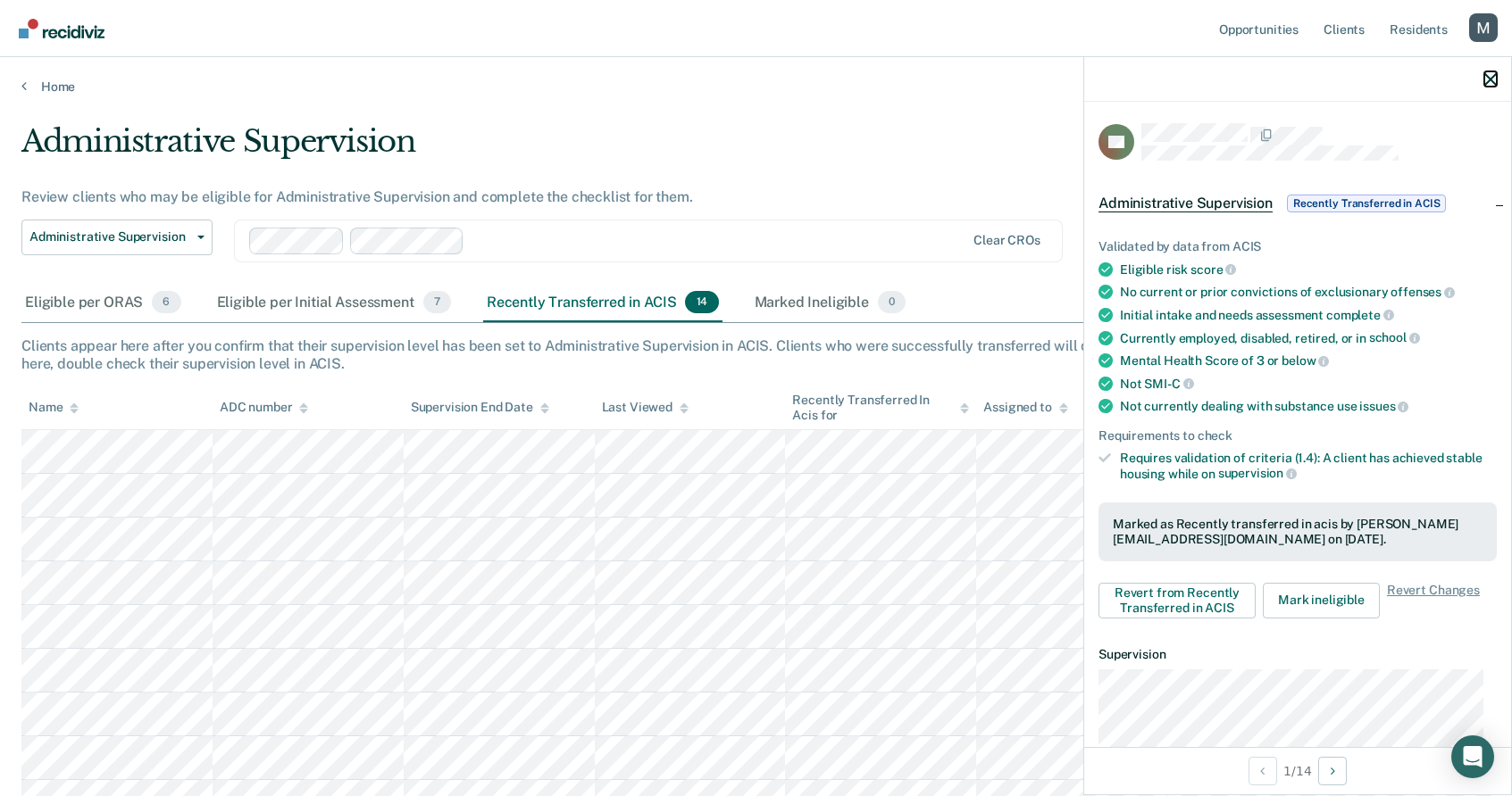
click at [1488, 75] on icon "button" at bounding box center [1490, 79] width 12 height 12
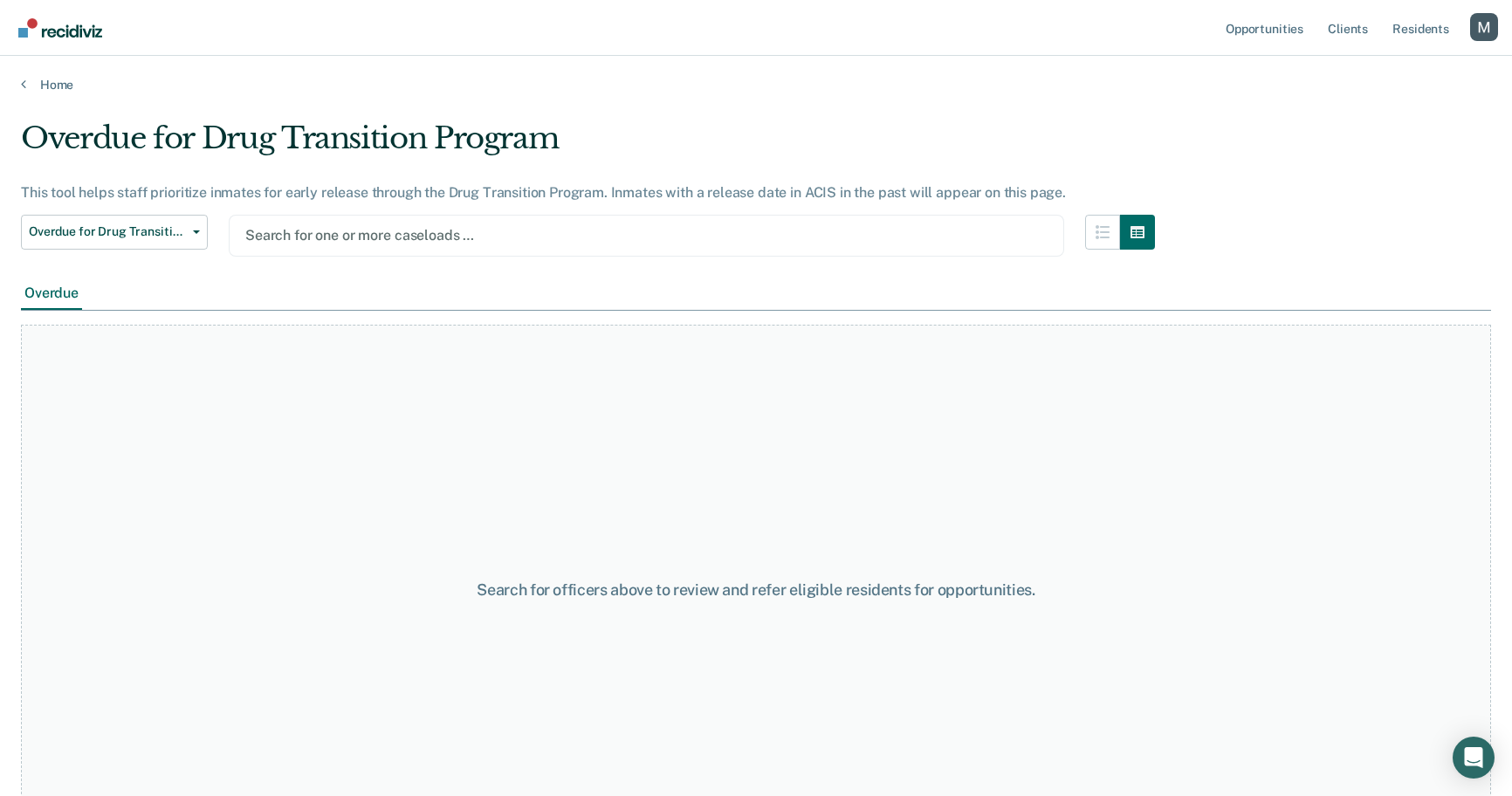
click at [407, 245] on div at bounding box center [646, 235] width 802 height 20
click at [586, 238] on div at bounding box center [646, 235] width 802 height 20
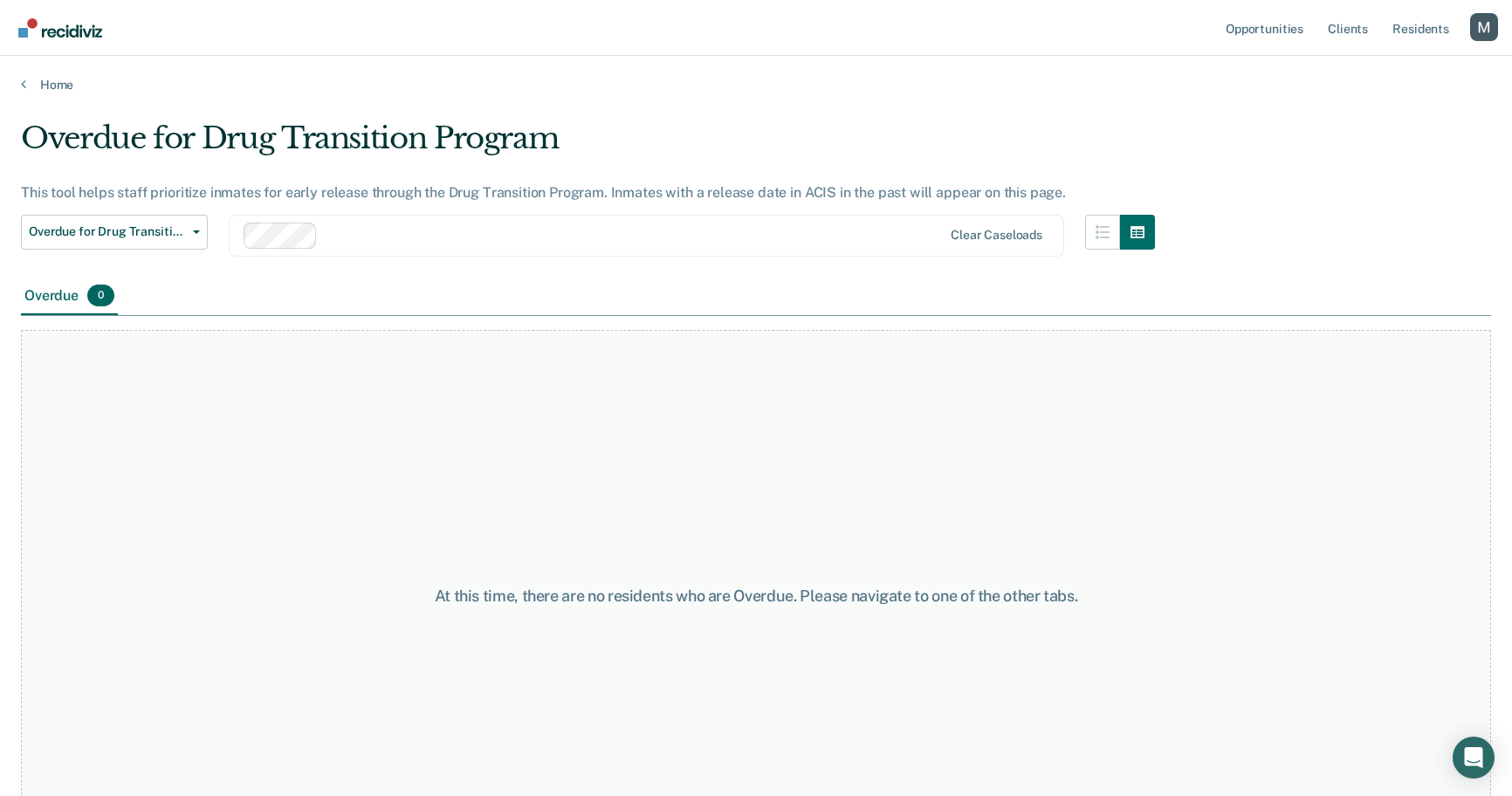
click at [504, 297] on div "Overdue 0" at bounding box center [756, 297] width 1471 height 40
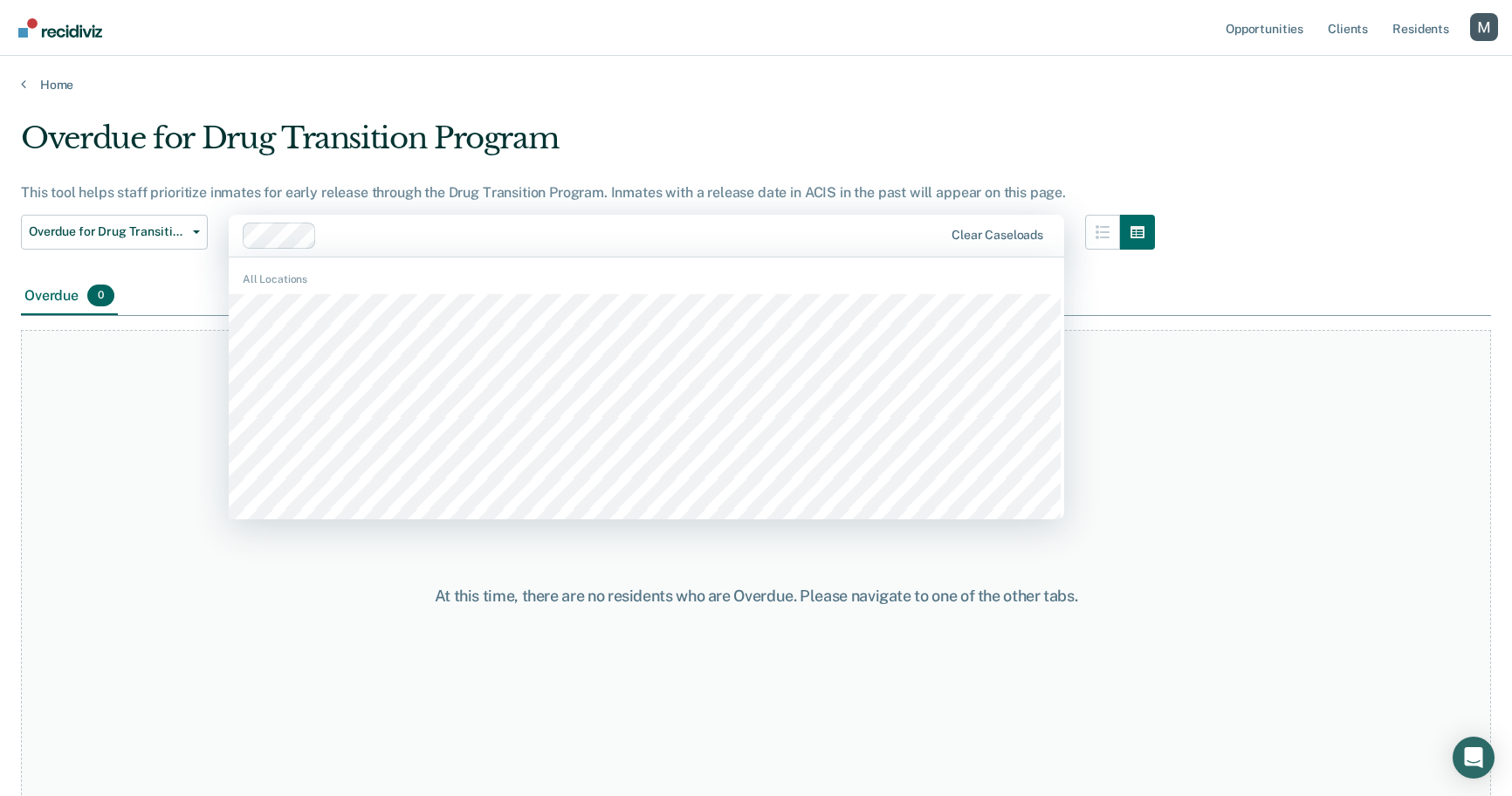
click at [414, 241] on div at bounding box center [632, 235] width 619 height 20
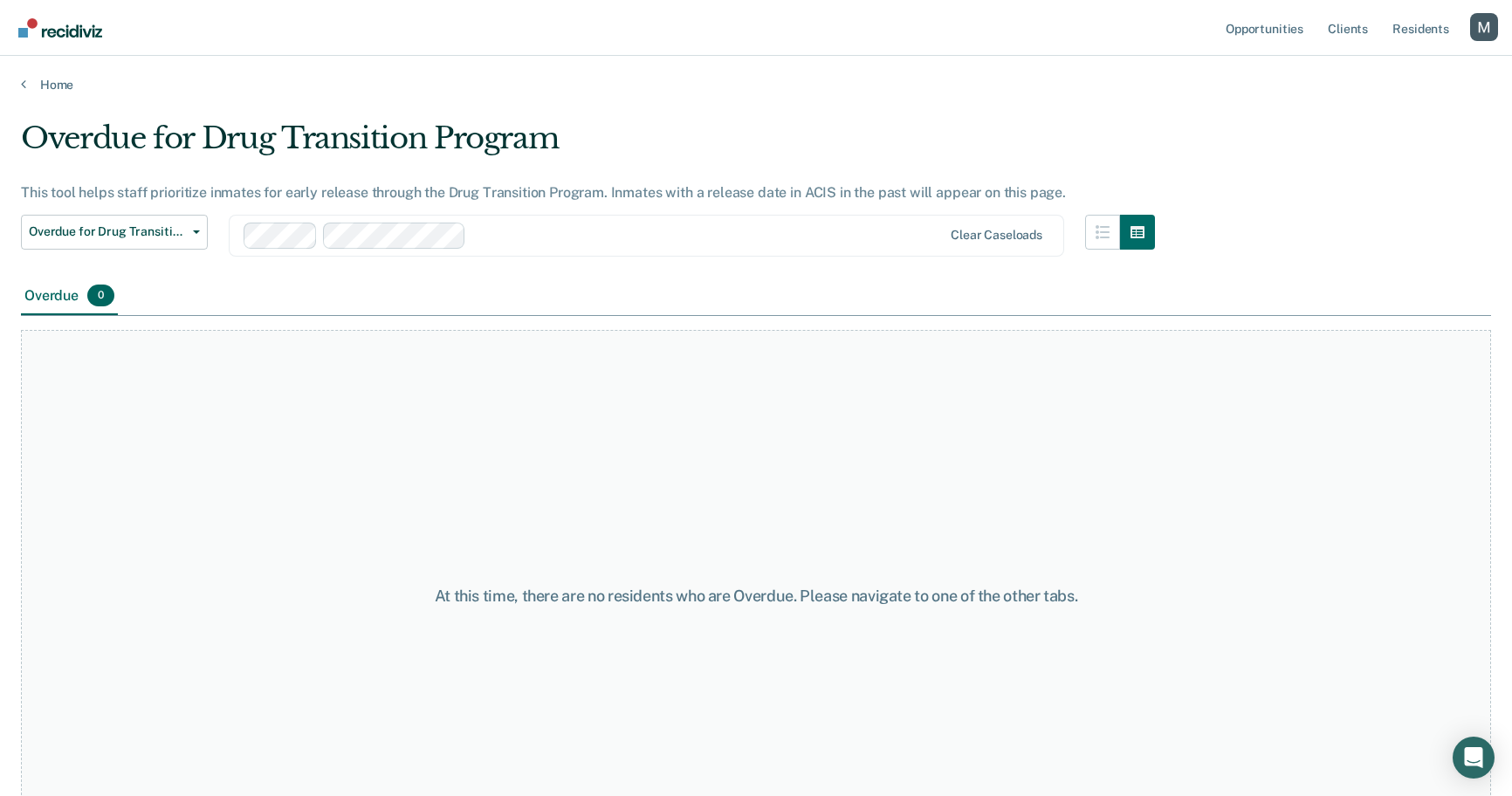
click at [443, 298] on div "Overdue 0" at bounding box center [756, 297] width 1471 height 40
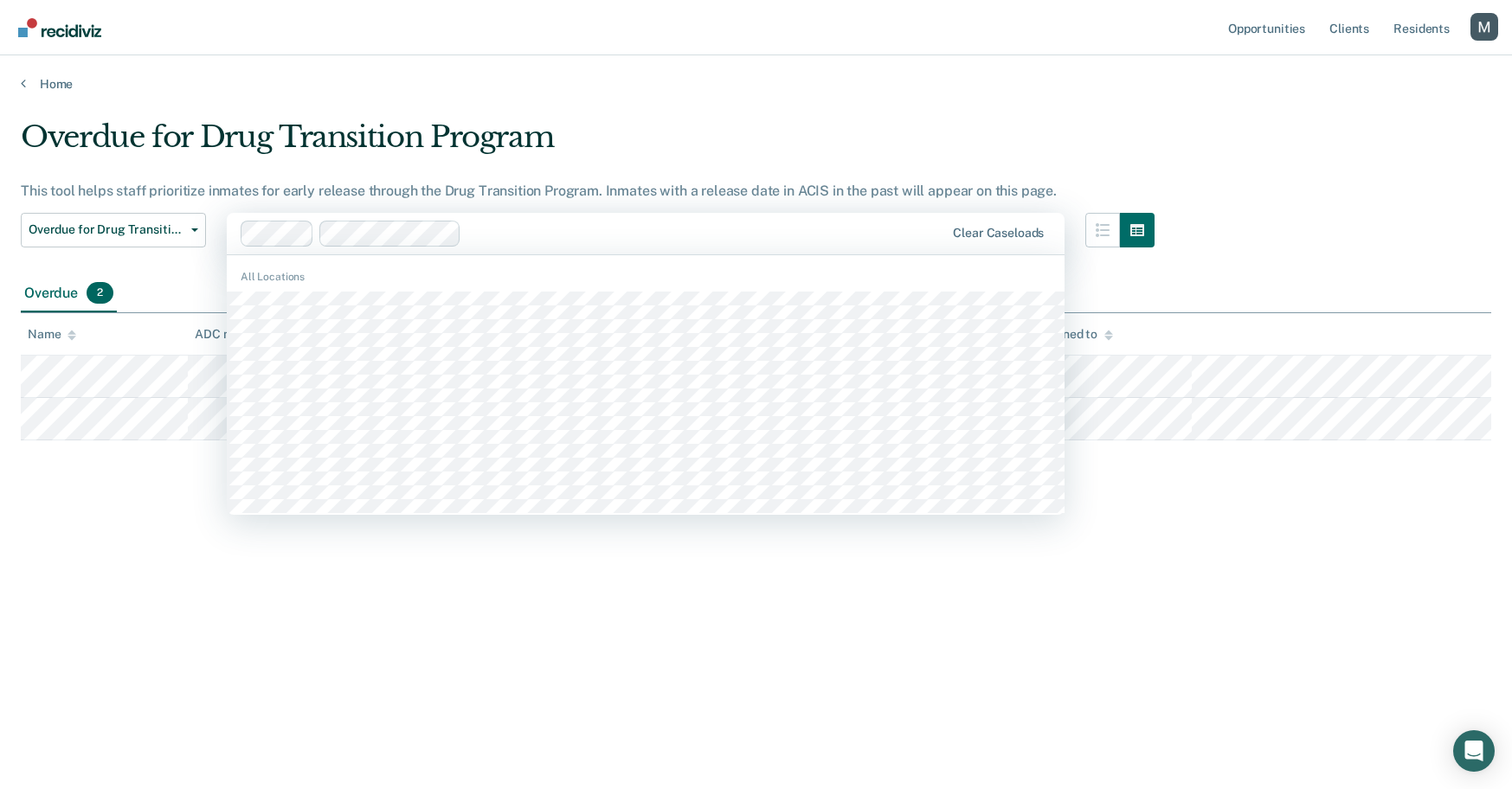
click at [551, 238] on div at bounding box center [706, 233] width 476 height 20
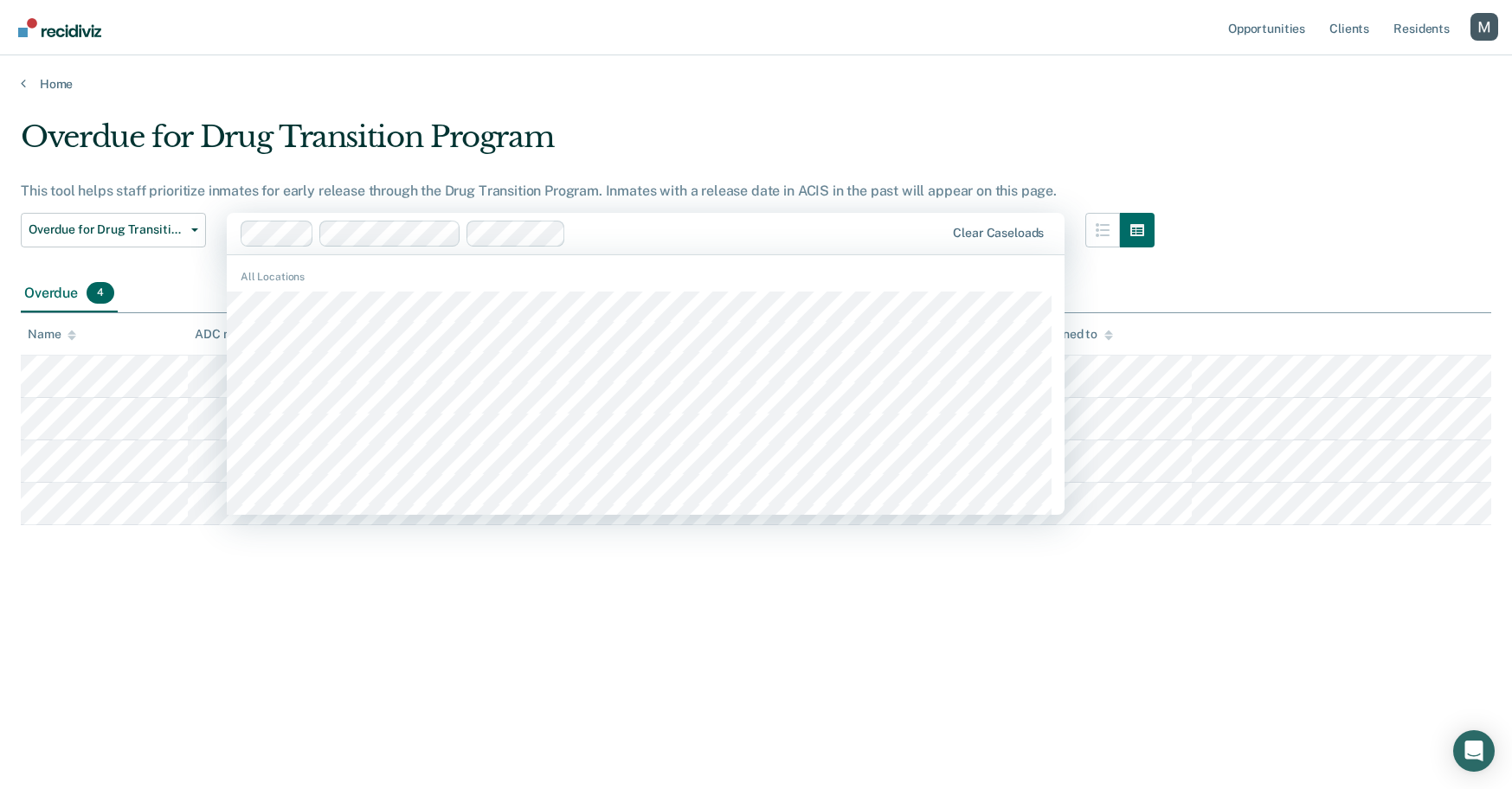
click at [607, 233] on div at bounding box center [759, 233] width 372 height 20
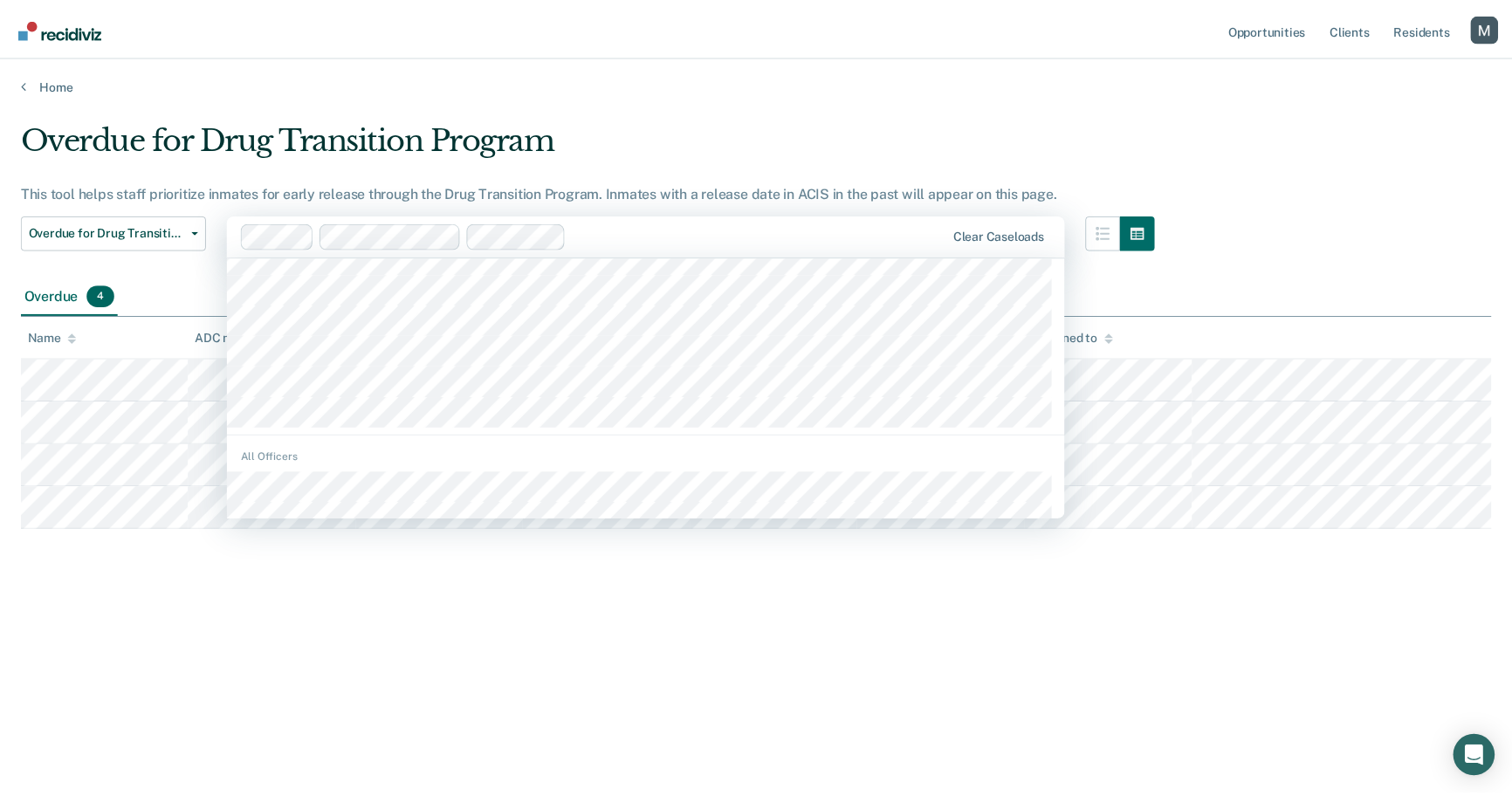
scroll to position [437, 0]
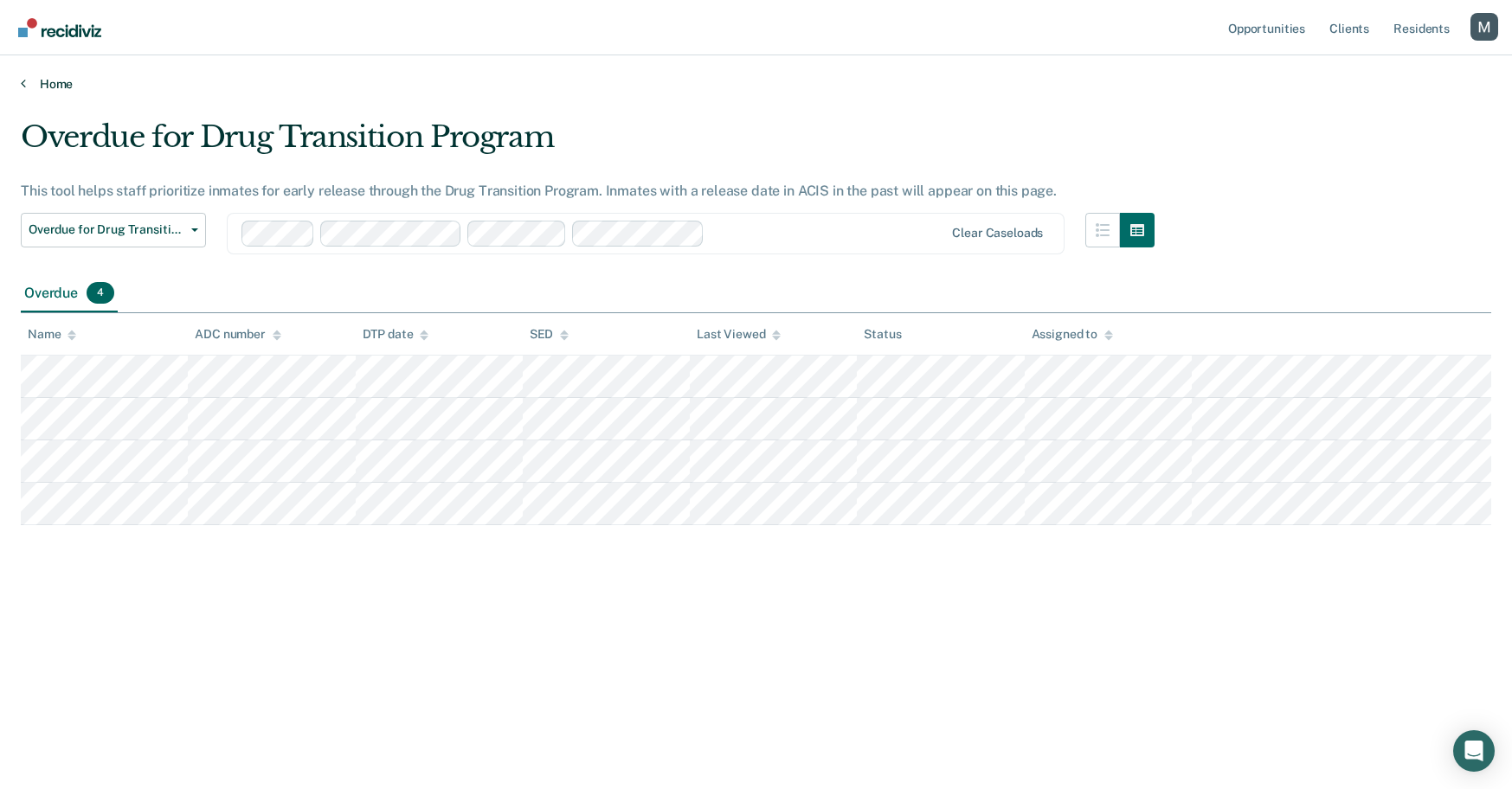
click at [638, 80] on link "Home" at bounding box center [756, 84] width 1471 height 15
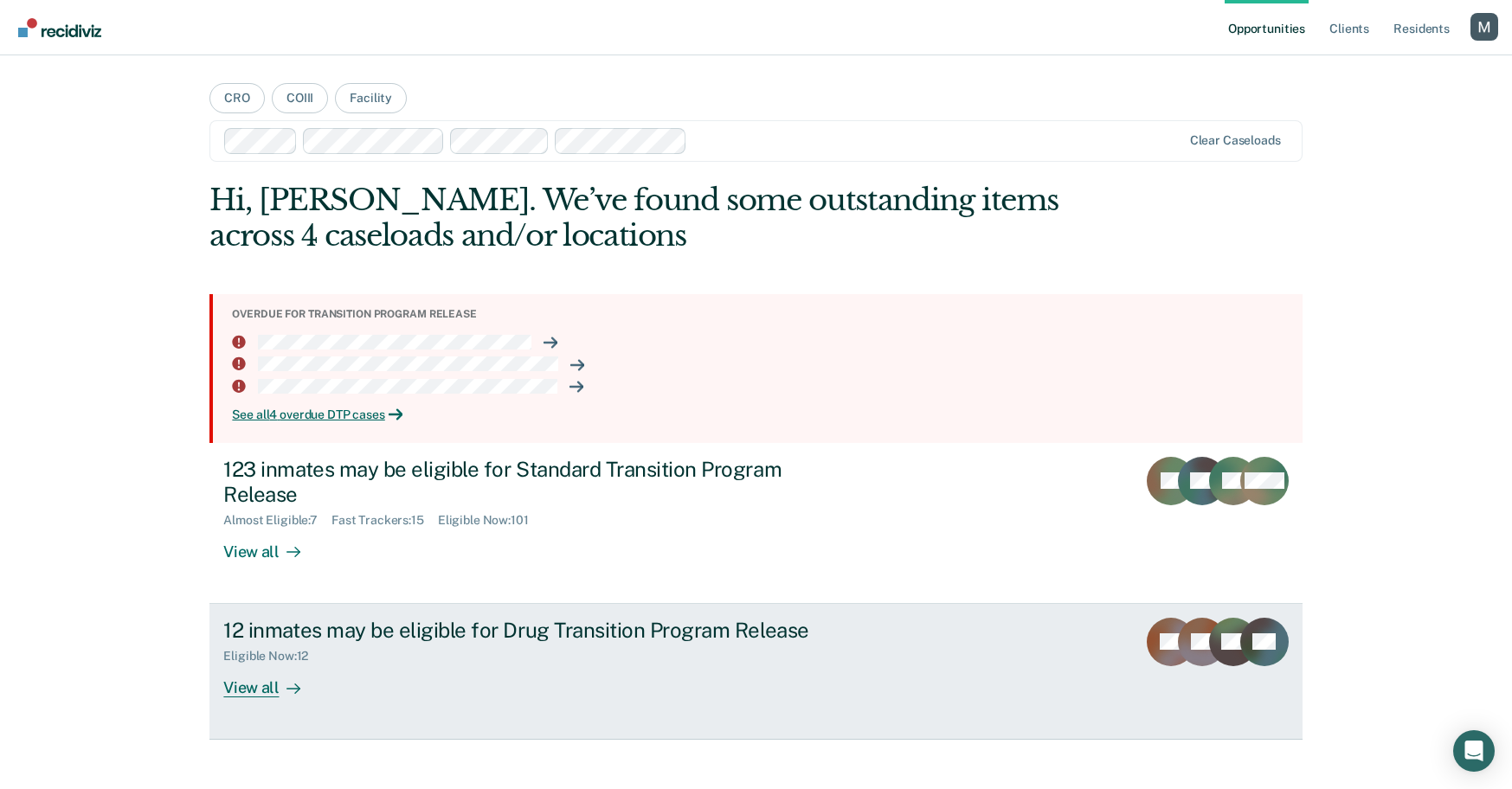
click at [594, 671] on div "12 inmates may be eligible for Drug Transition Program Release Eligible Now : 1…" at bounding box center [548, 657] width 649 height 79
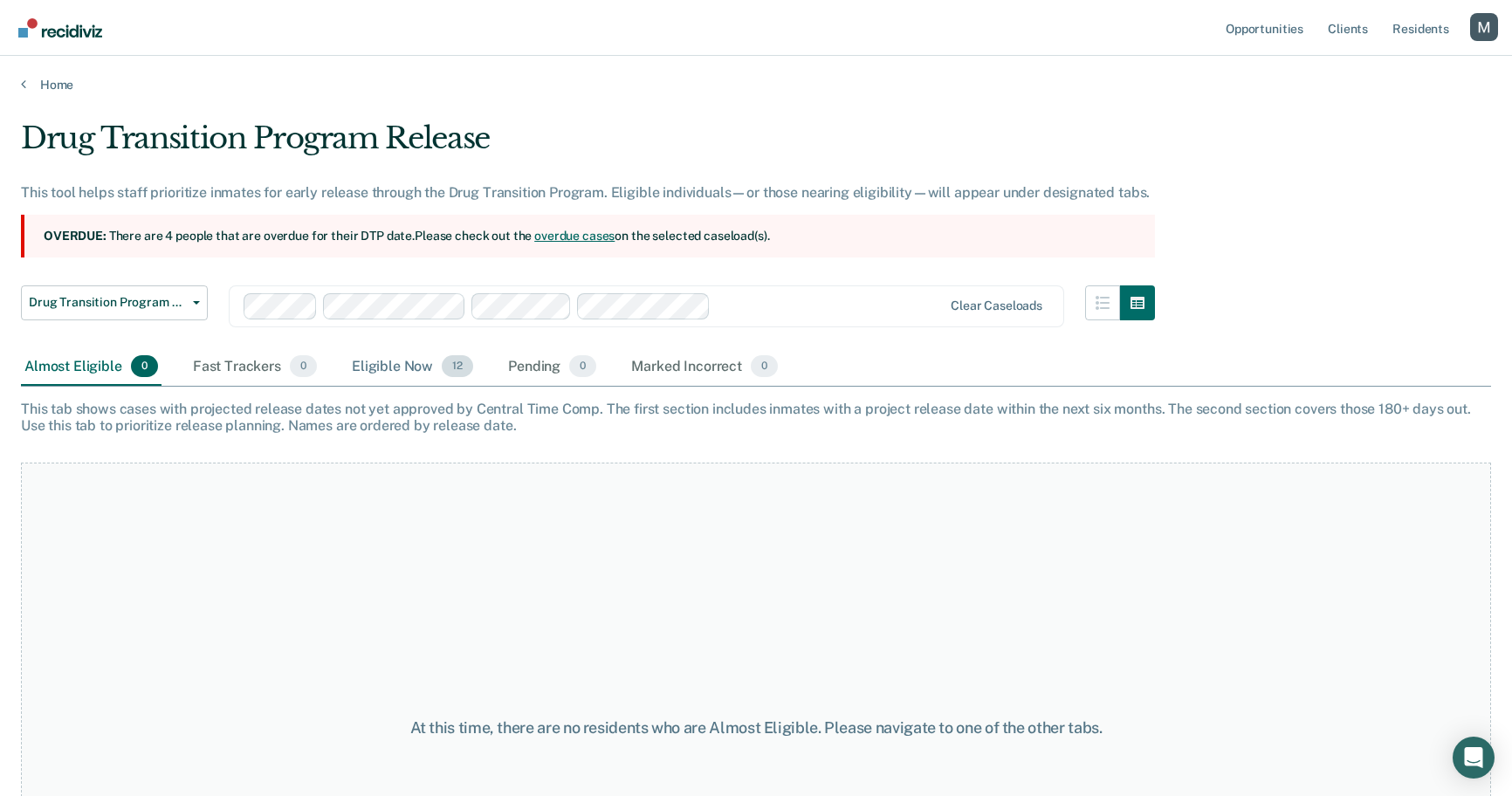
click at [377, 372] on div "Eligible Now 12" at bounding box center [413, 368] width 129 height 39
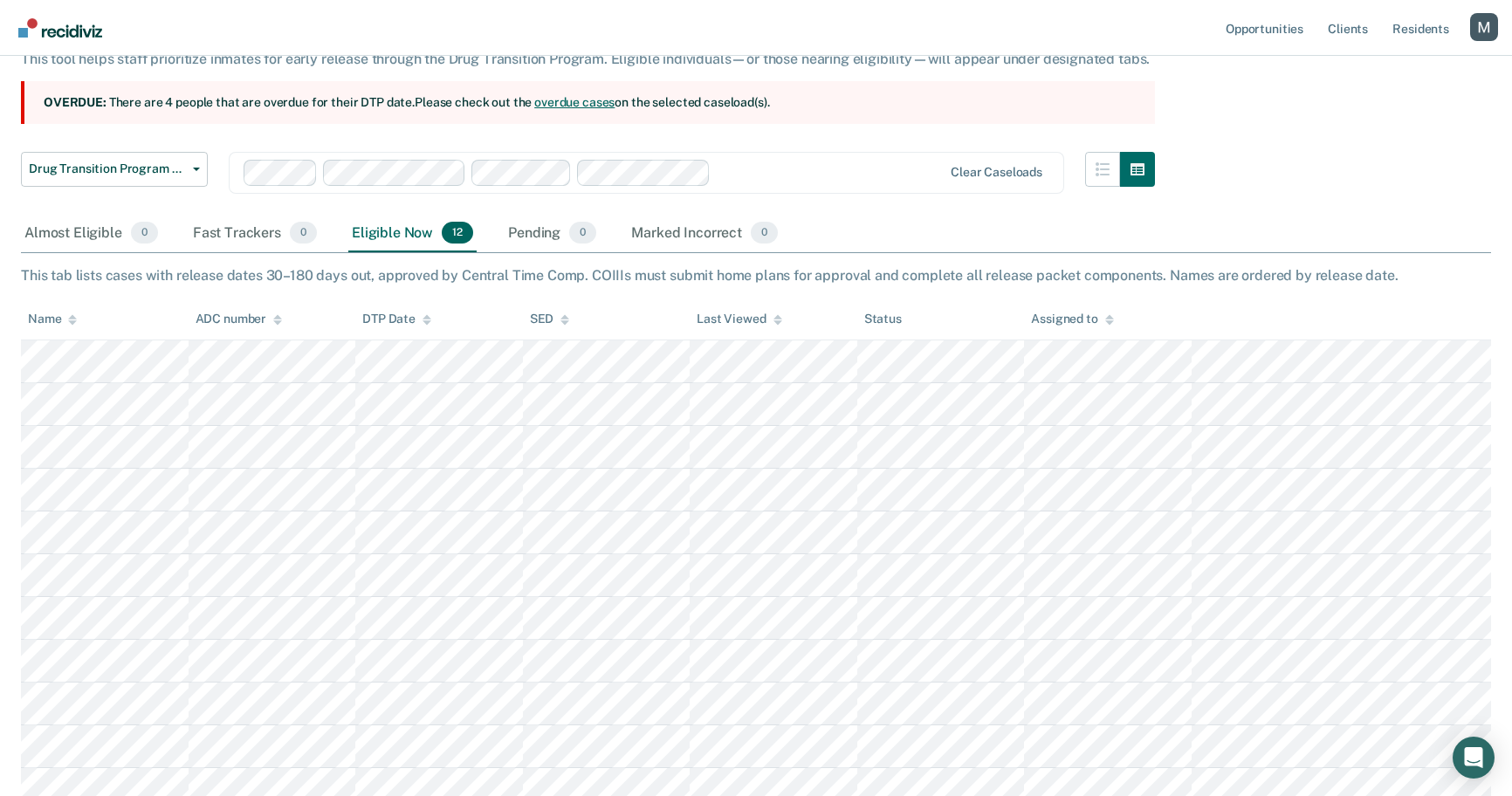
scroll to position [132, 0]
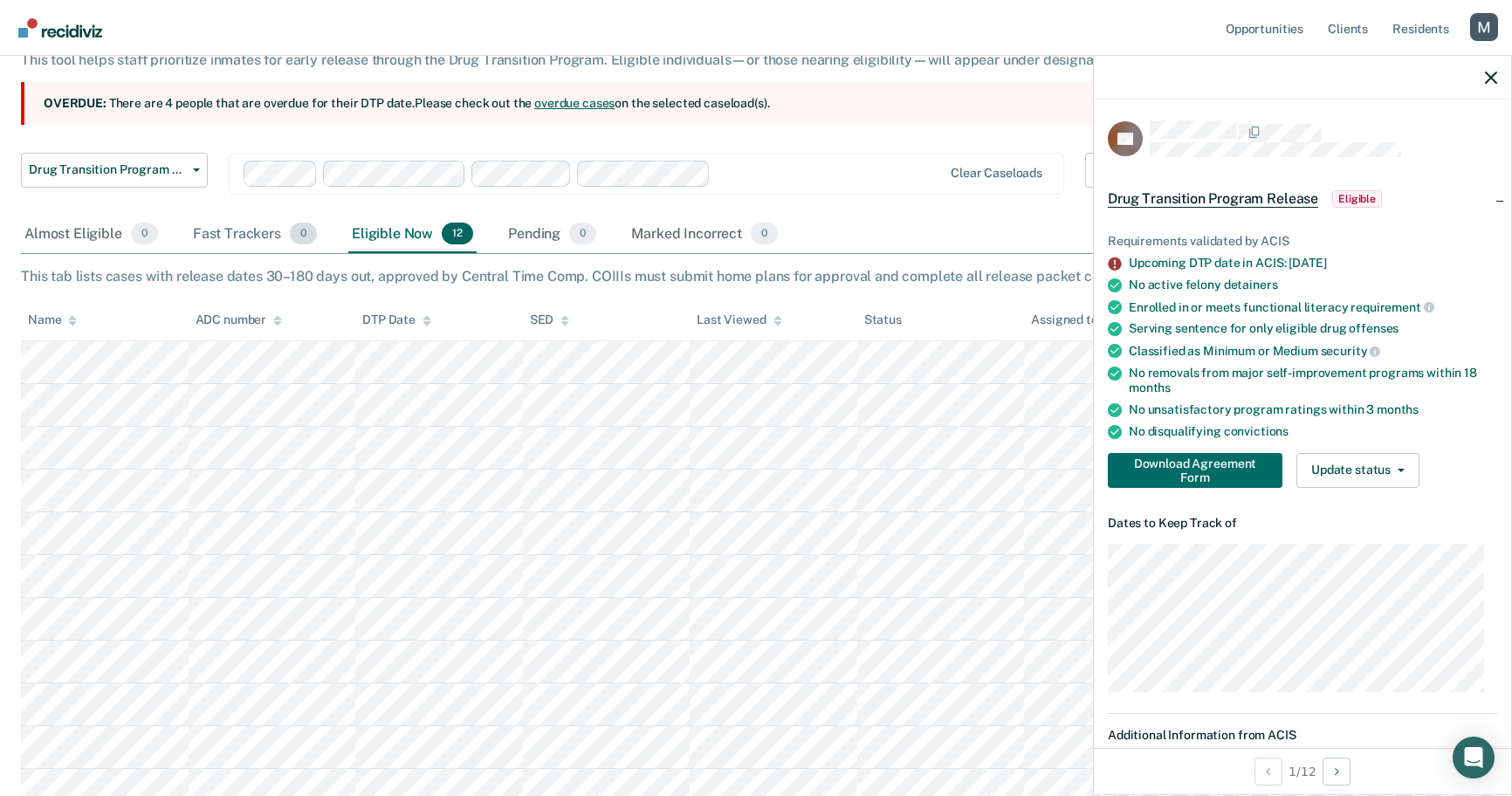
click at [269, 235] on div "Fast Trackers 0" at bounding box center [255, 235] width 131 height 39
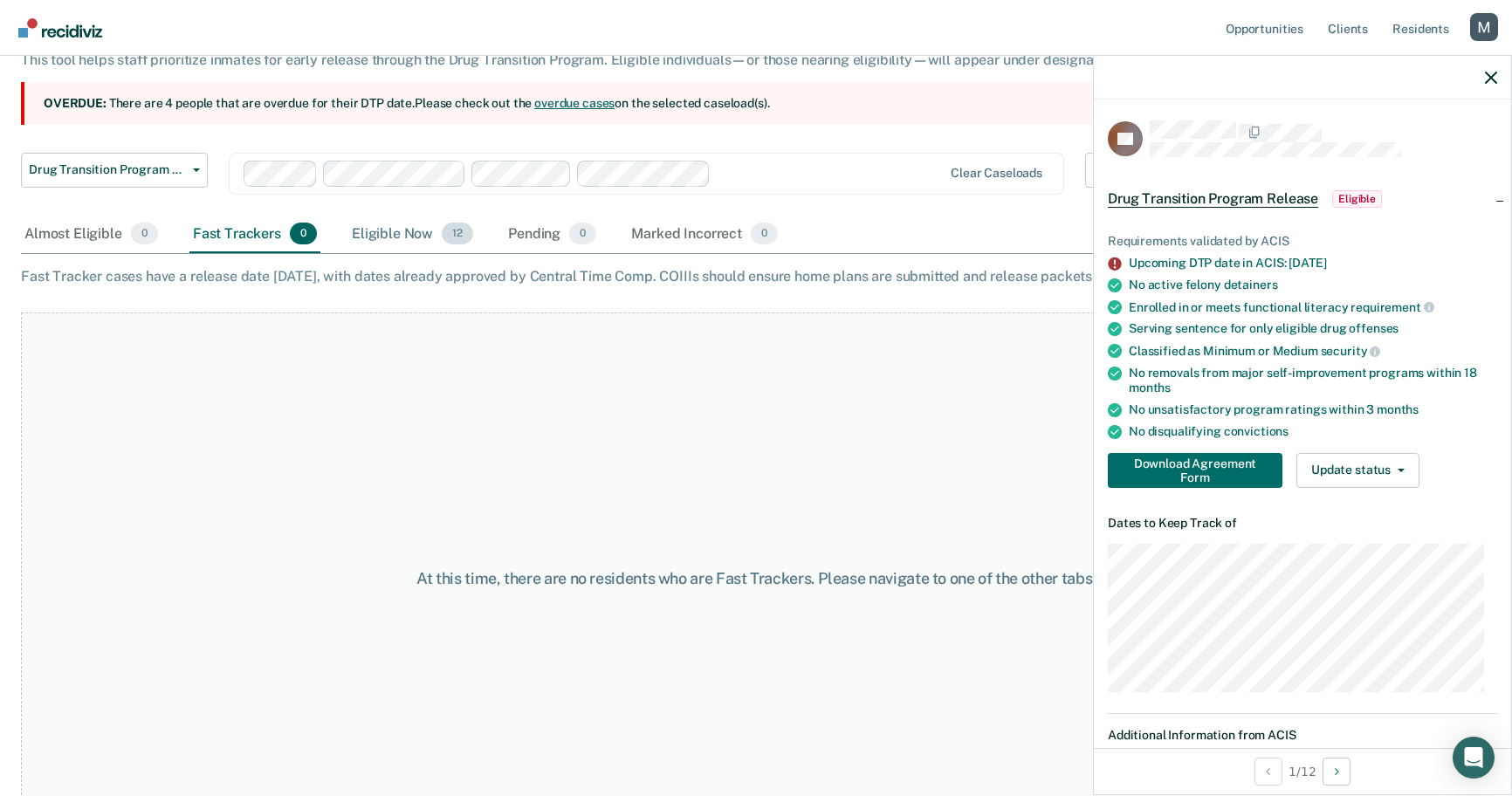
click at [413, 245] on div "Eligible Now 12" at bounding box center [413, 235] width 129 height 39
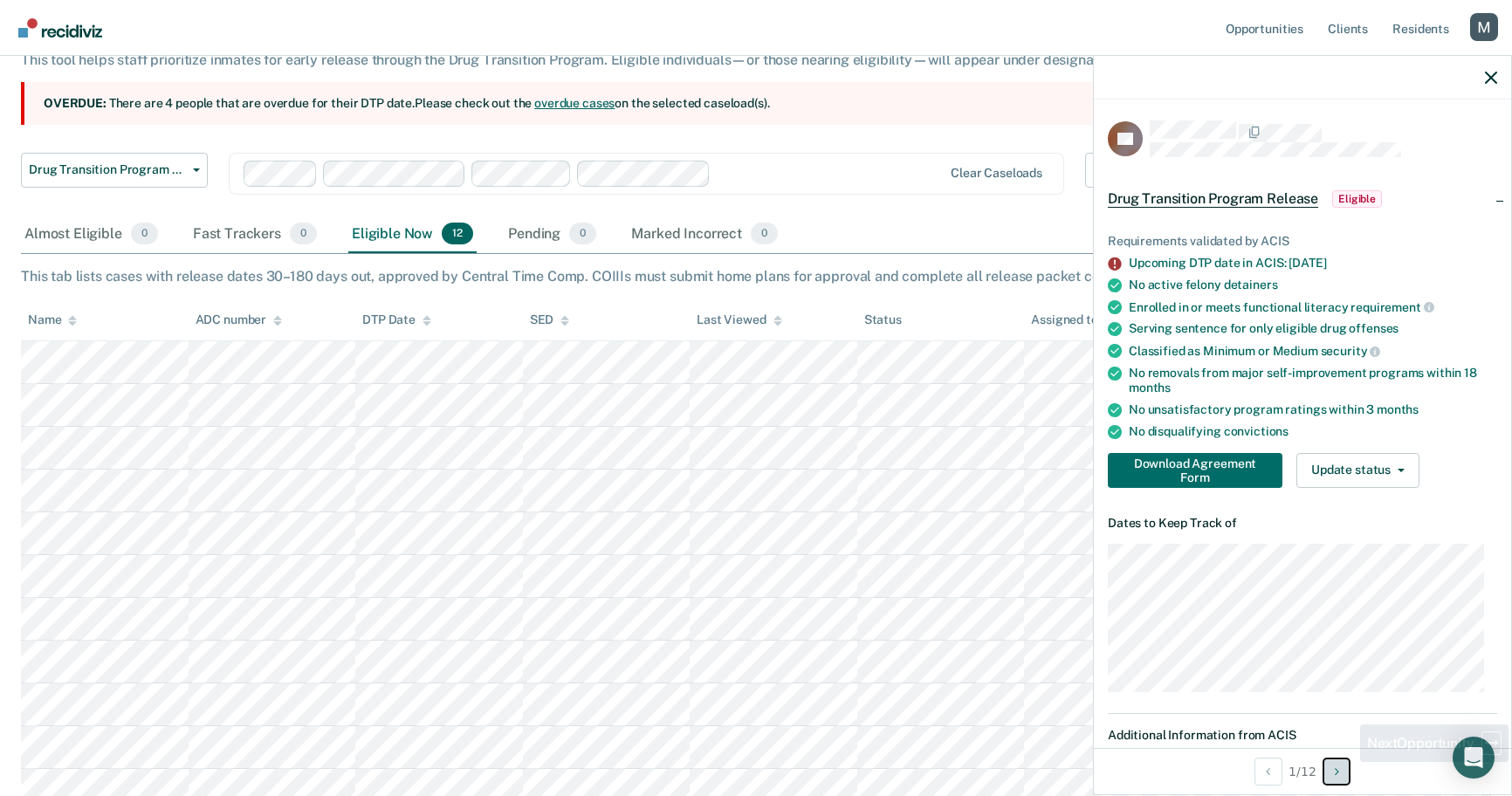
click at [1345, 770] on button "Next Opportunity" at bounding box center [1336, 772] width 28 height 28
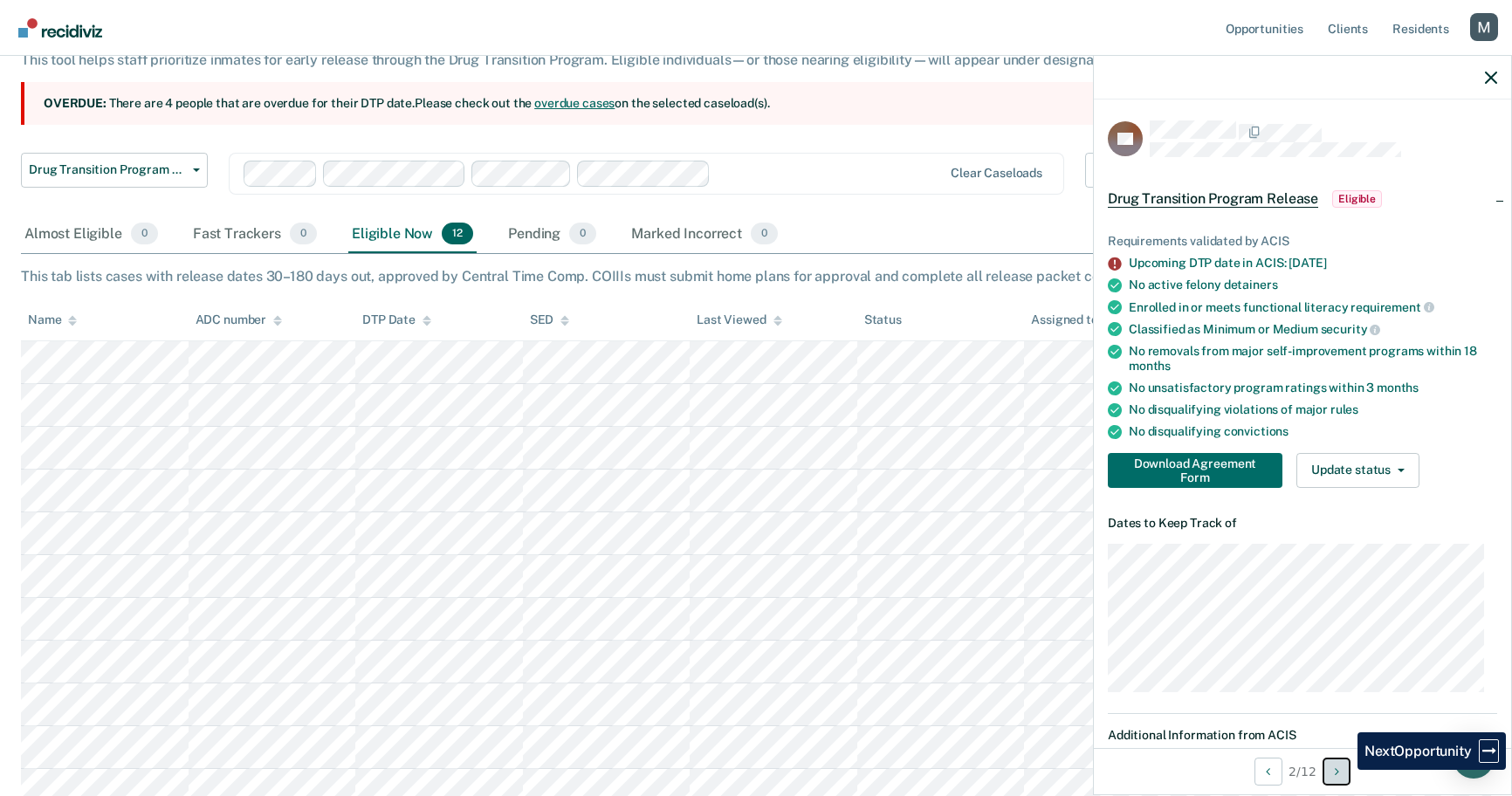
click at [1345, 770] on button "Next Opportunity" at bounding box center [1336, 772] width 28 height 28
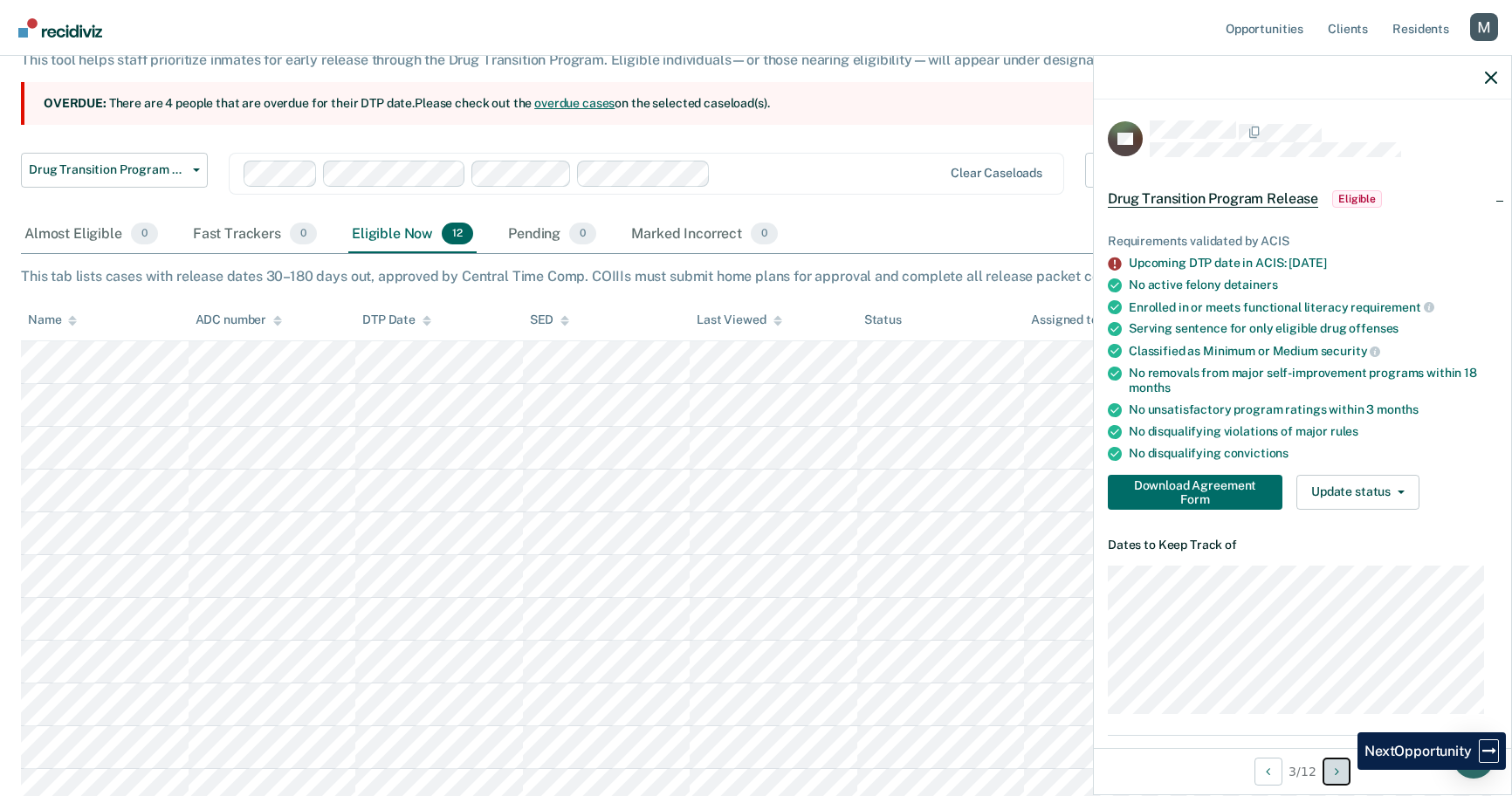
click at [1345, 770] on button "Next Opportunity" at bounding box center [1336, 772] width 28 height 28
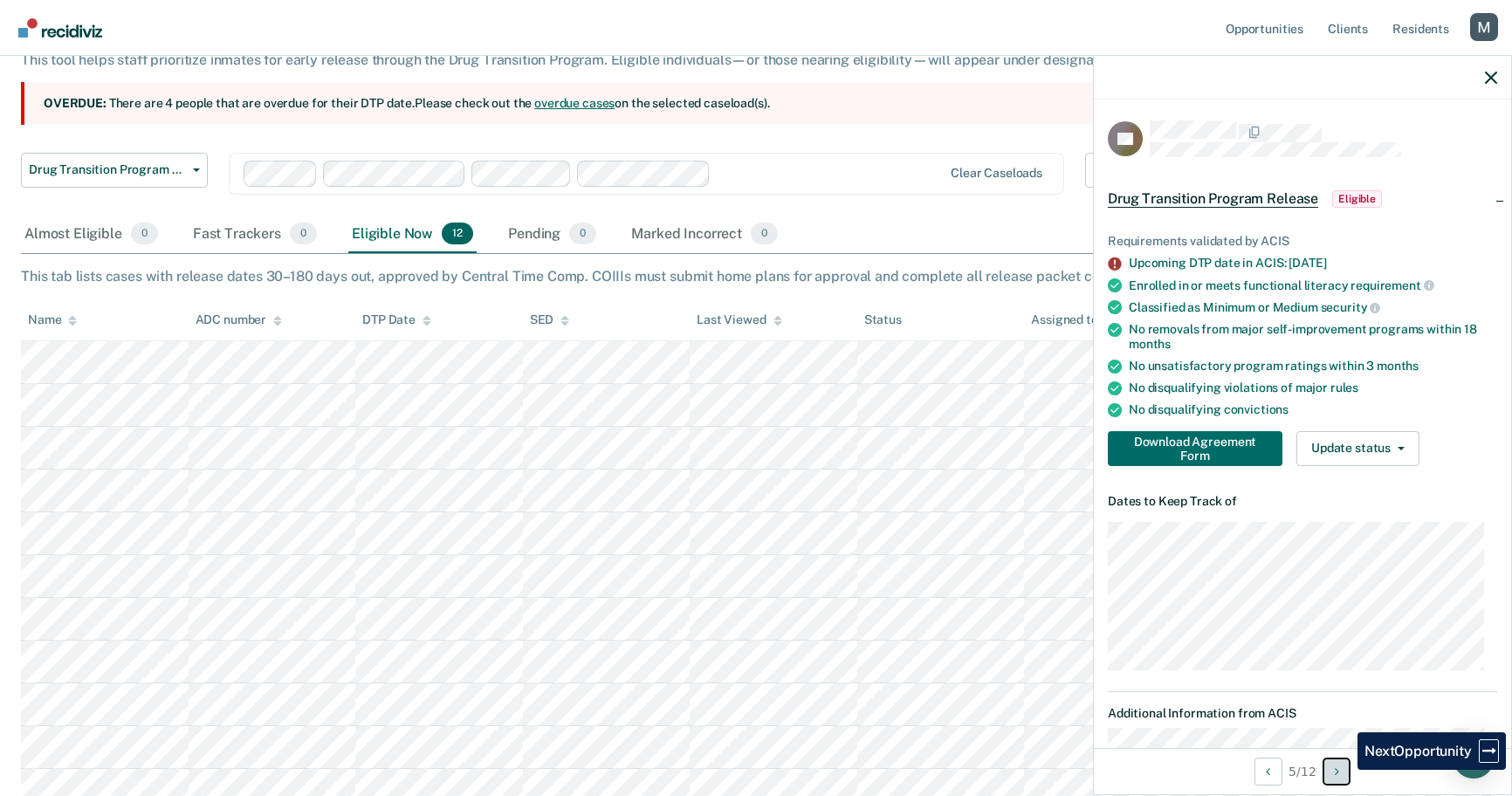
click at [1345, 770] on button "Next Opportunity" at bounding box center [1336, 772] width 28 height 28
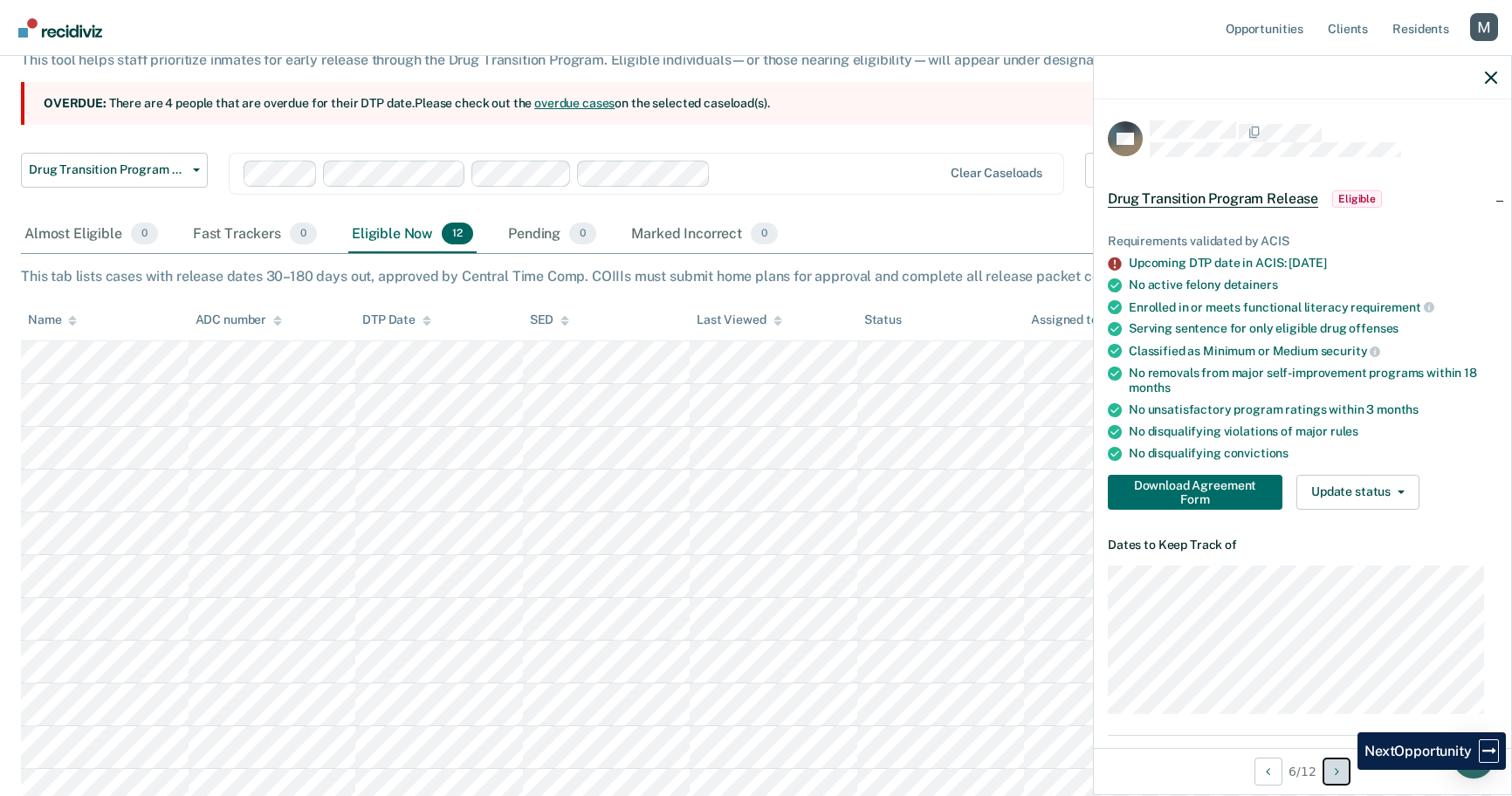
click at [1345, 770] on button "Next Opportunity" at bounding box center [1336, 772] width 28 height 28
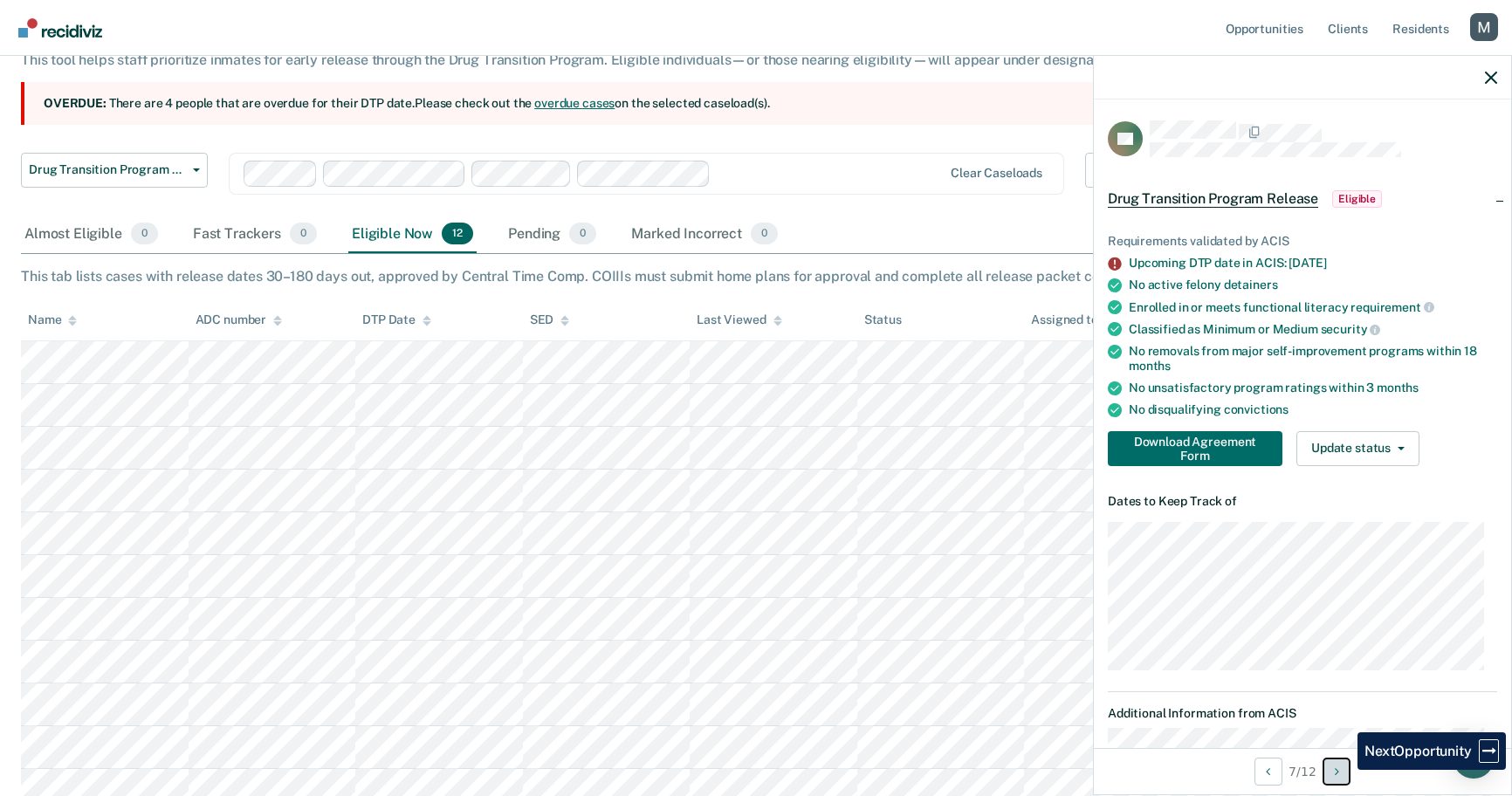
click at [1345, 770] on button "Next Opportunity" at bounding box center [1336, 772] width 28 height 28
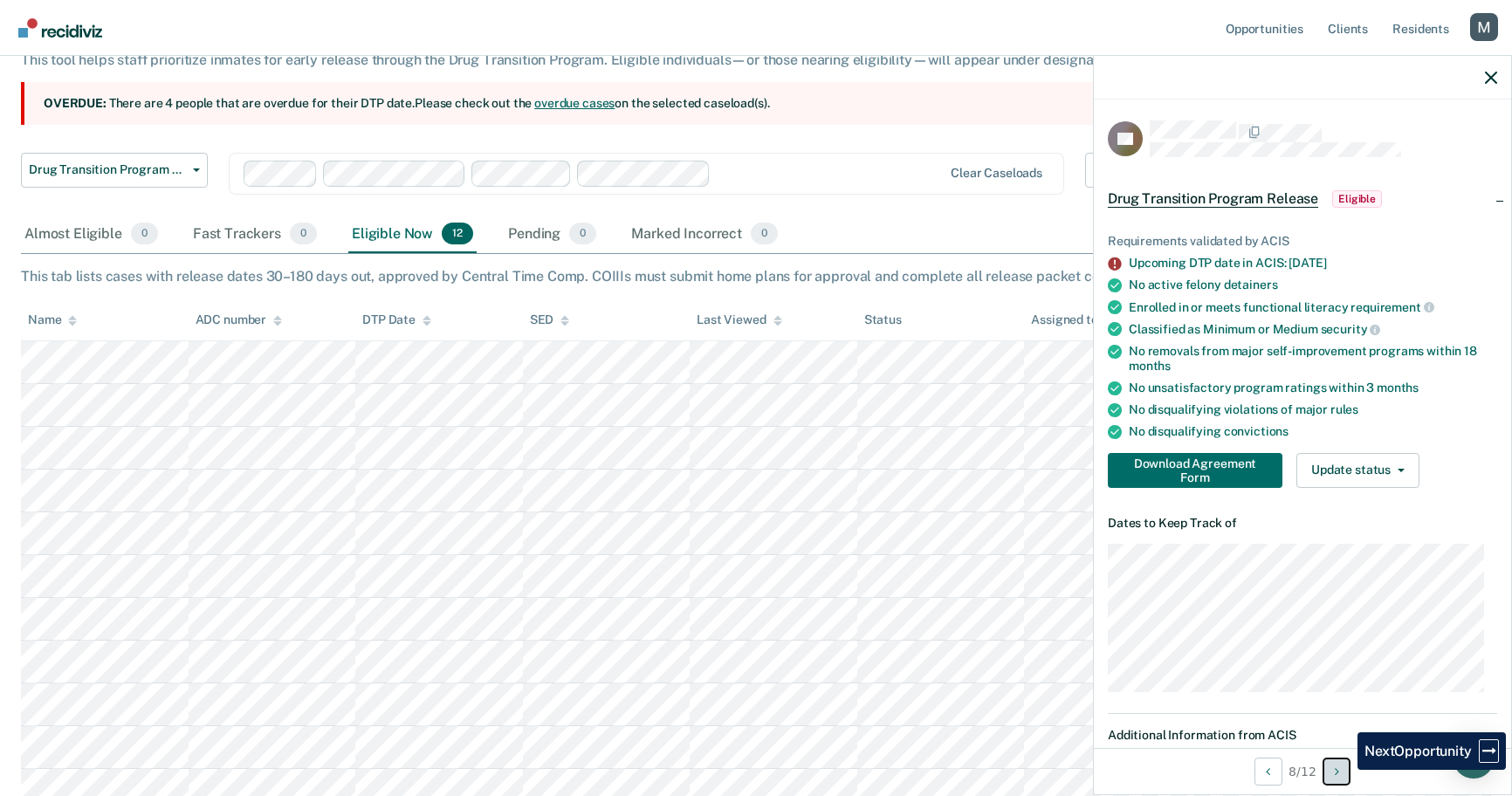
click at [1345, 770] on button "Next Opportunity" at bounding box center [1336, 772] width 28 height 28
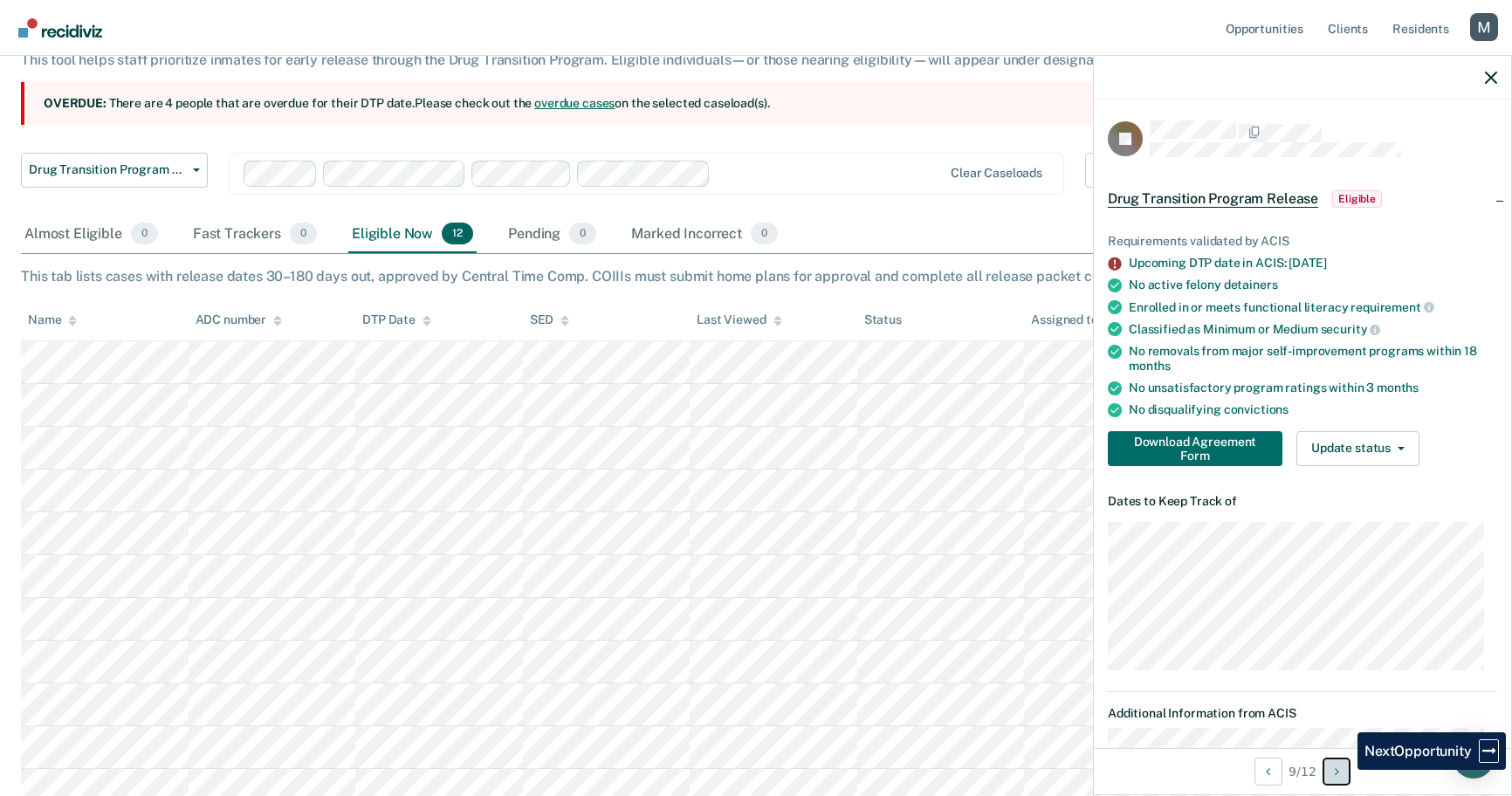
click at [1345, 770] on button "Next Opportunity" at bounding box center [1336, 772] width 28 height 28
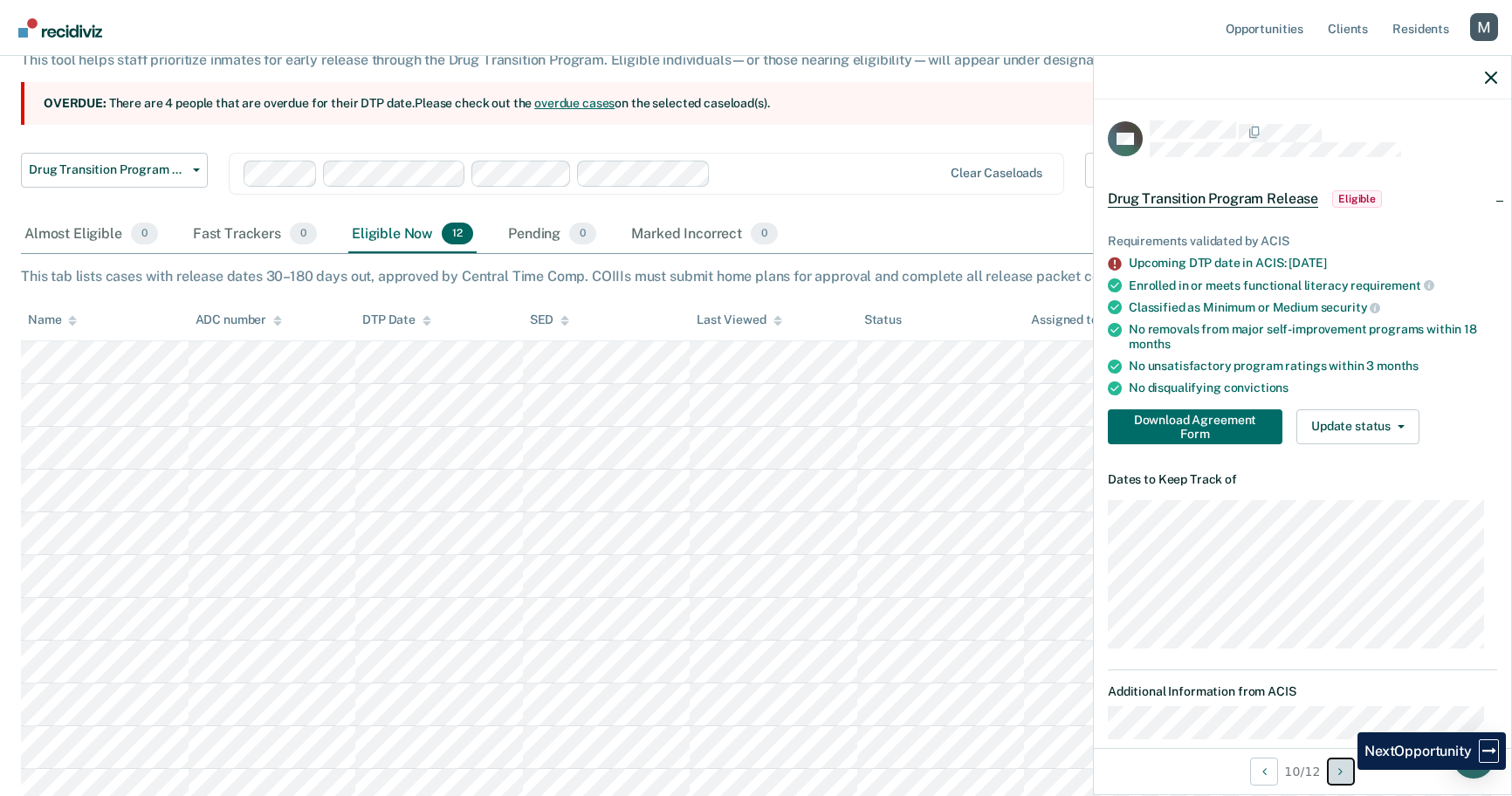
click at [1345, 770] on button "Next Opportunity" at bounding box center [1341, 772] width 28 height 28
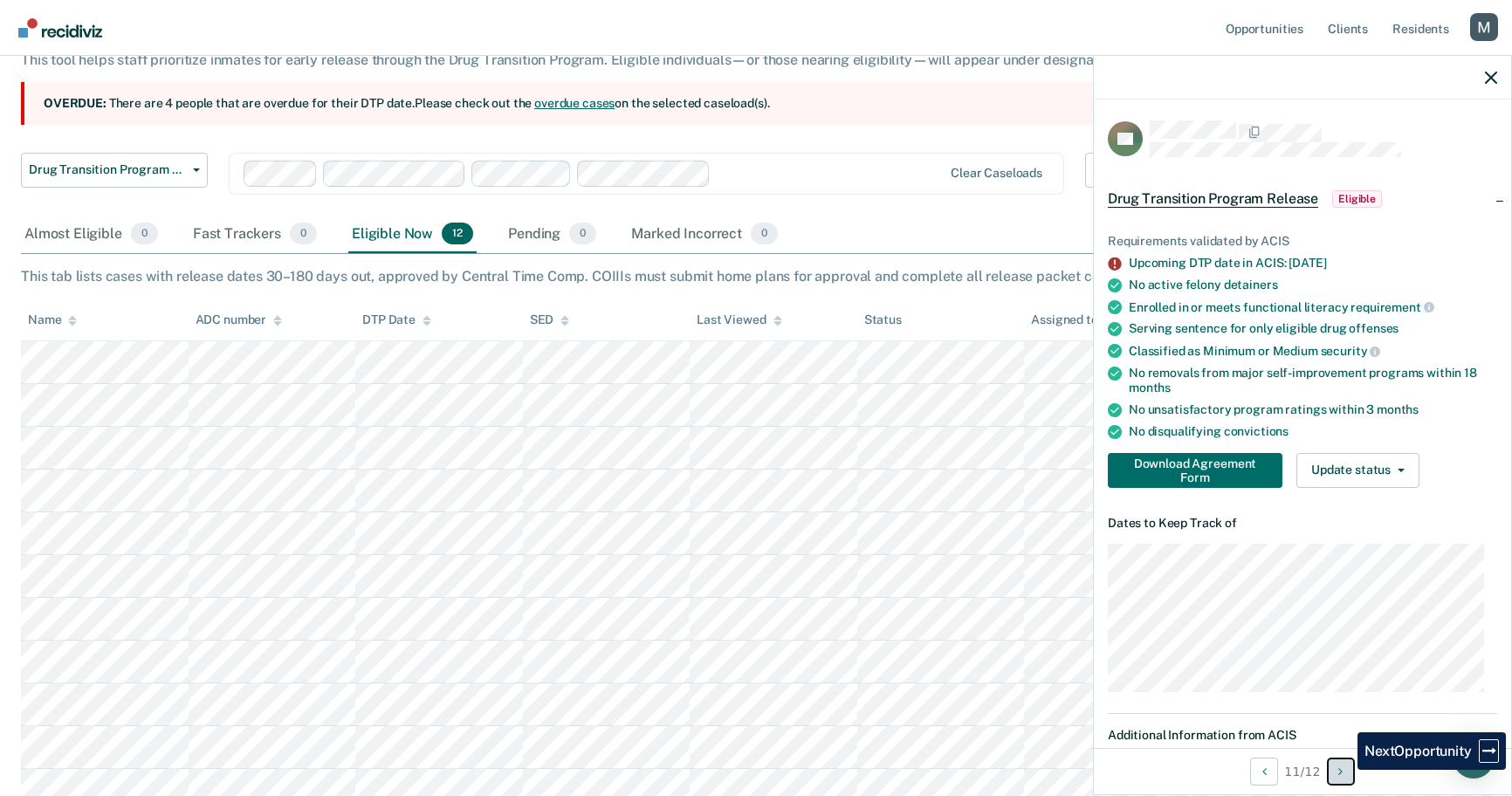
click at [1345, 770] on button "Next Opportunity" at bounding box center [1341, 772] width 28 height 28
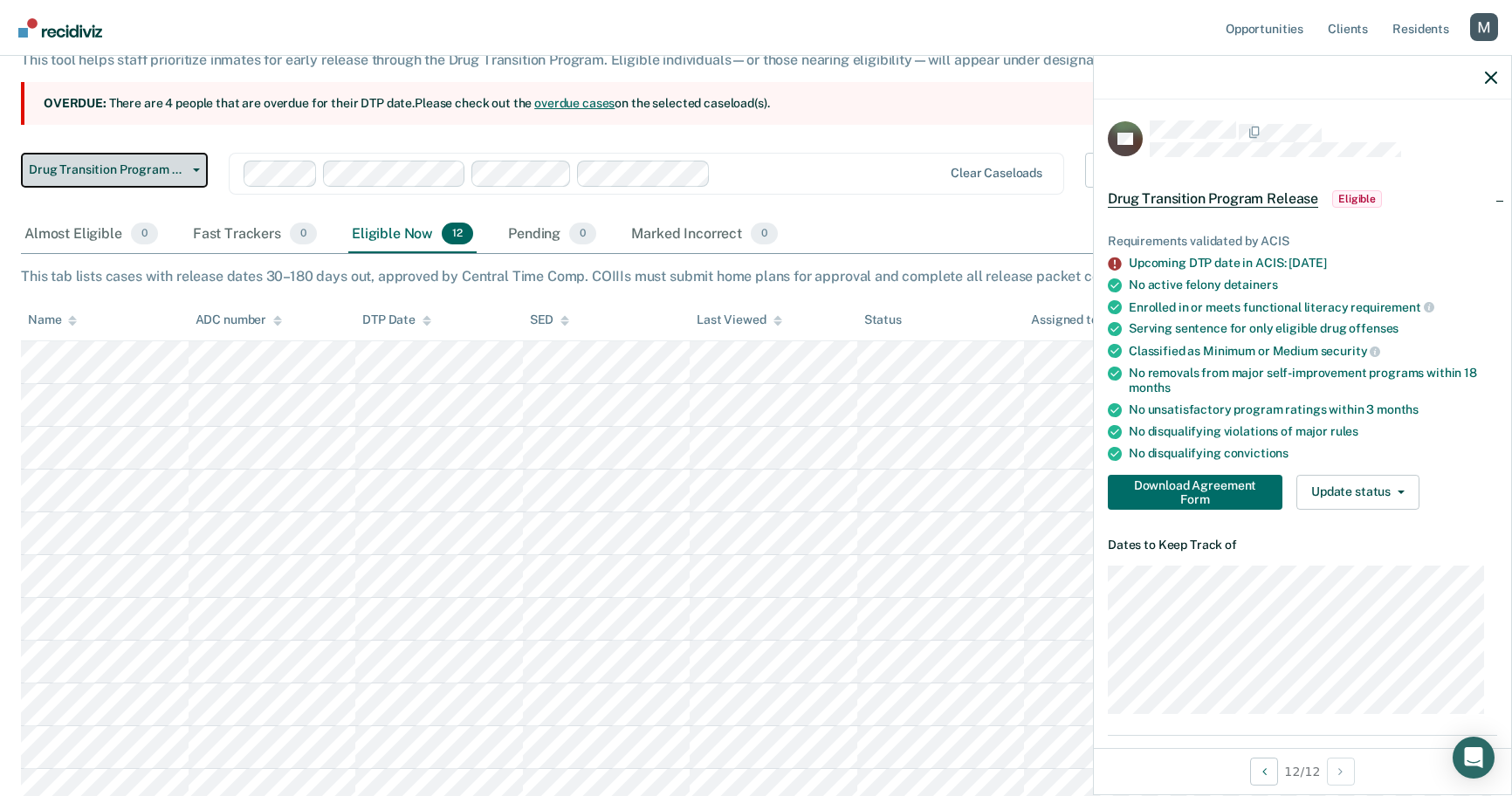
click at [158, 181] on button "Drug Transition Program Release" at bounding box center [114, 170] width 187 height 35
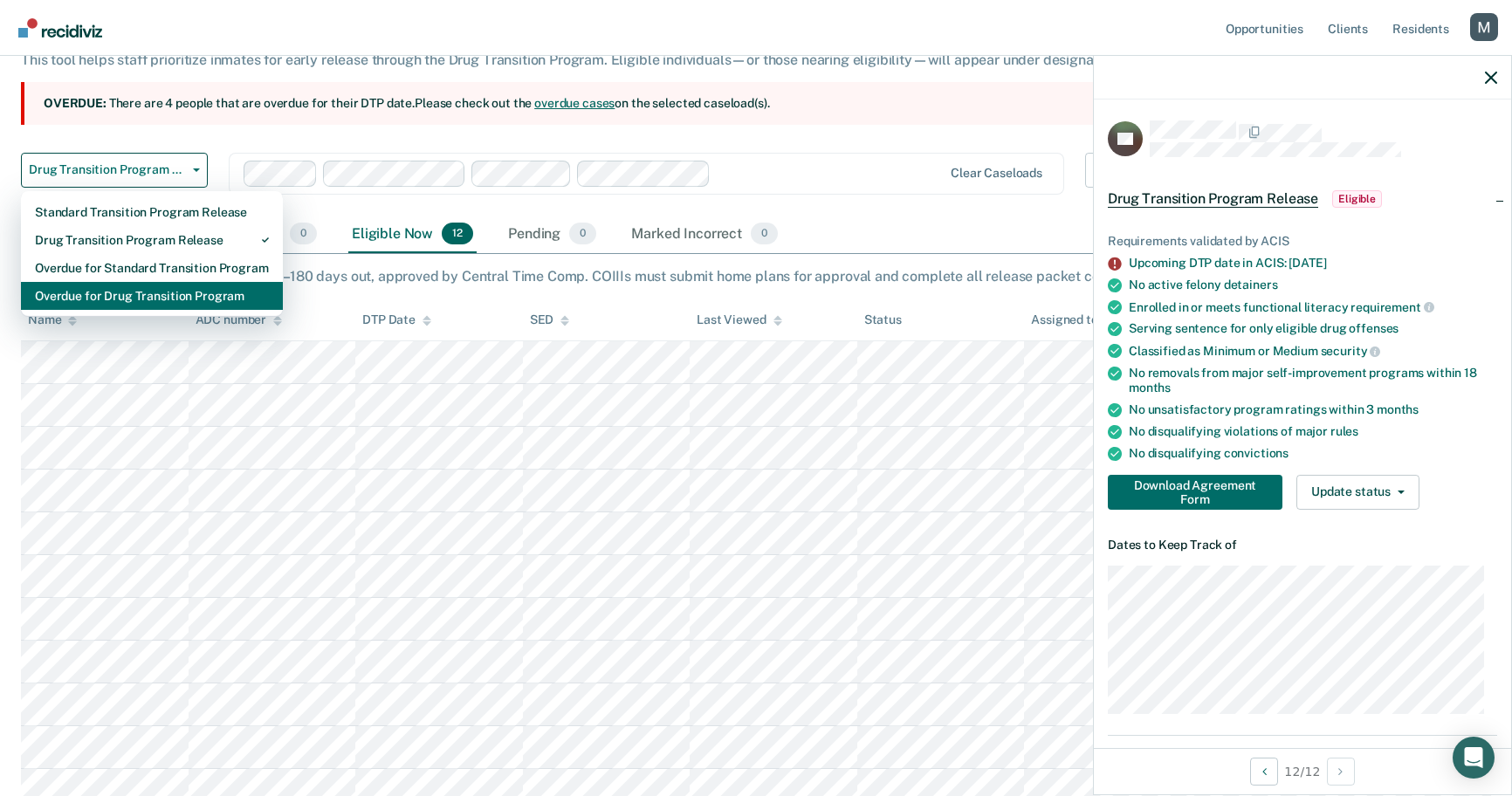
click at [162, 301] on div "Overdue for Drug Transition Program" at bounding box center [152, 296] width 234 height 28
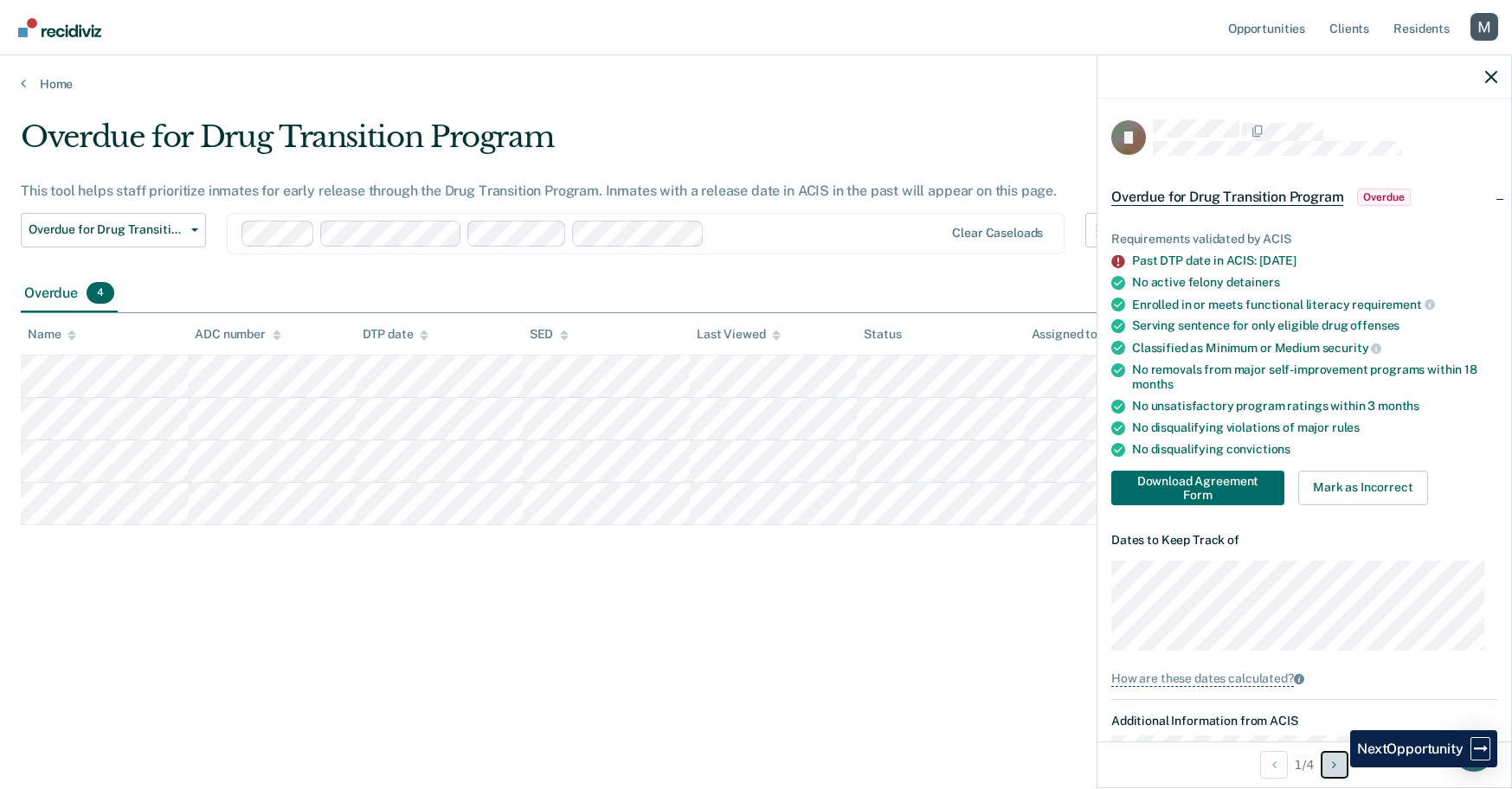
click at [1337, 768] on icon "Next Opportunity" at bounding box center [1334, 764] width 5 height 12
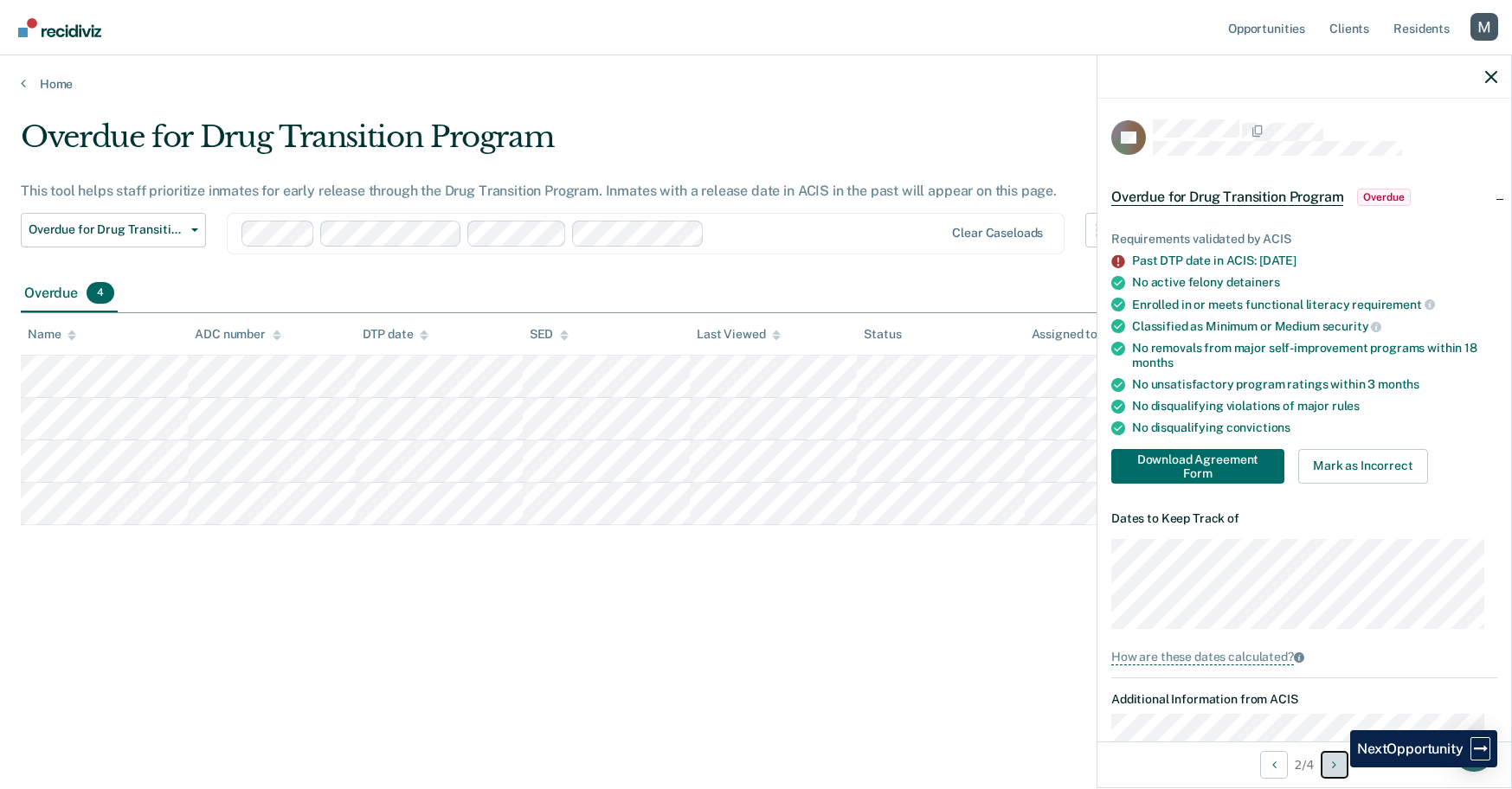
click at [1337, 768] on icon "Next Opportunity" at bounding box center [1334, 764] width 5 height 12
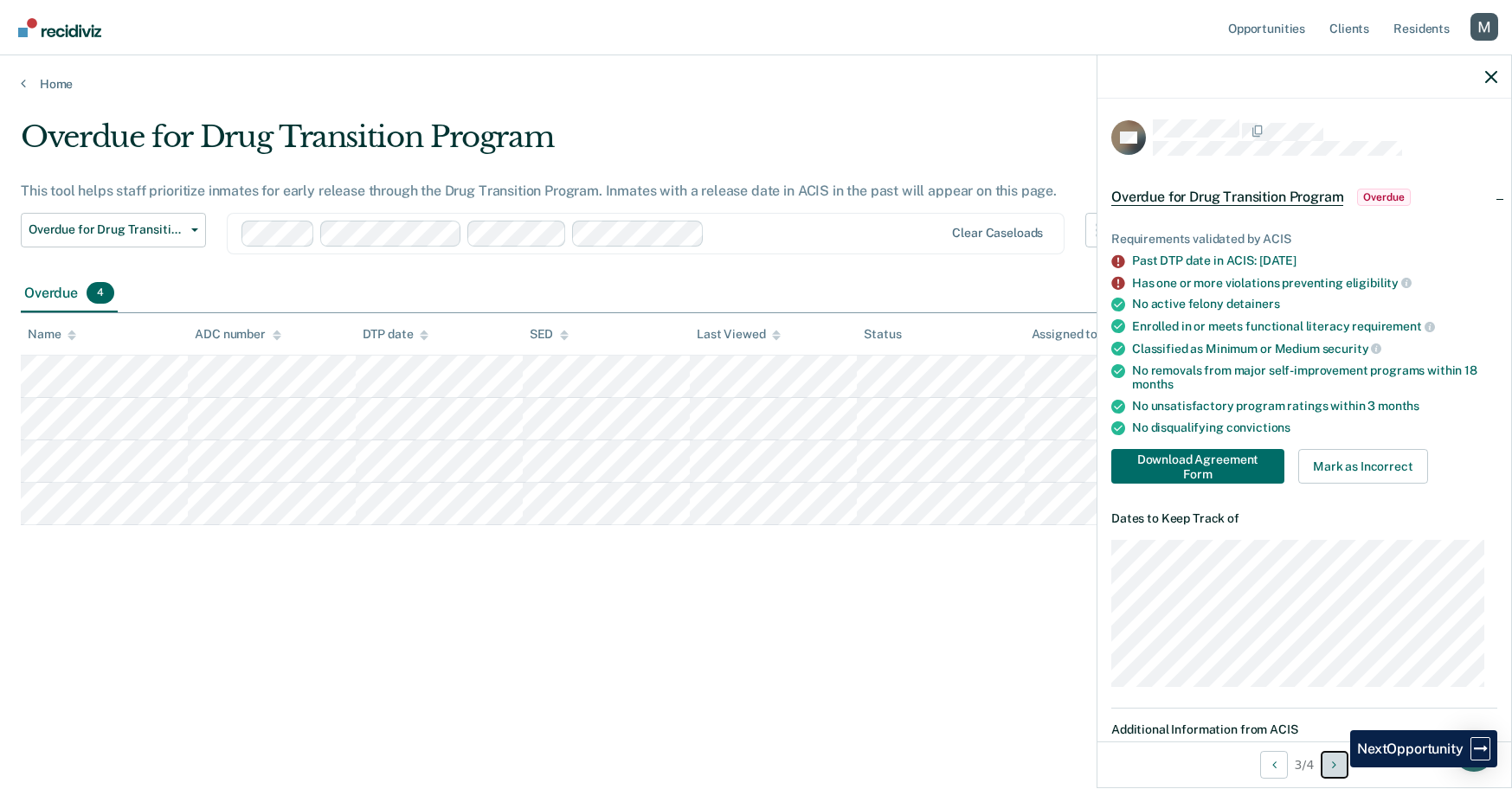
click at [1337, 768] on icon "Next Opportunity" at bounding box center [1334, 764] width 5 height 12
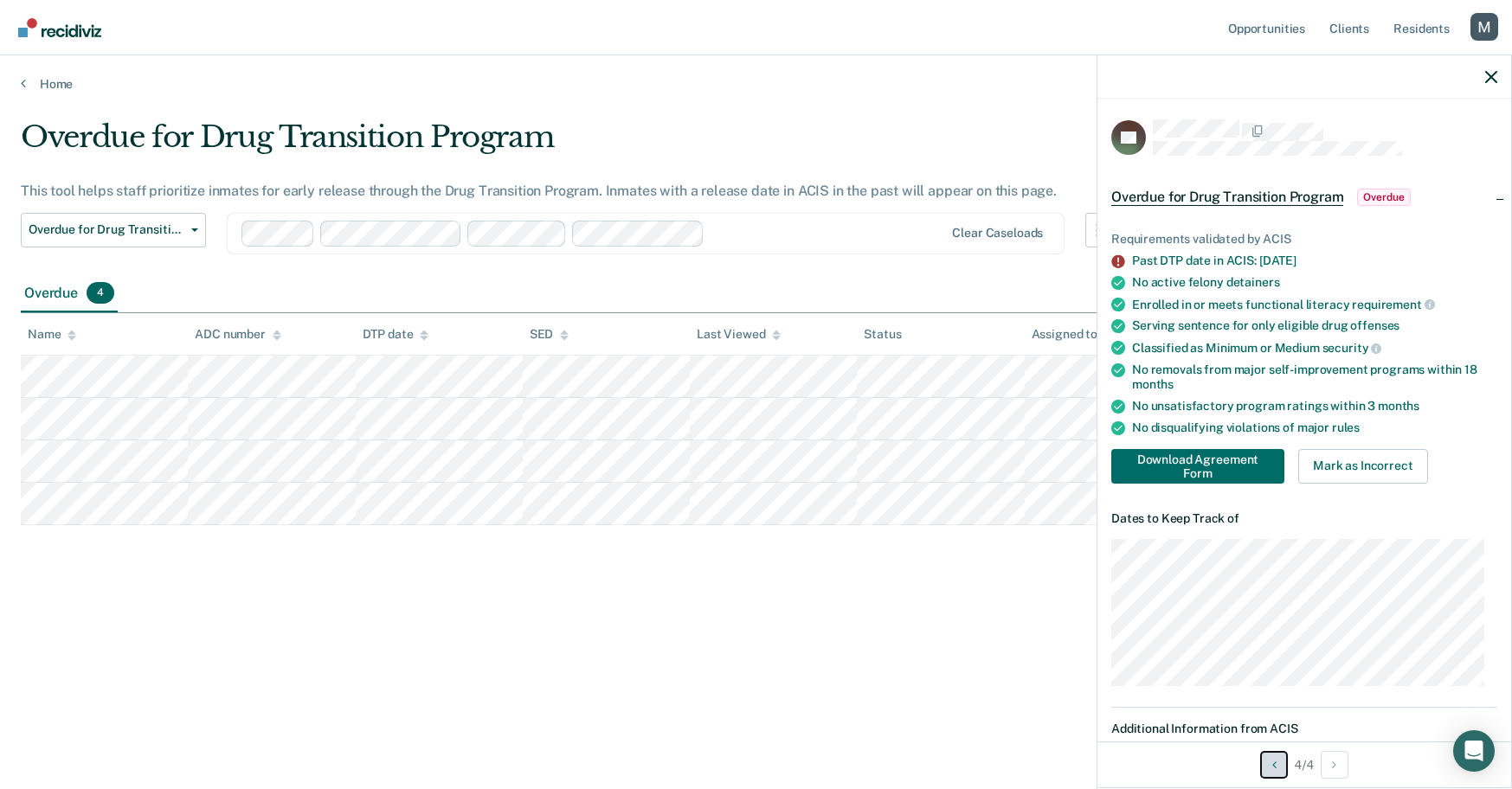
click at [1285, 774] on button "Previous Opportunity" at bounding box center [1274, 765] width 27 height 27
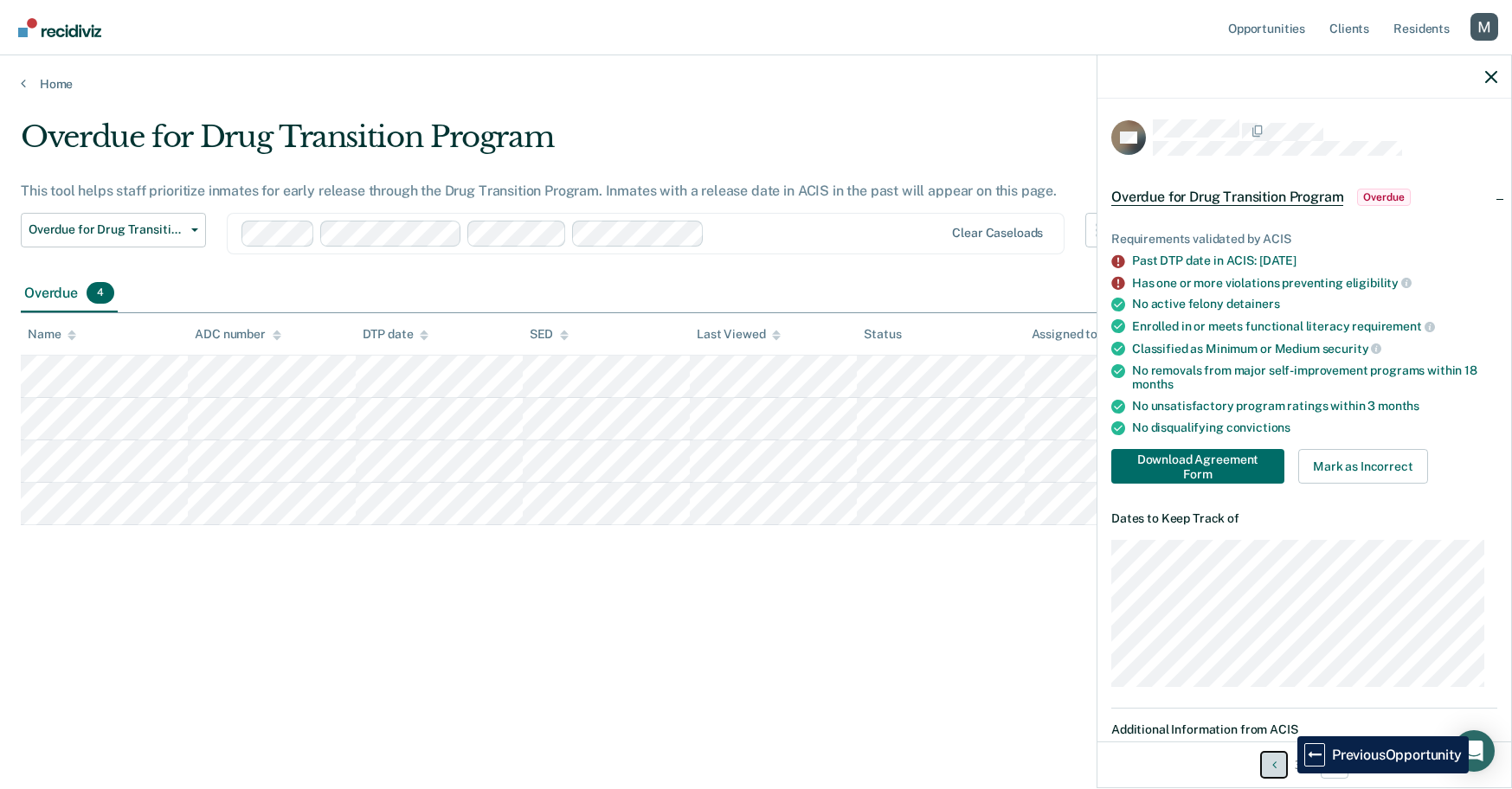
click at [1285, 774] on button "Previous Opportunity" at bounding box center [1274, 765] width 27 height 27
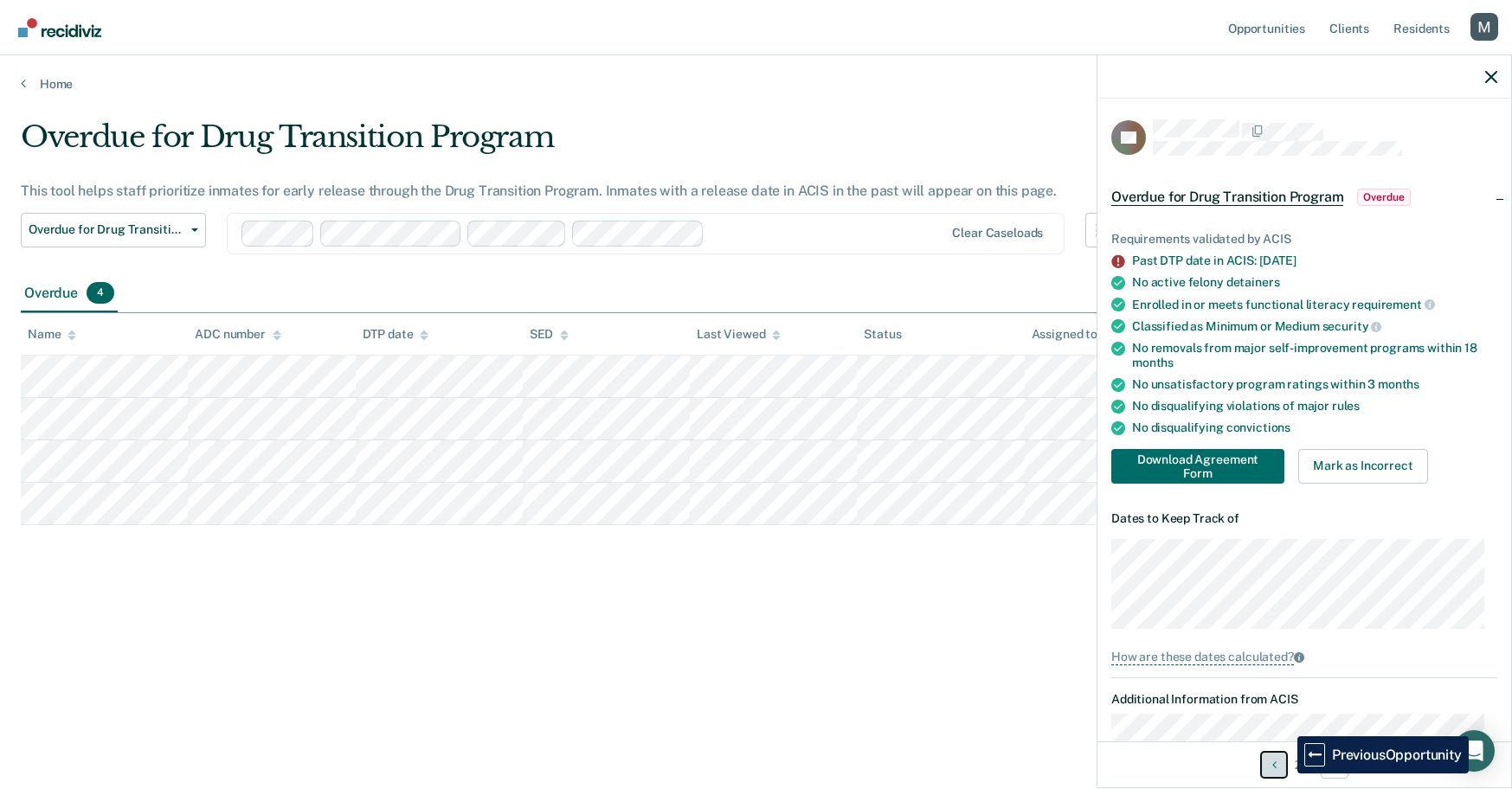
click at [1285, 774] on button "Previous Opportunity" at bounding box center [1274, 765] width 27 height 27
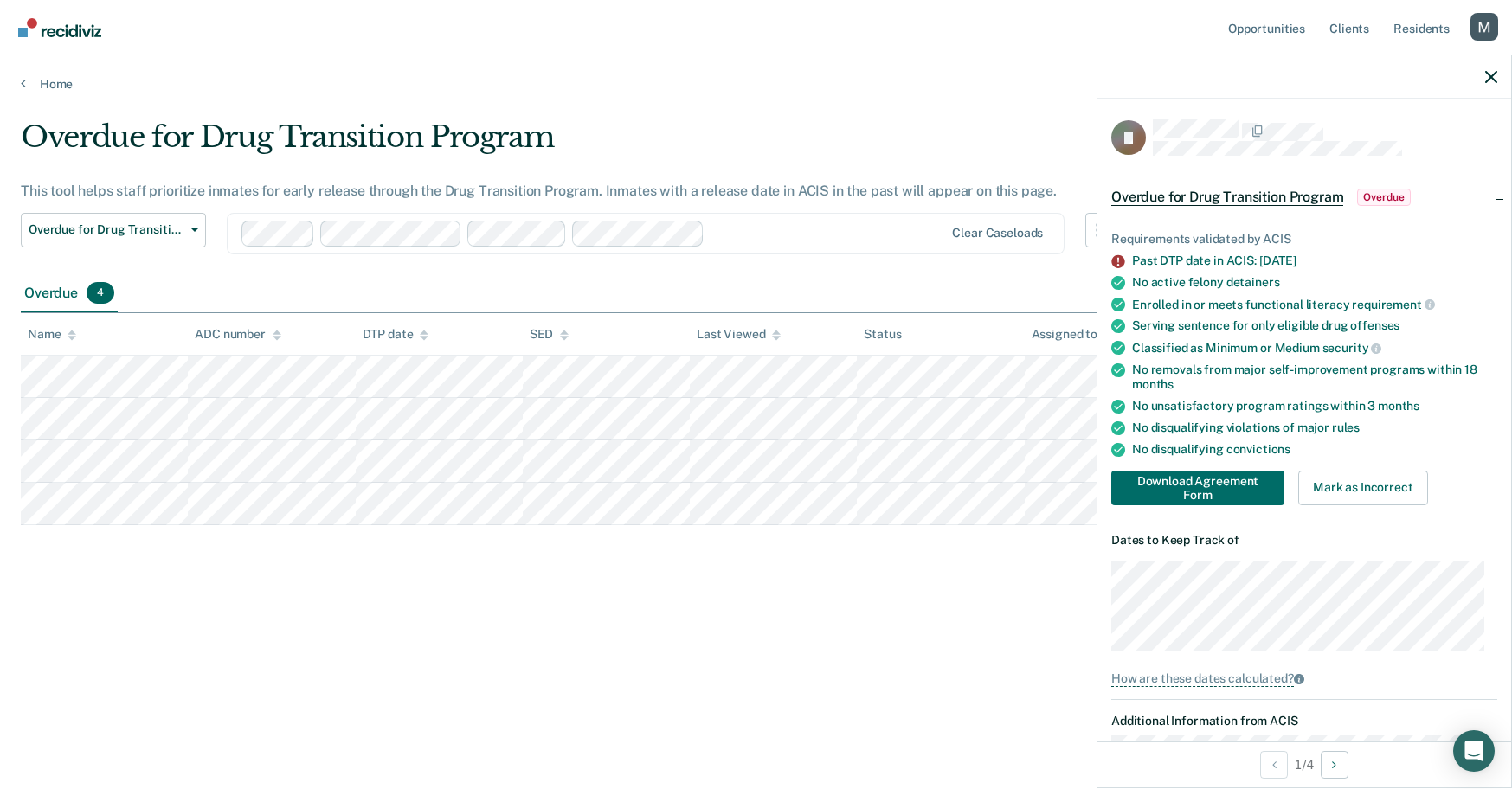
click at [757, 244] on div at bounding box center [593, 233] width 704 height 26
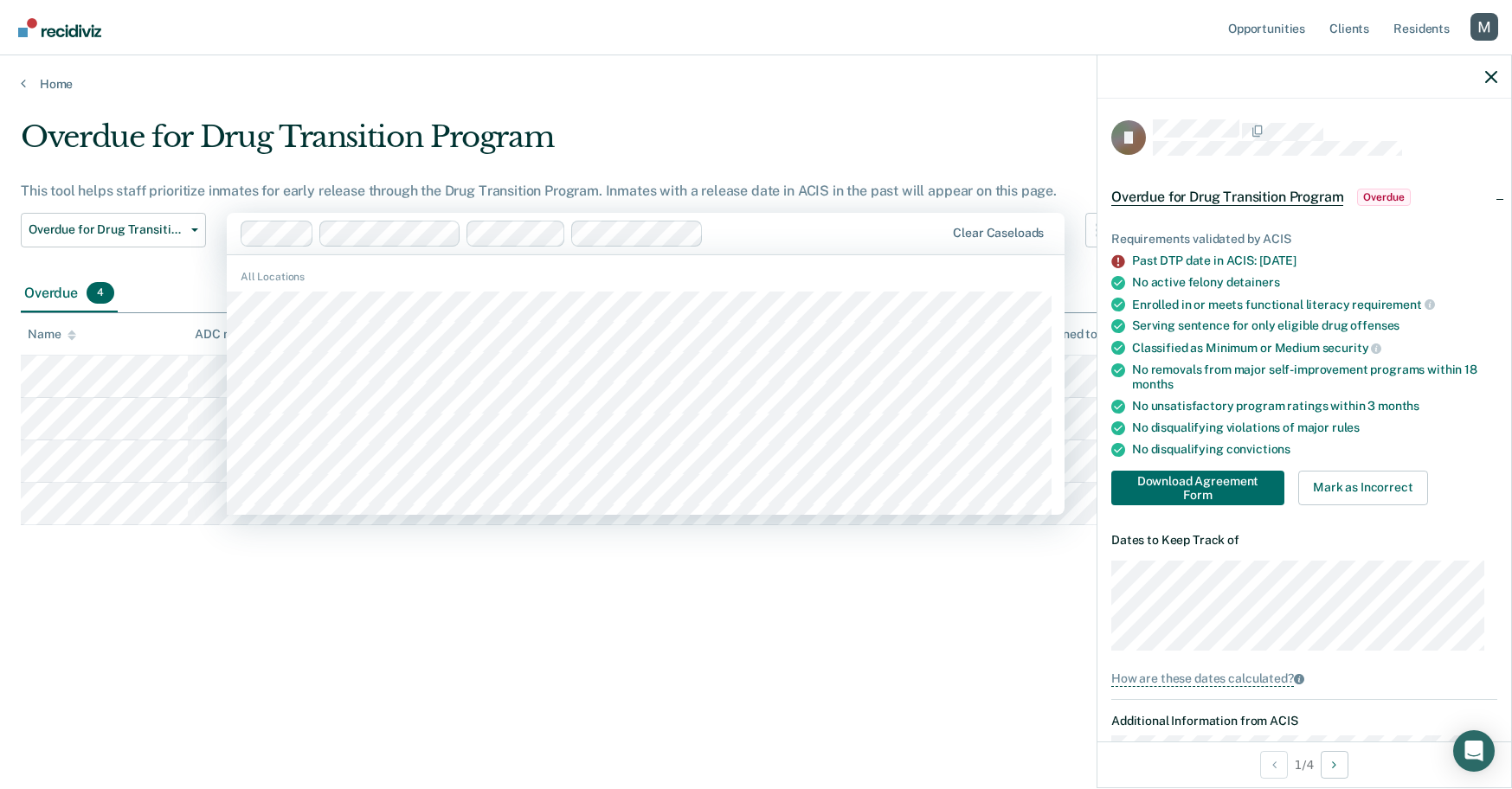
click at [735, 282] on div "All Locations" at bounding box center [646, 276] width 838 height 15
click at [725, 290] on div "All Locations" at bounding box center [646, 508] width 838 height 493
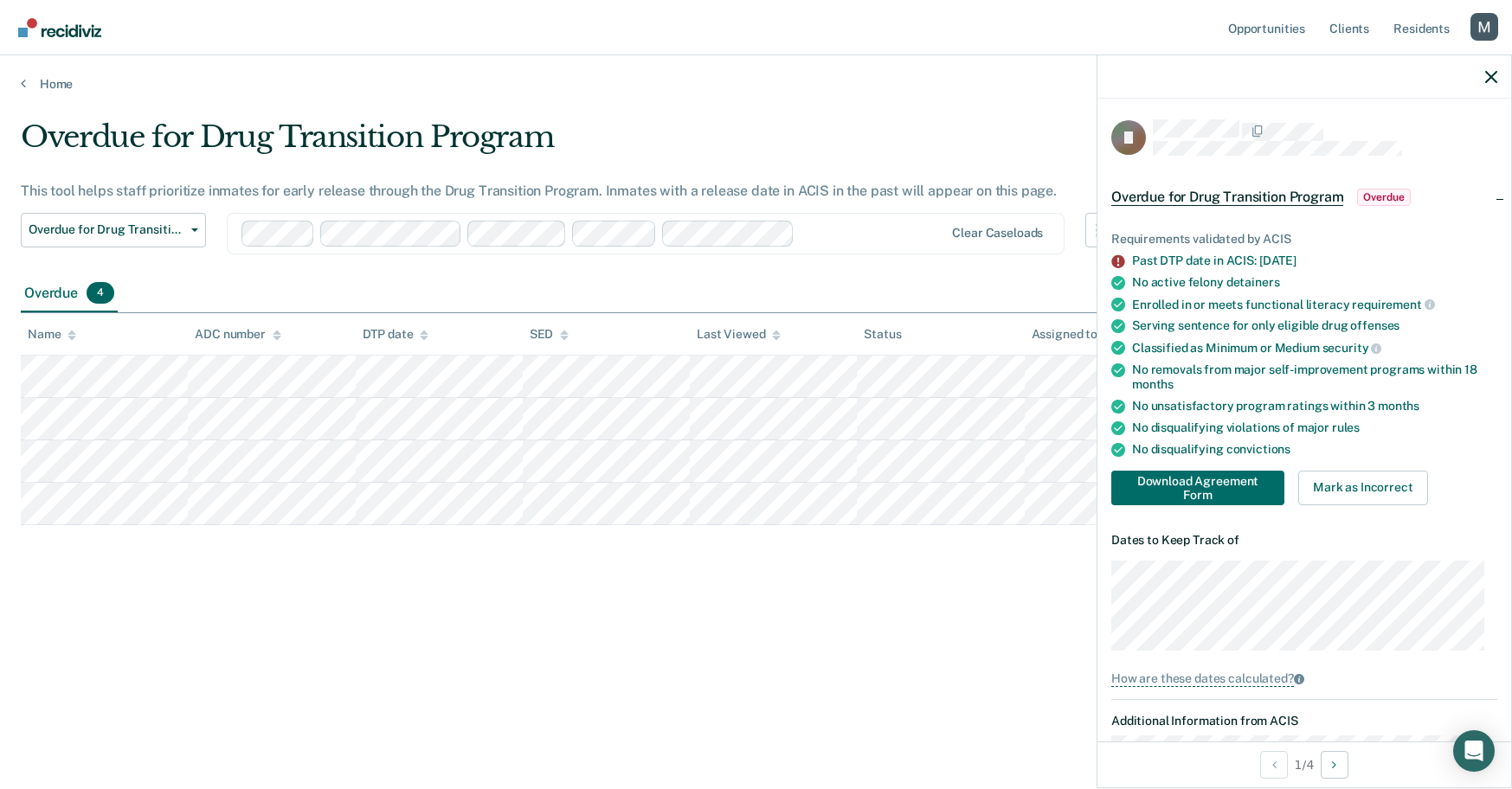
click at [817, 234] on div at bounding box center [873, 233] width 142 height 20
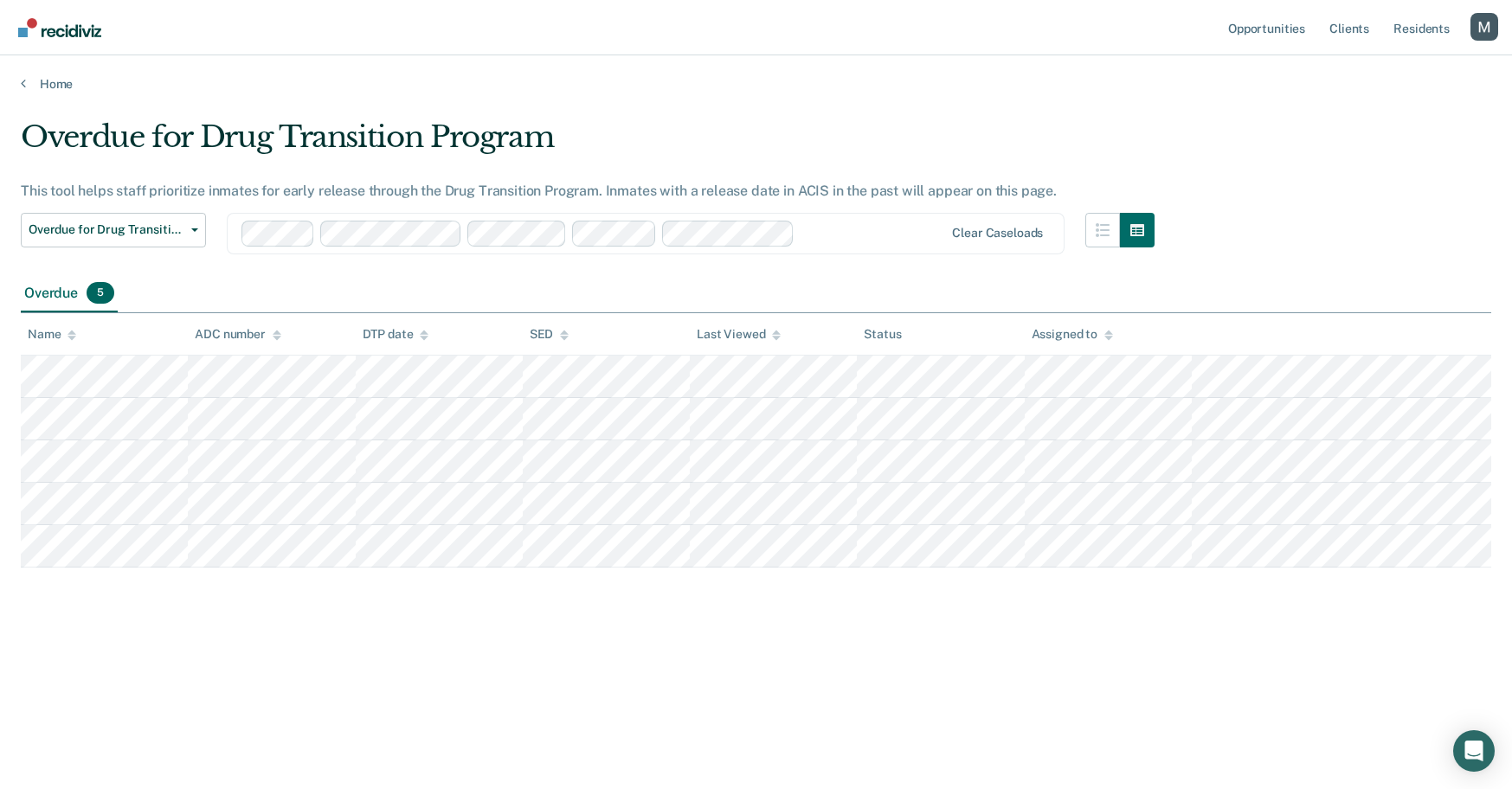
click at [835, 238] on div at bounding box center [873, 233] width 142 height 20
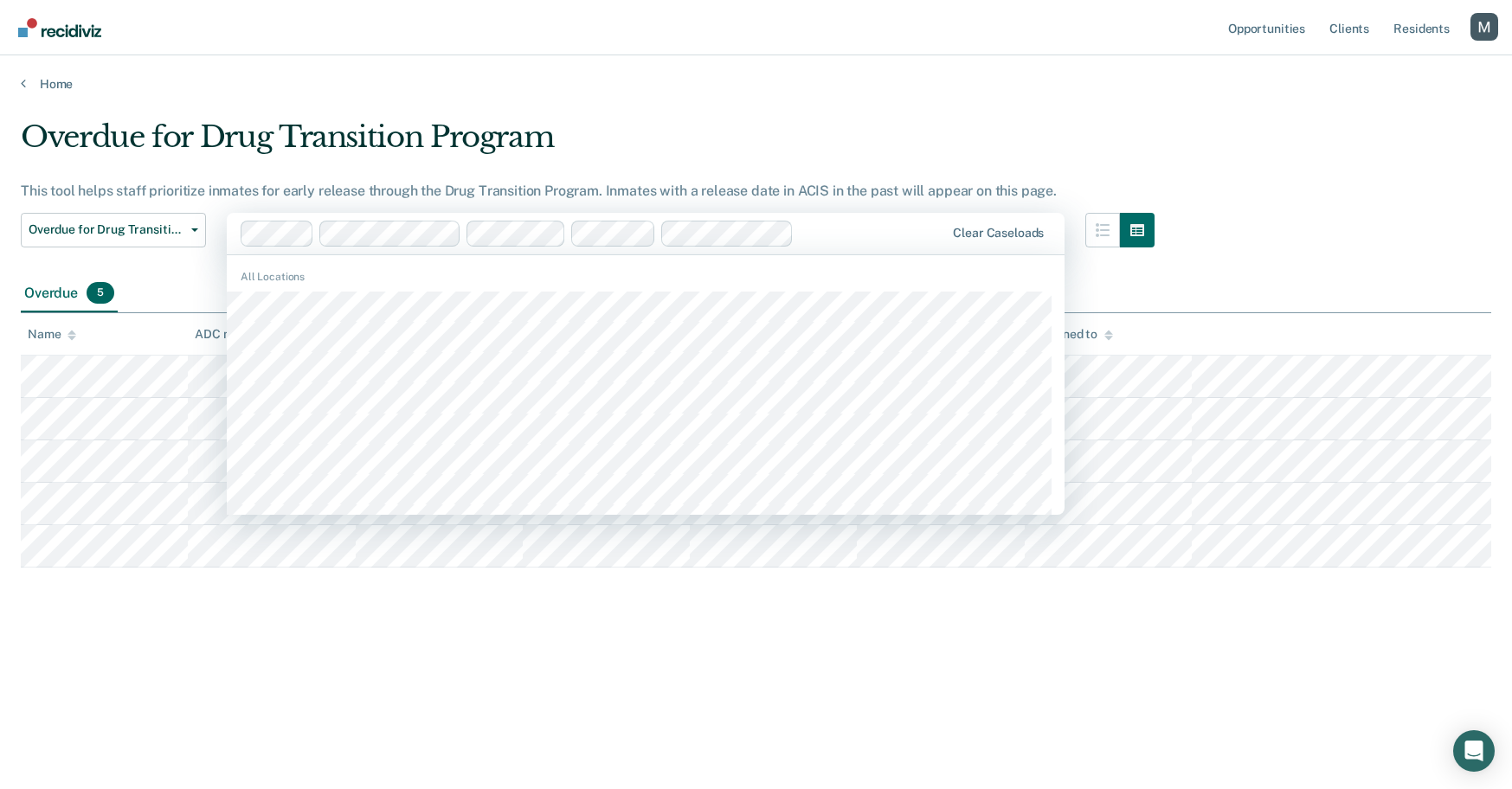
click at [780, 289] on div "All Locations" at bounding box center [646, 494] width 838 height 463
